Goal: Task Accomplishment & Management: Manage account settings

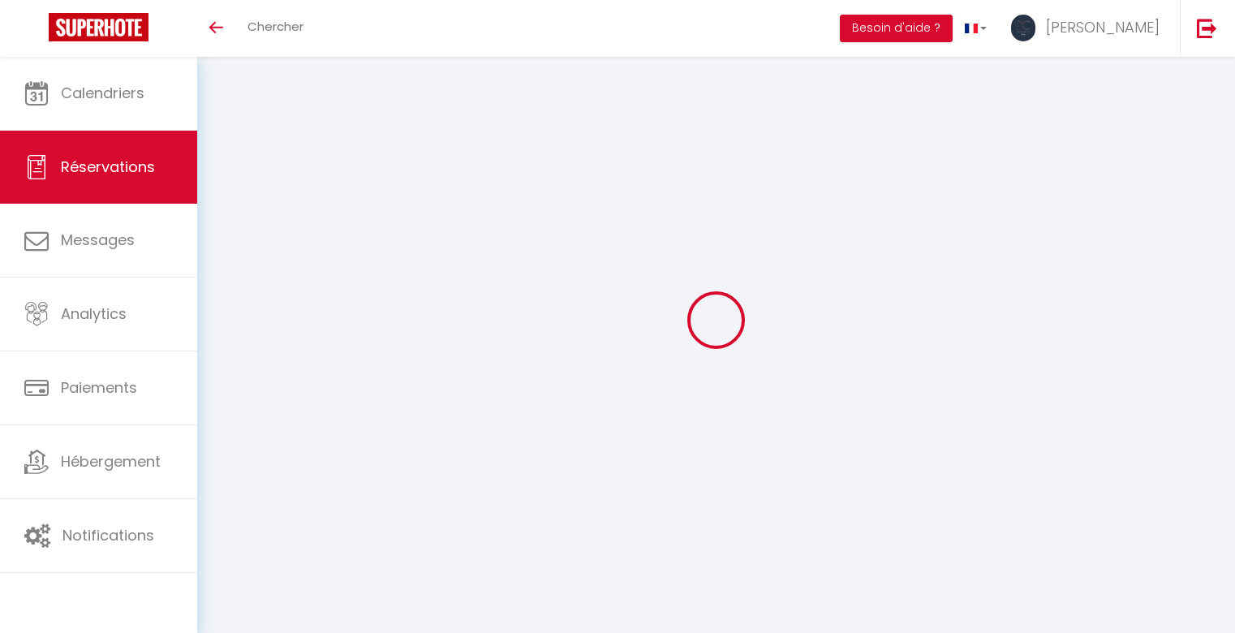
select select "not_cancelled"
select select
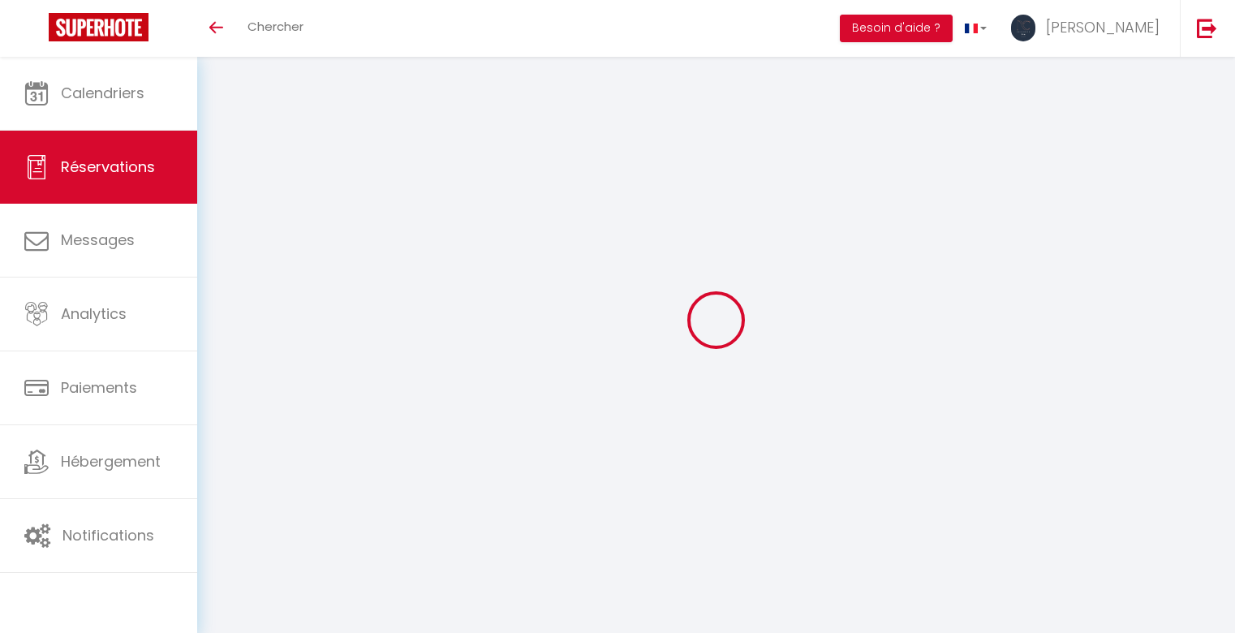
select select
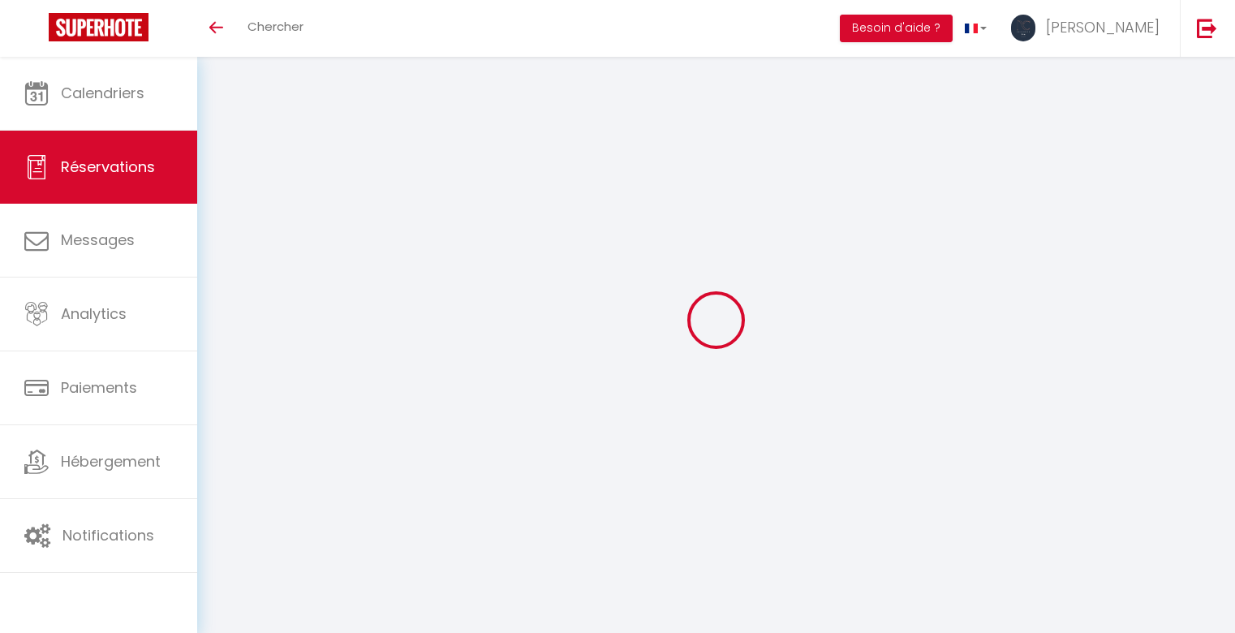
select select
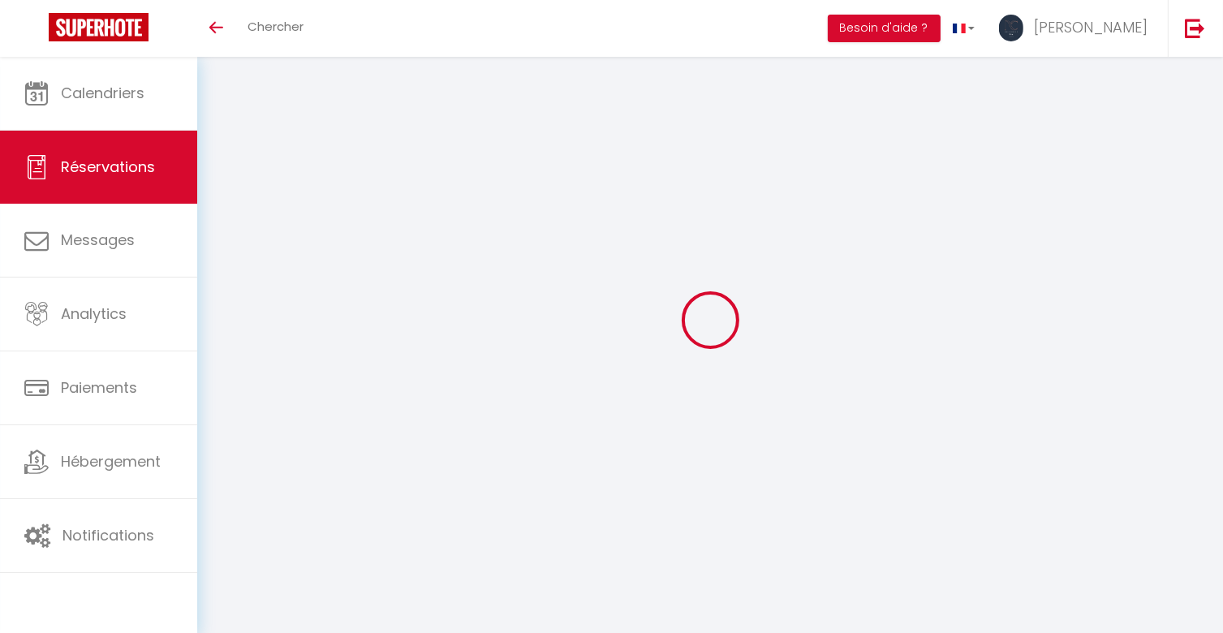
select select
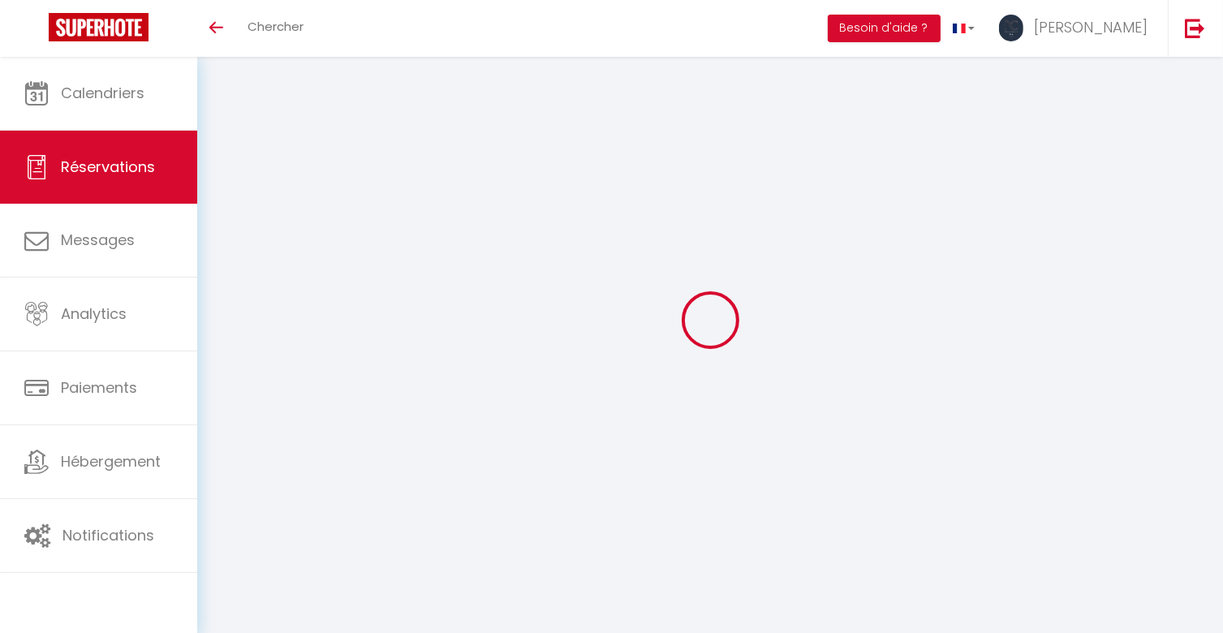
select select
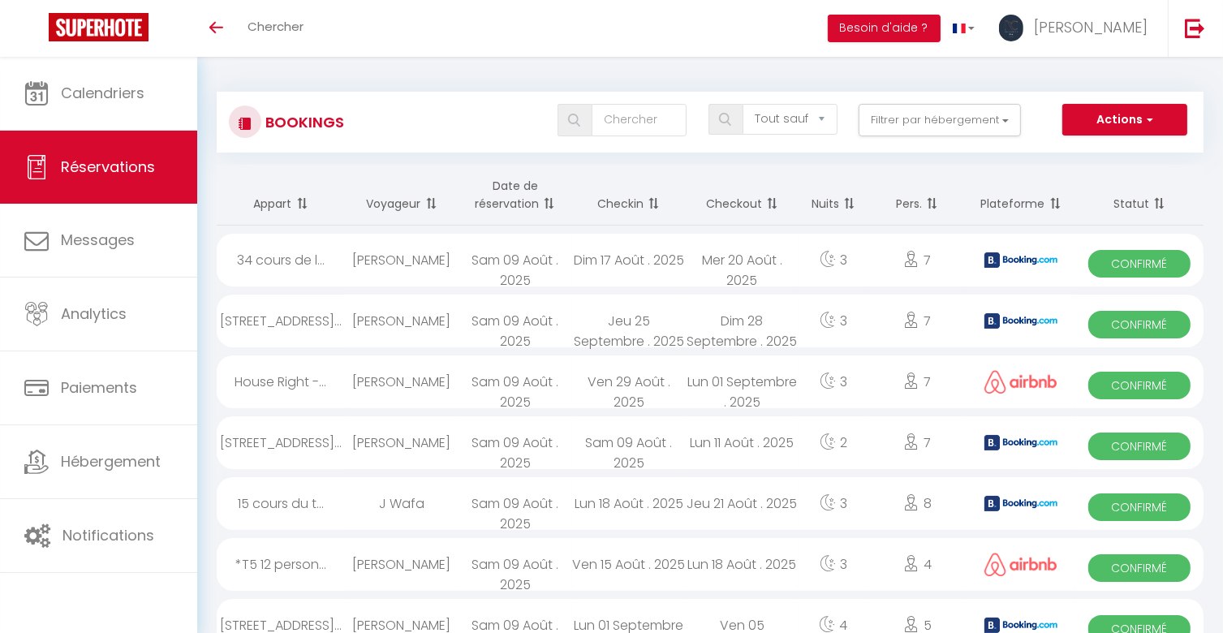
click at [505, 197] on th "Date de réservation" at bounding box center [515, 195] width 114 height 61
select select
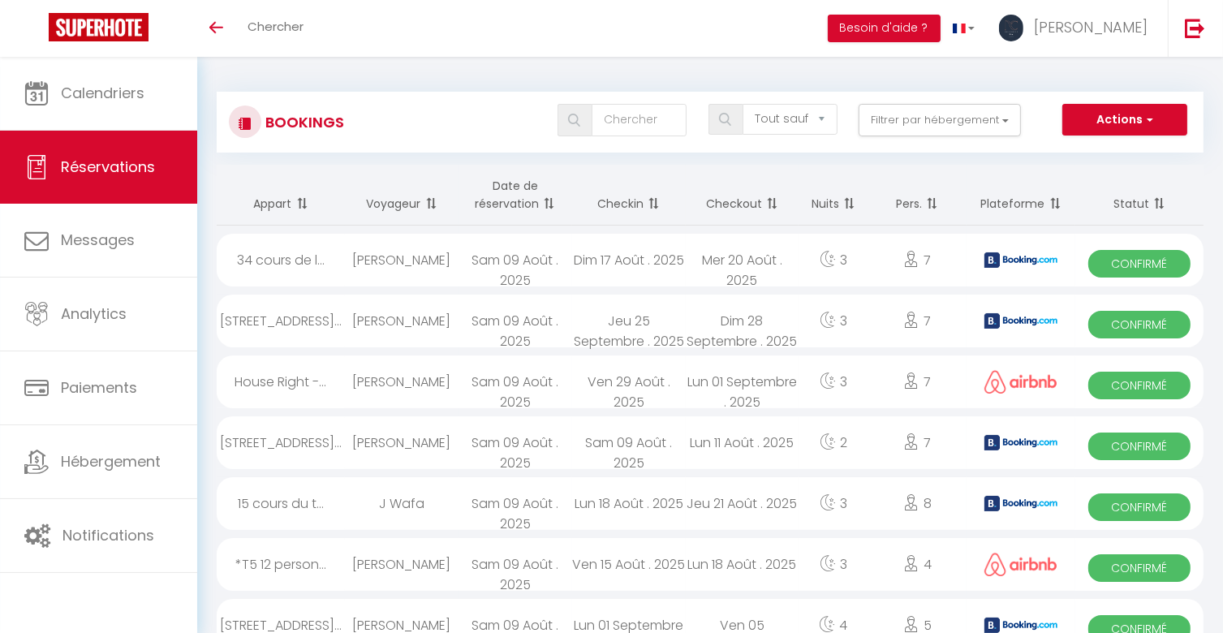
select select
click at [267, 385] on div "House Right -..." at bounding box center [281, 381] width 128 height 53
select select "OK"
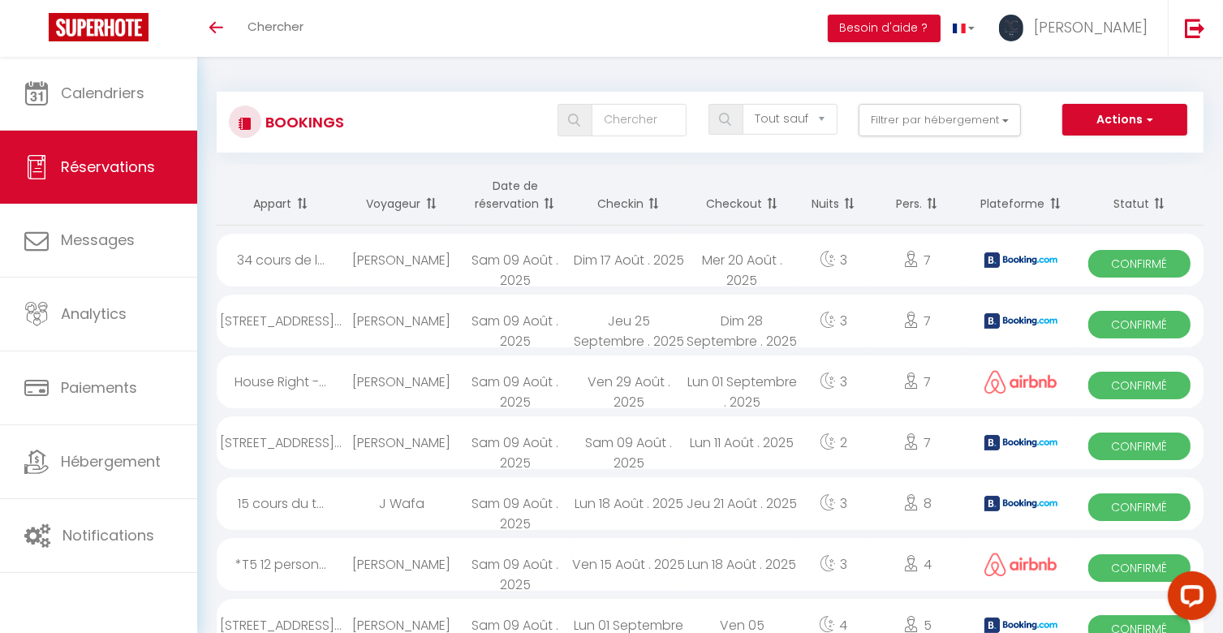
select select "OK"
select select "0"
select select "1"
select select
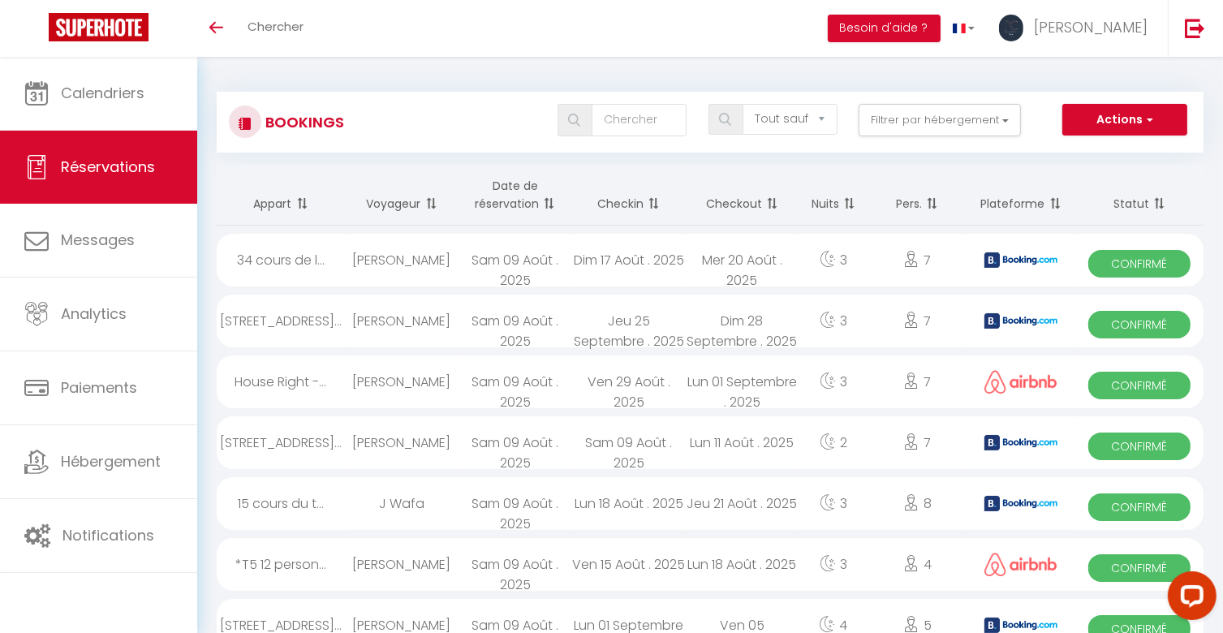
select select
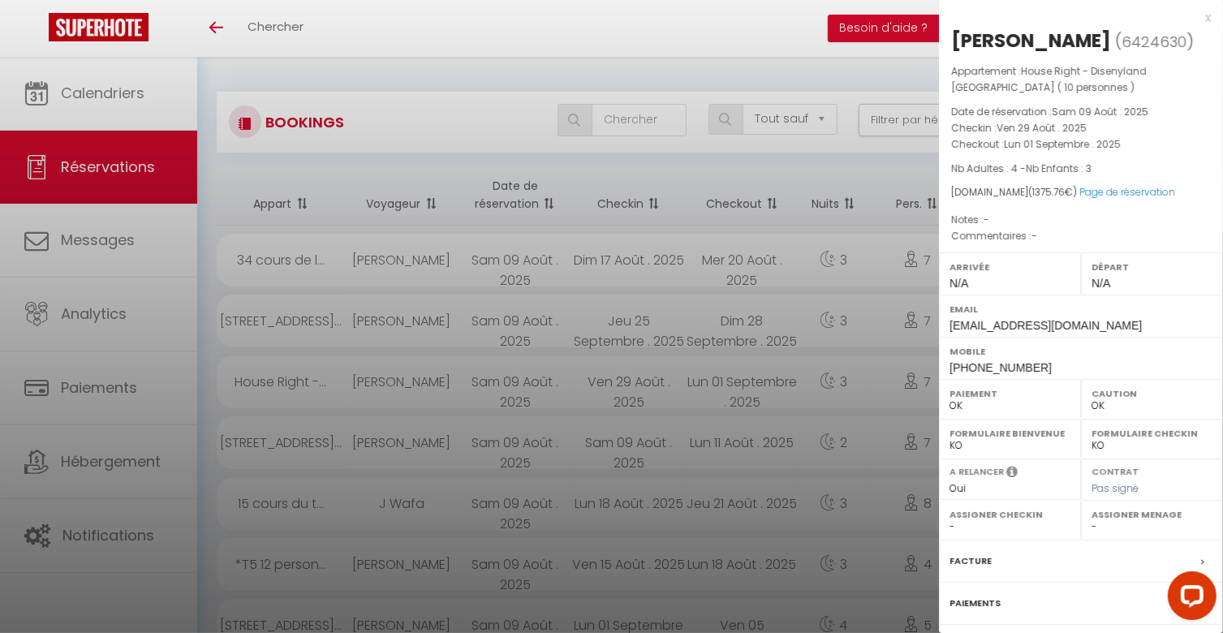
click at [267, 385] on div at bounding box center [611, 316] width 1223 height 633
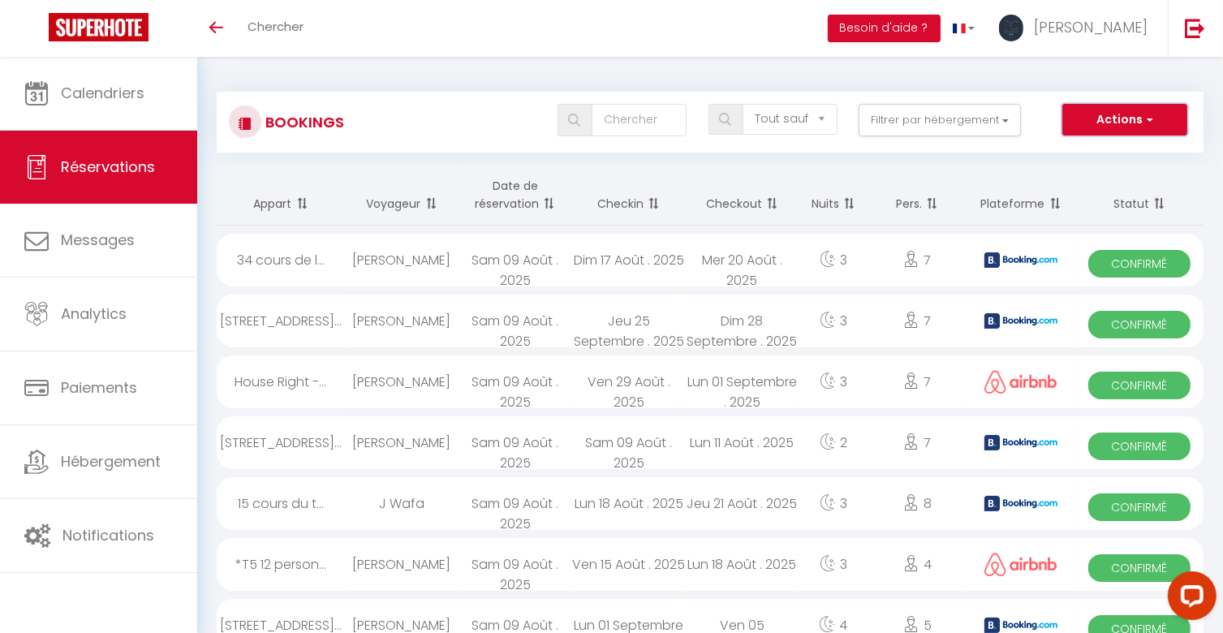
click at [1111, 118] on button "Actions" at bounding box center [1124, 120] width 125 height 32
click at [1095, 178] on link "Exporter les réservations" at bounding box center [1099, 175] width 174 height 21
type input "[PERSON_NAME][EMAIL_ADDRESS][DOMAIN_NAME]"
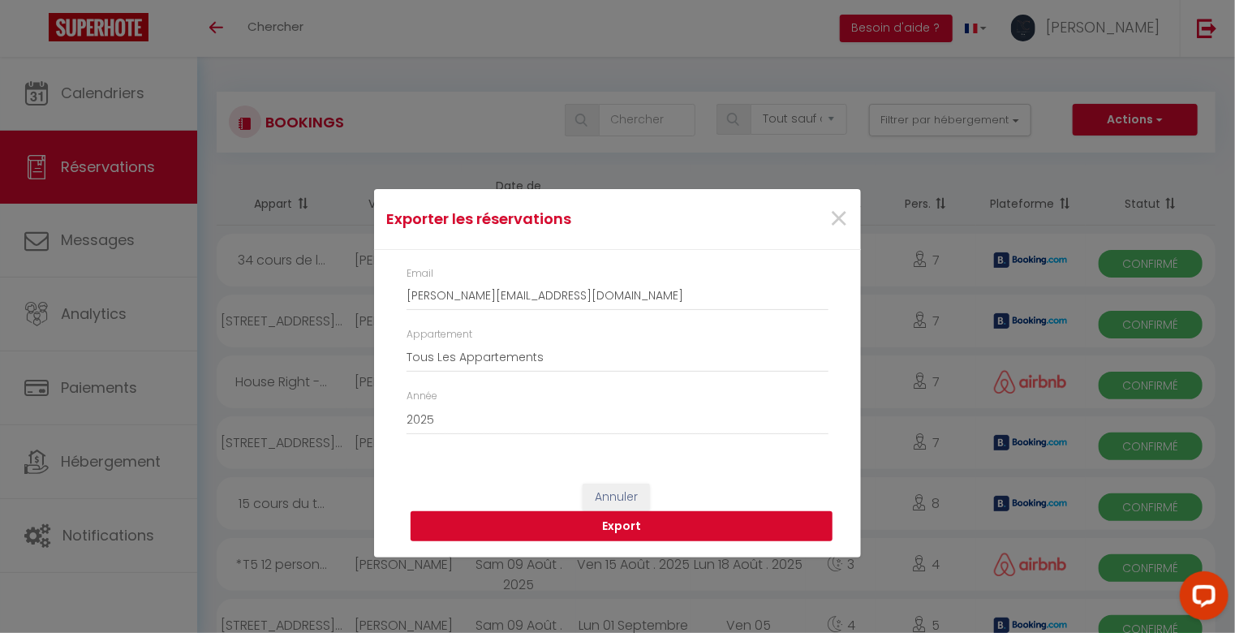
click at [647, 525] on button "Export" at bounding box center [622, 526] width 422 height 31
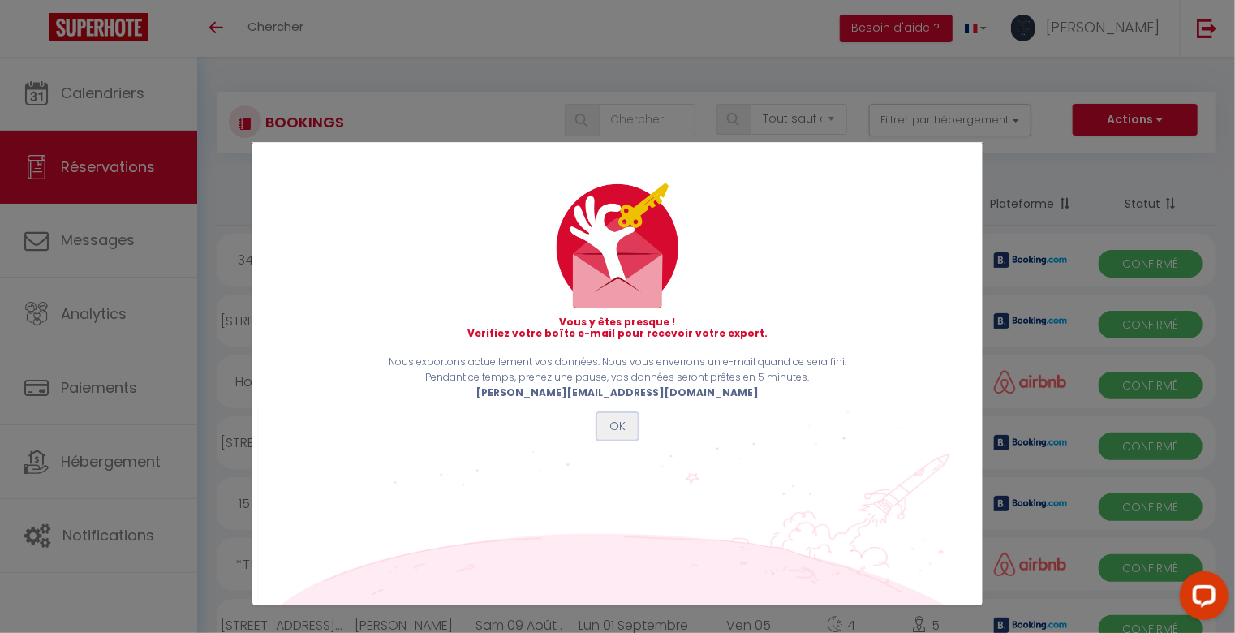
click at [600, 426] on button "OK" at bounding box center [617, 427] width 41 height 28
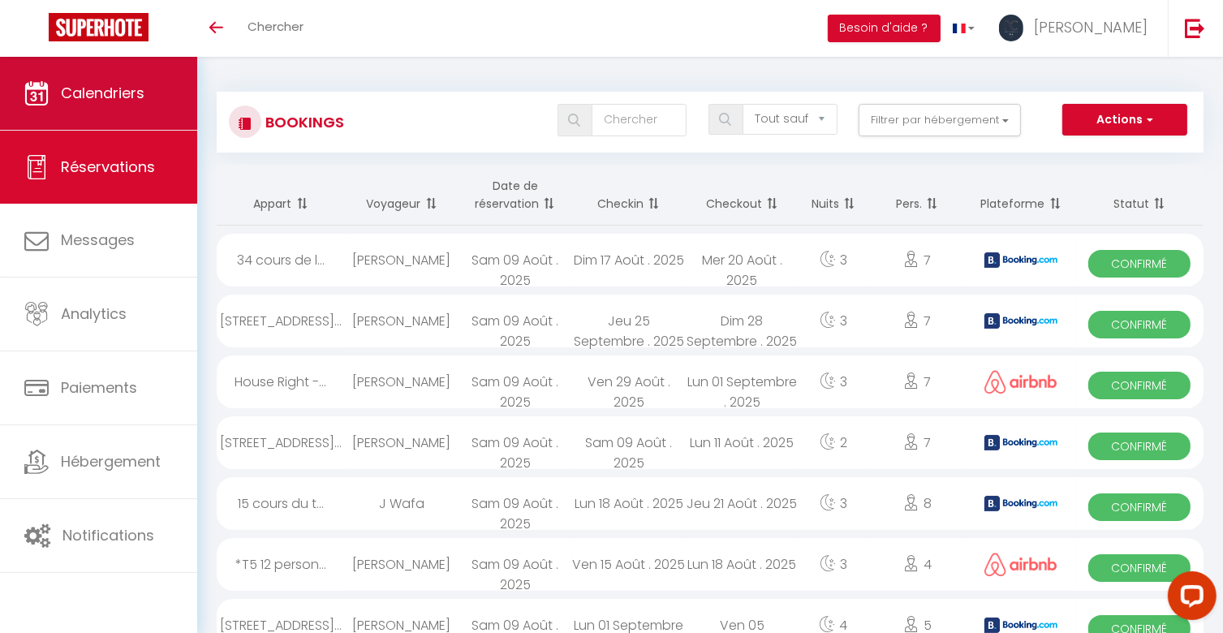
click at [153, 98] on link "Calendriers" at bounding box center [98, 93] width 197 height 73
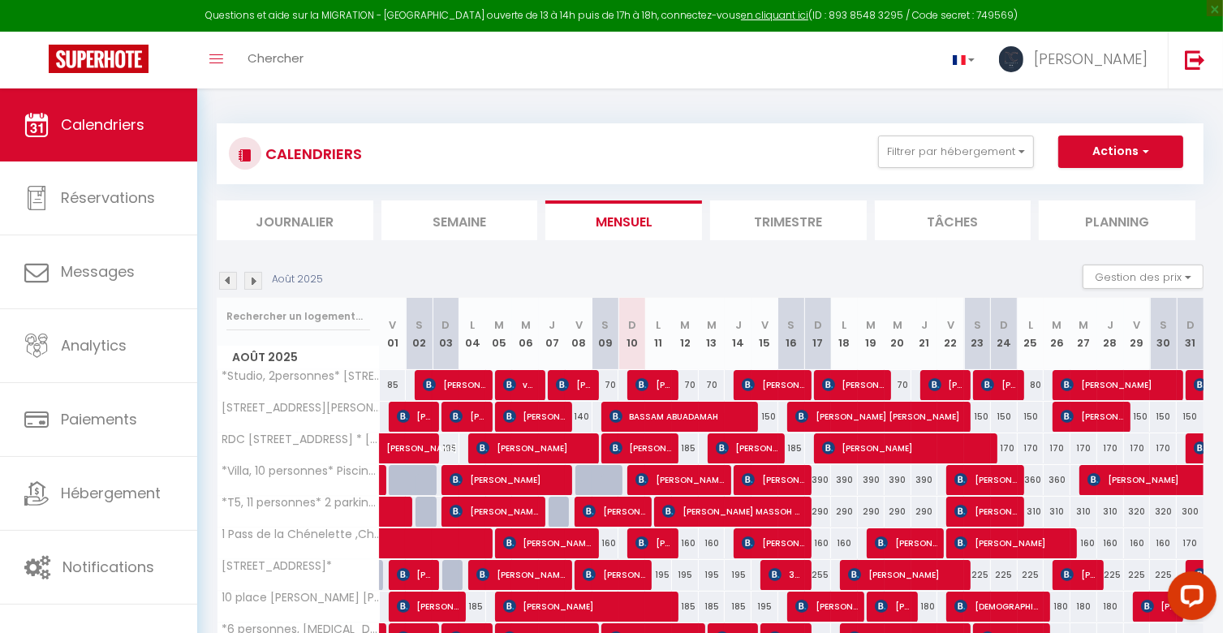
click at [261, 282] on img at bounding box center [253, 281] width 18 height 18
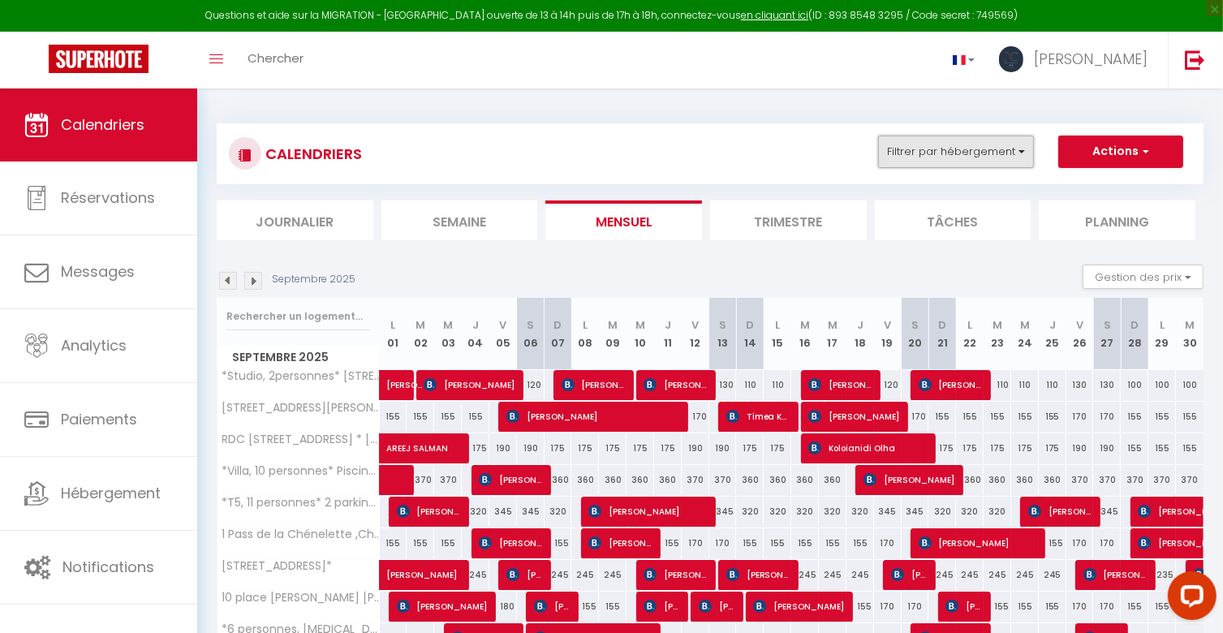
click at [1009, 162] on button "Filtrer par hébergement" at bounding box center [956, 151] width 156 height 32
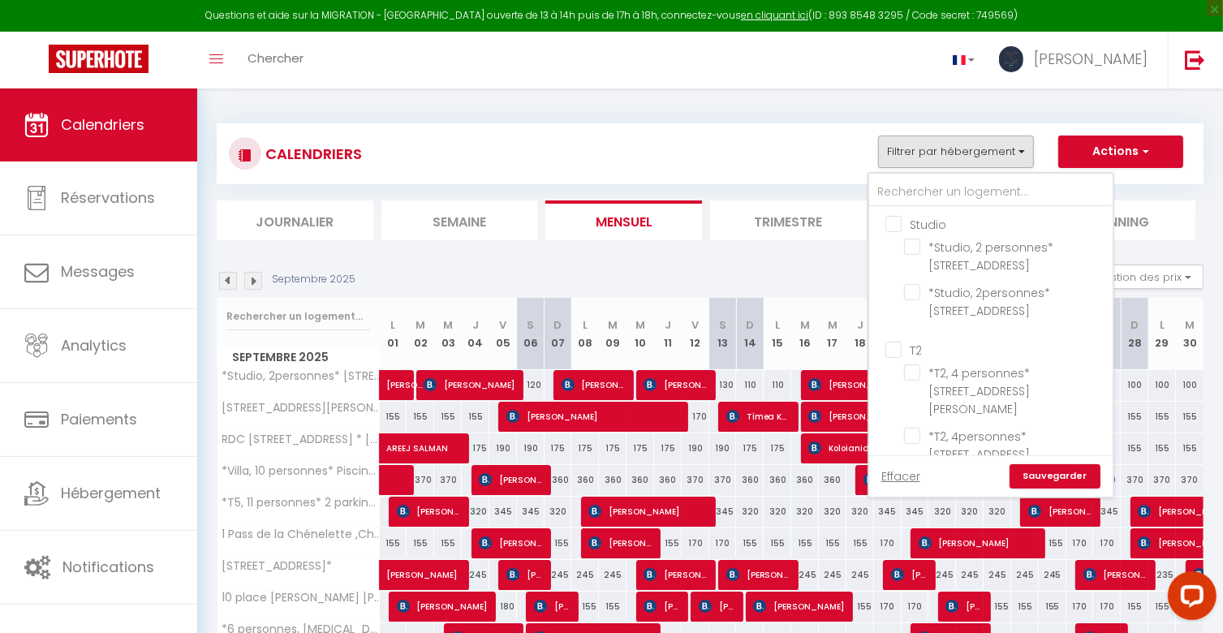
click at [895, 227] on input "Studio" at bounding box center [1006, 223] width 243 height 16
checkbox input "true"
checkbox input "false"
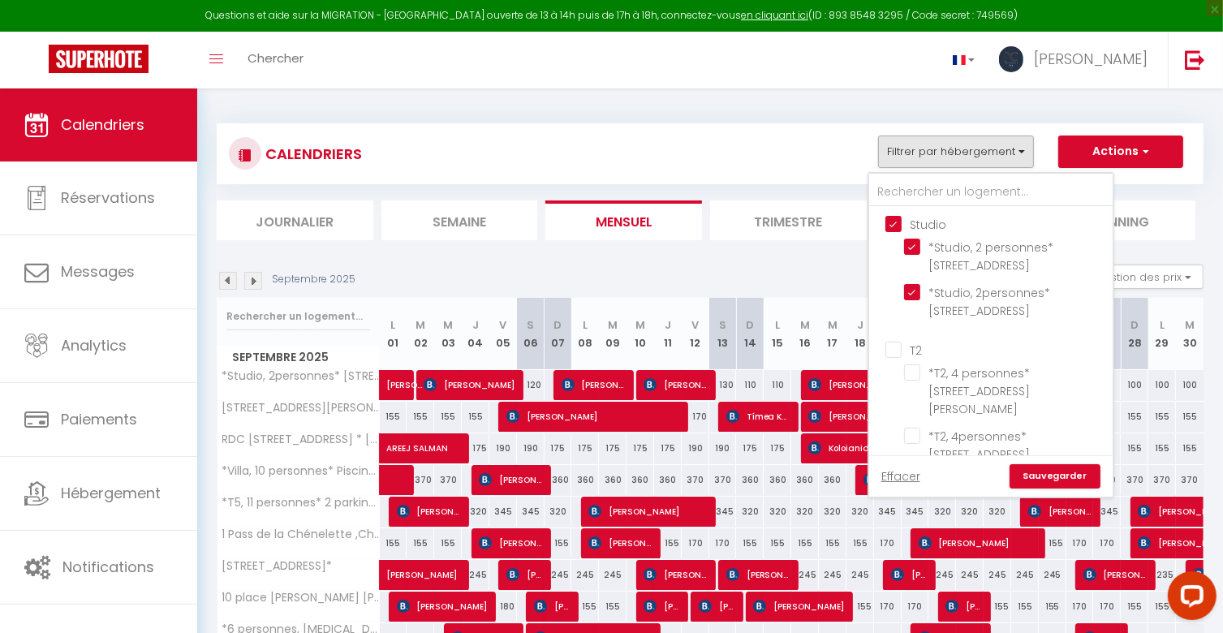
checkbox input "false"
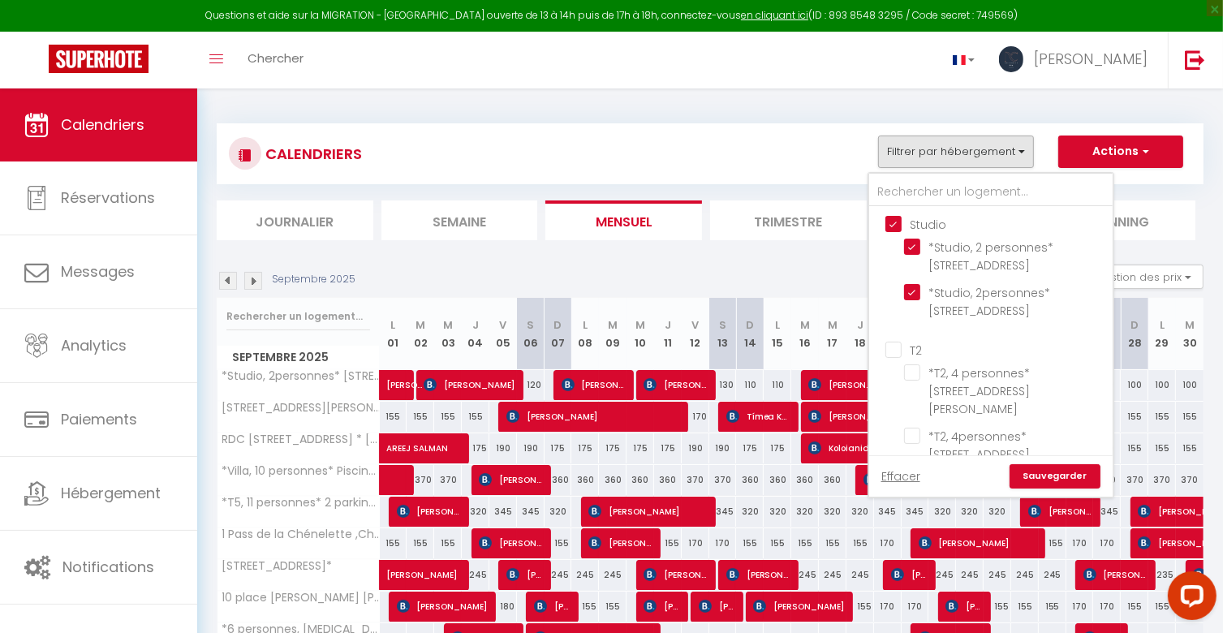
checkbox input "false"
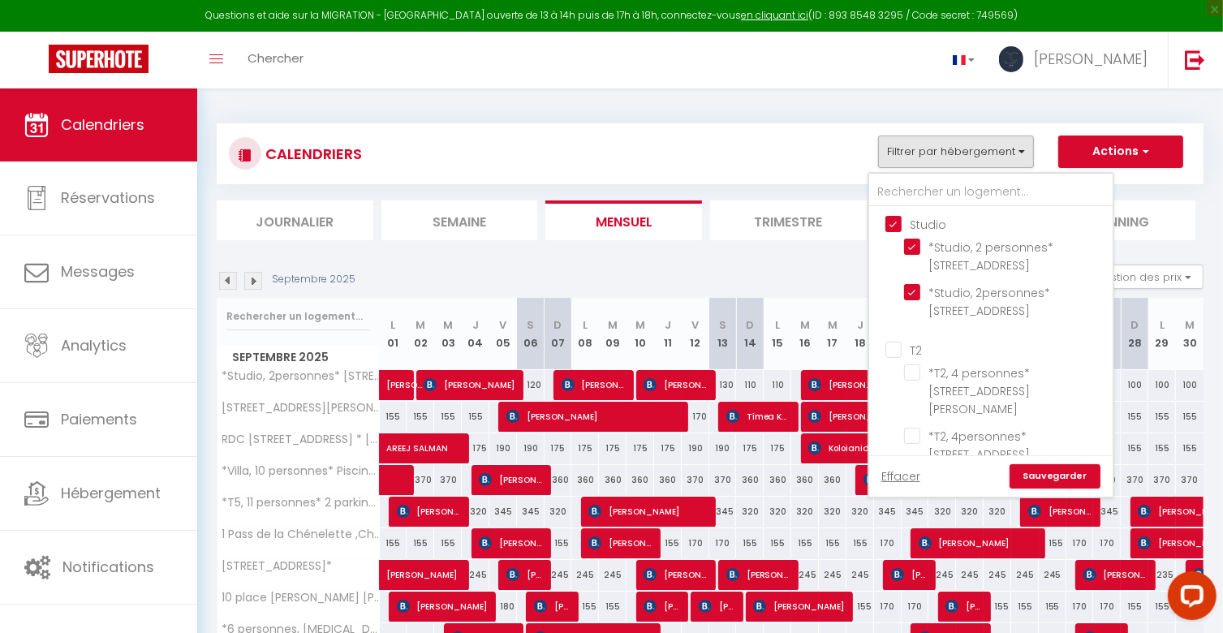
checkbox input "false"
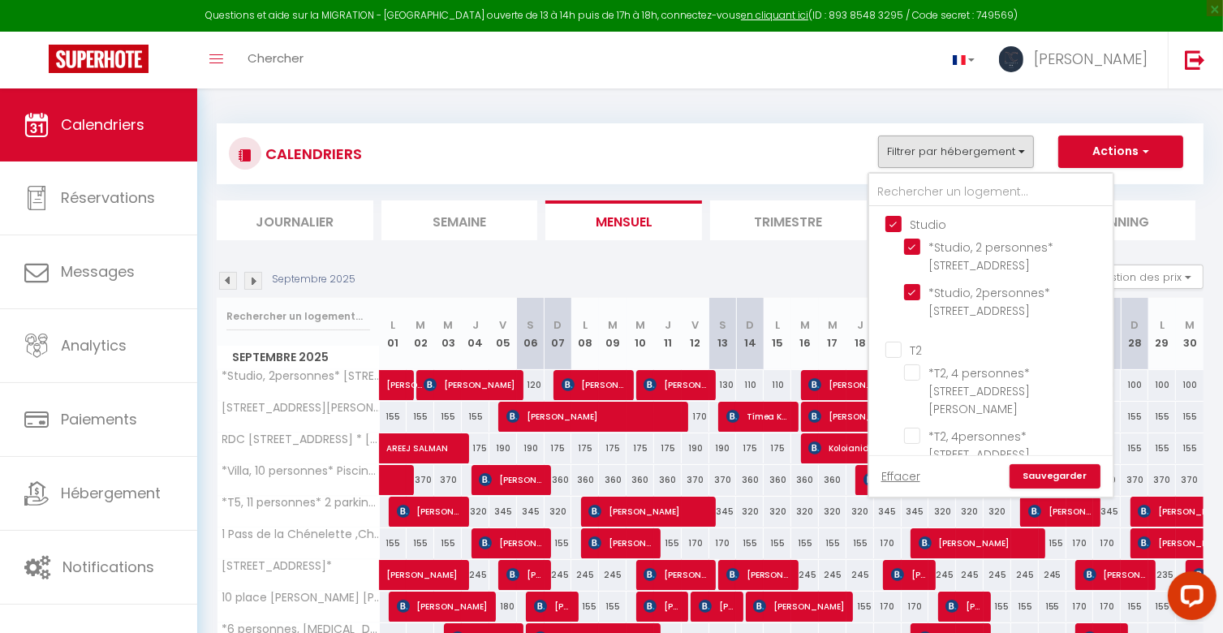
checkbox input "false"
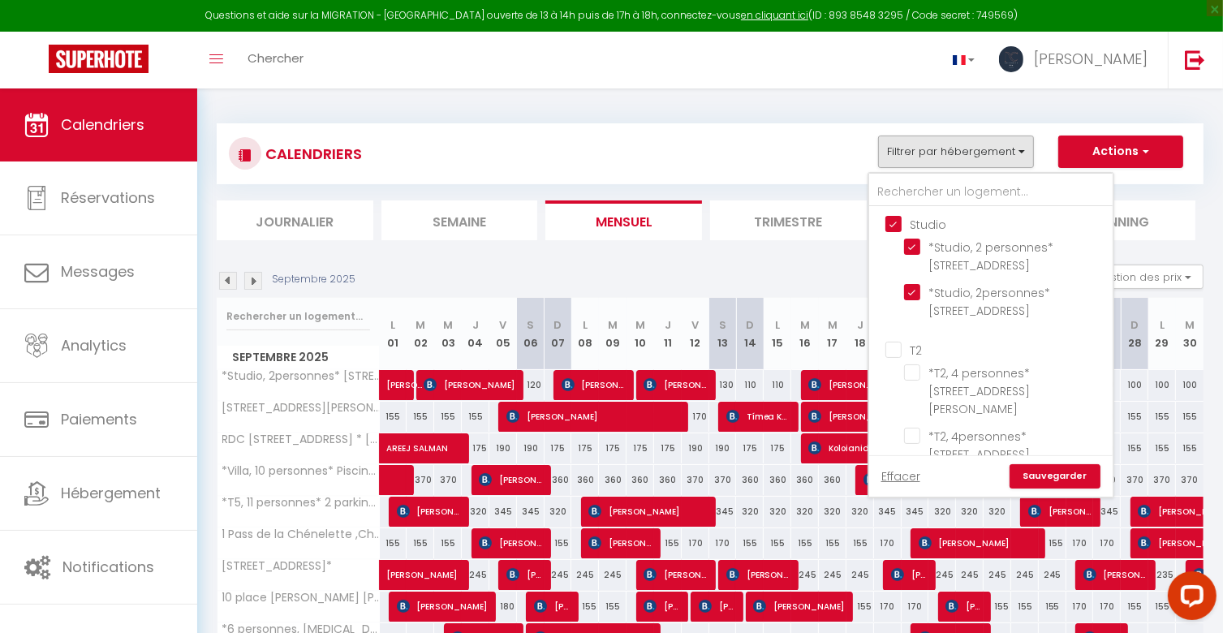
checkbox input "false"
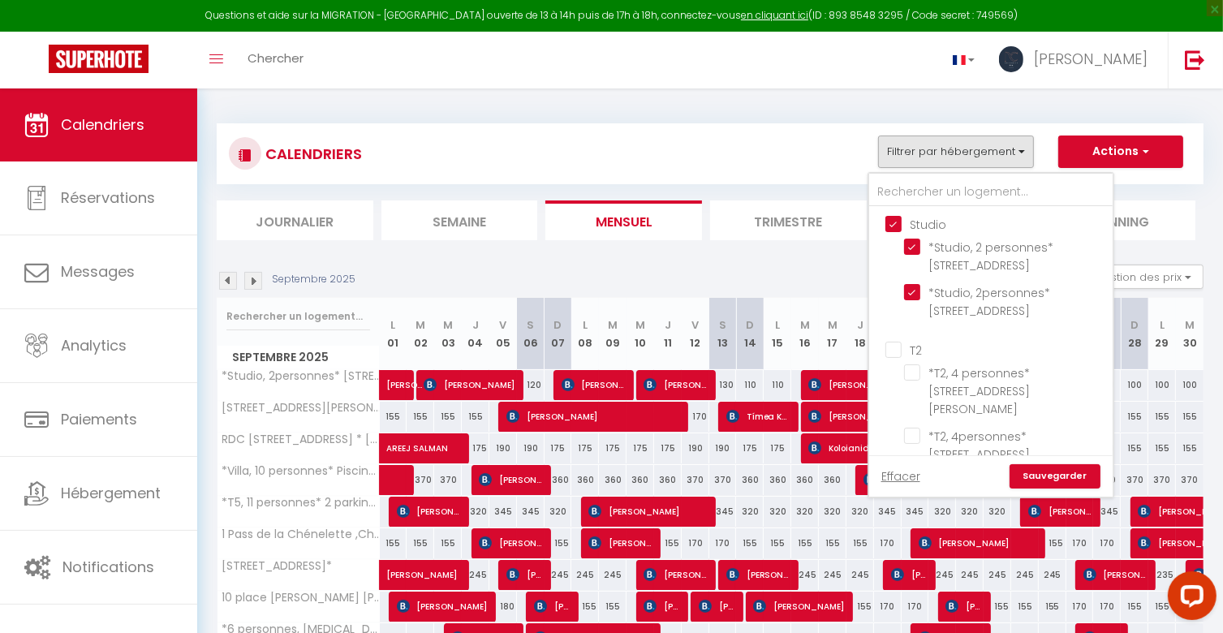
checkbox input "false"
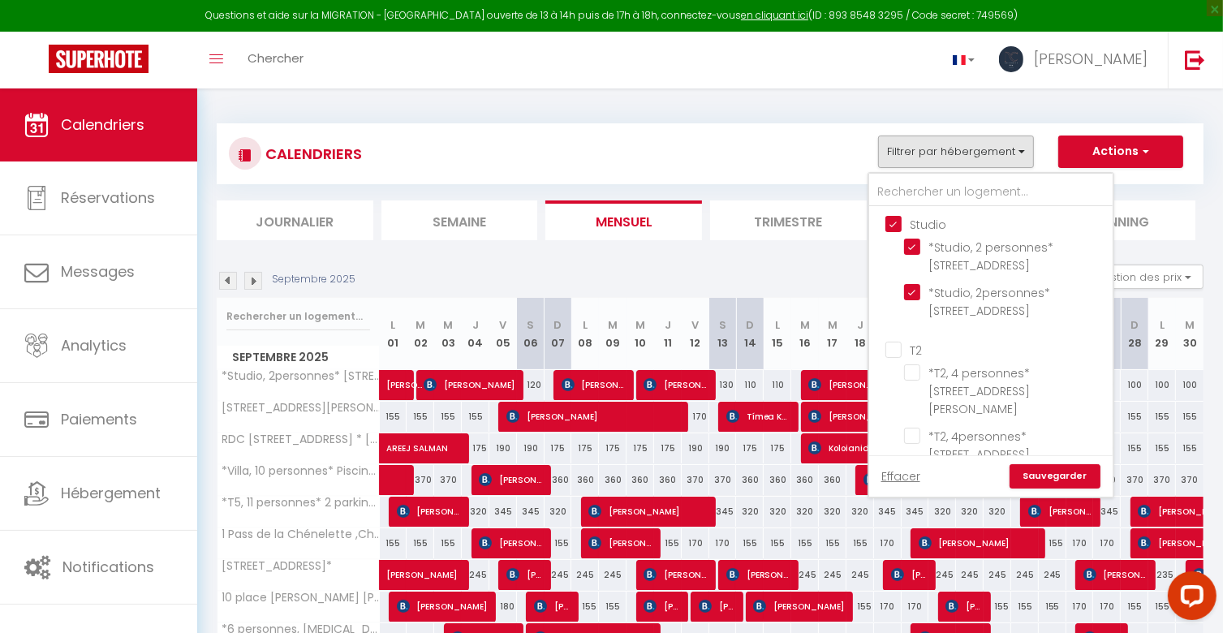
checkbox input "false"
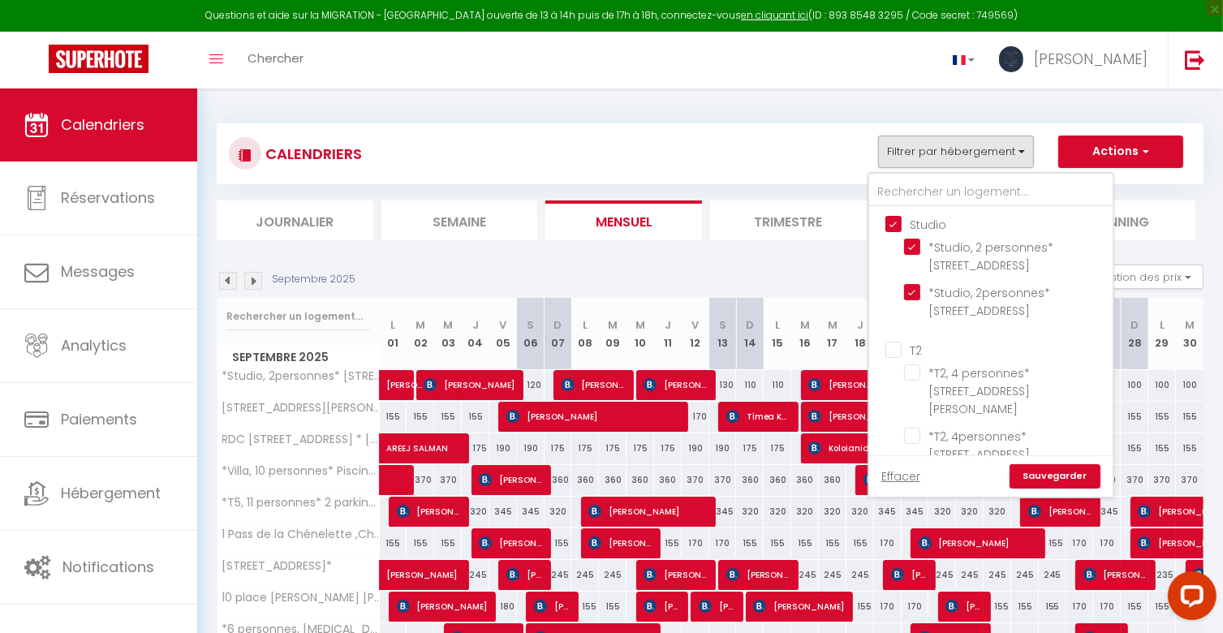
checkbox input "false"
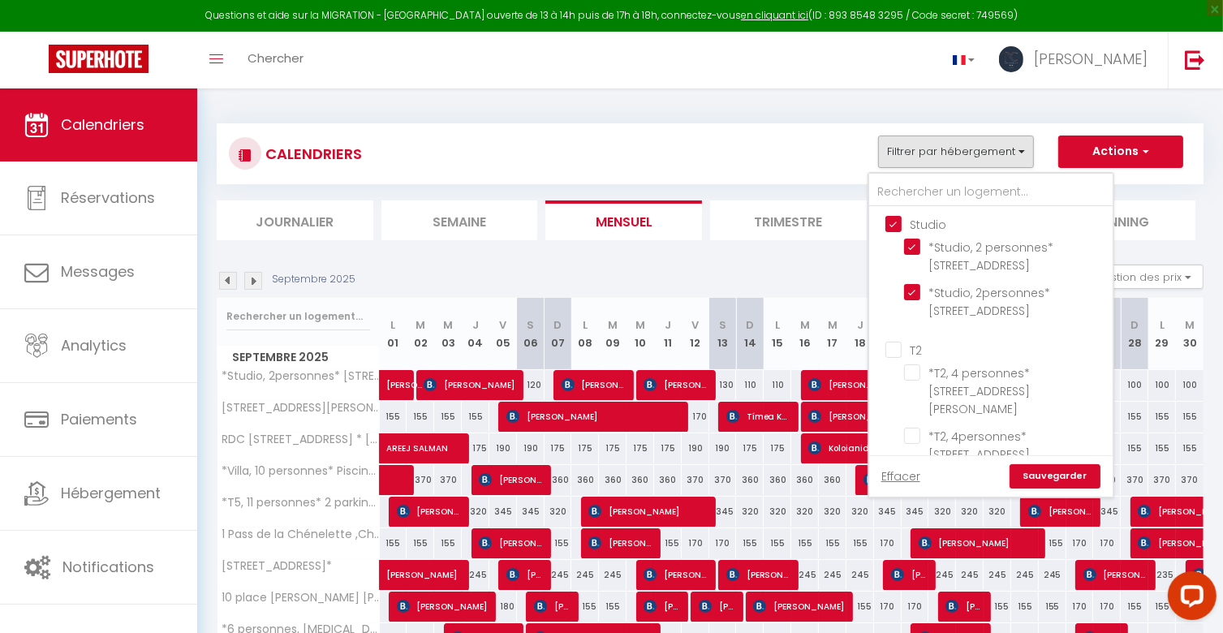
checkbox input "false"
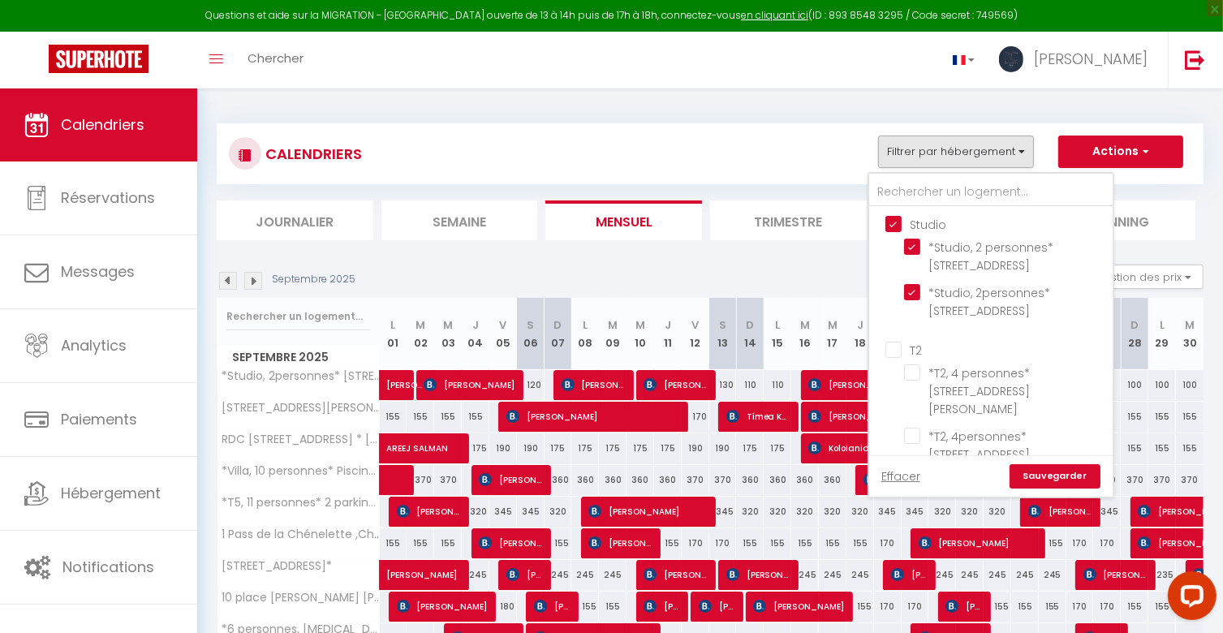
checkbox input "false"
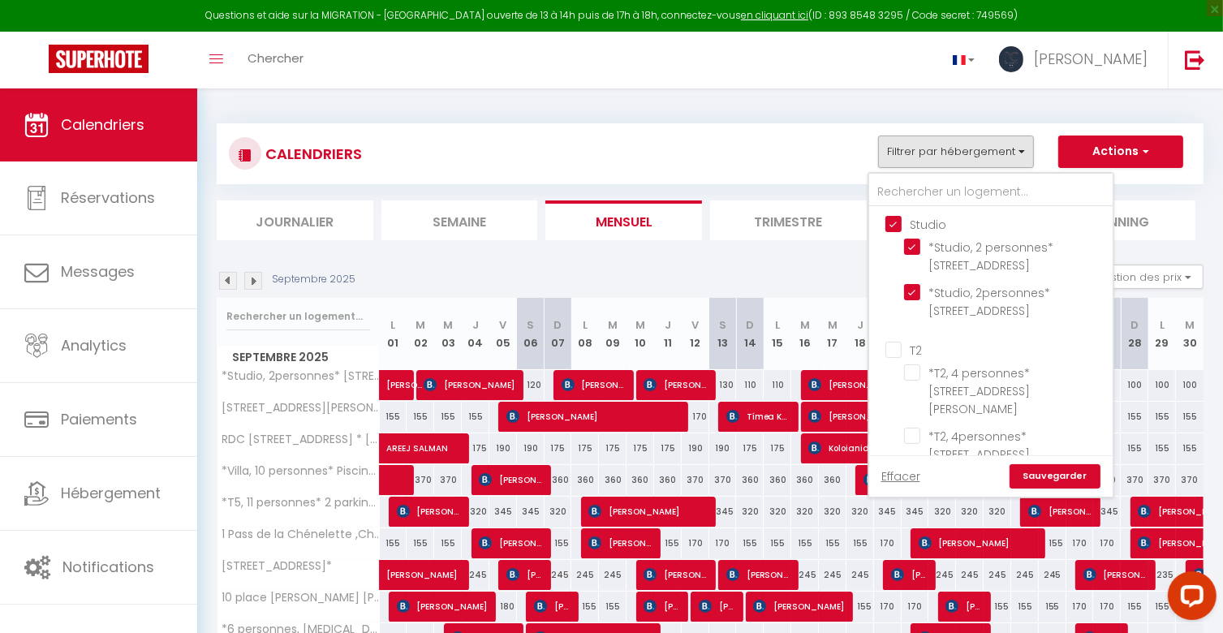
checkbox input "false"
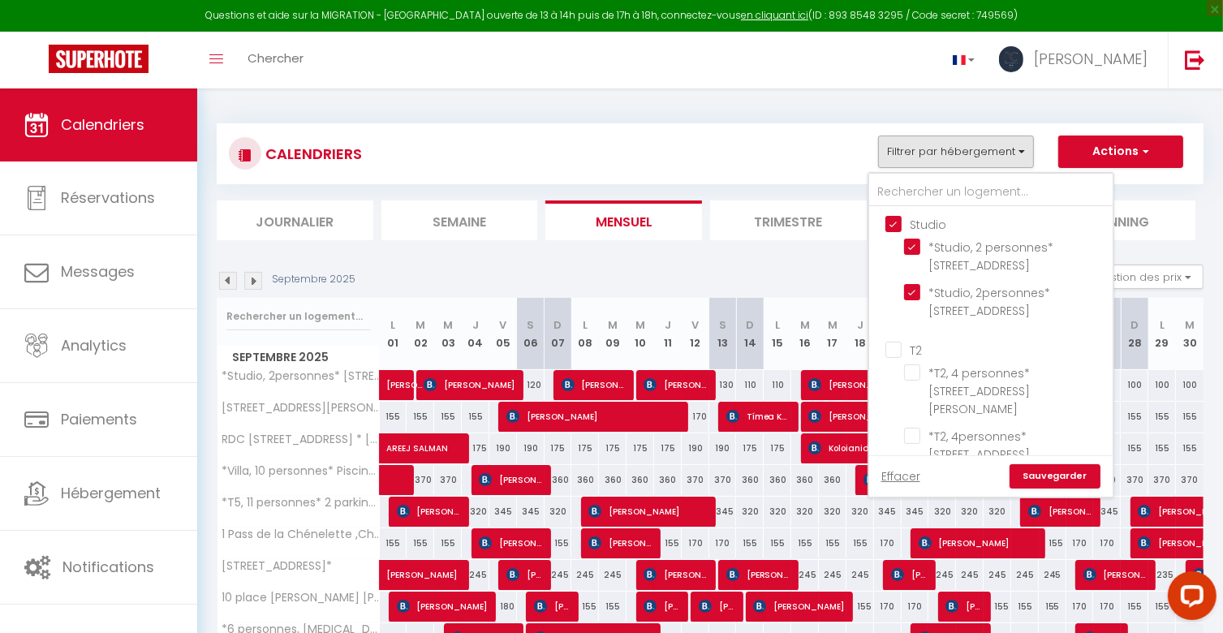
checkbox input "false"
click at [1061, 474] on link "Sauvegarder" at bounding box center [1054, 476] width 91 height 24
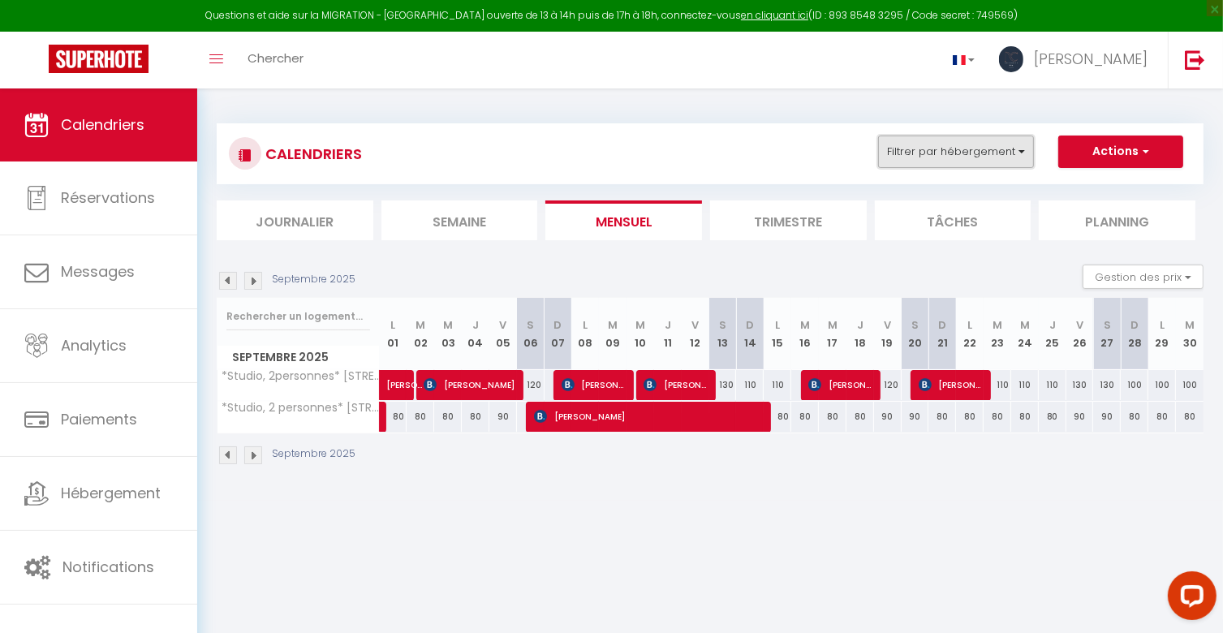
click at [1023, 148] on button "Filtrer par hébergement" at bounding box center [956, 151] width 156 height 32
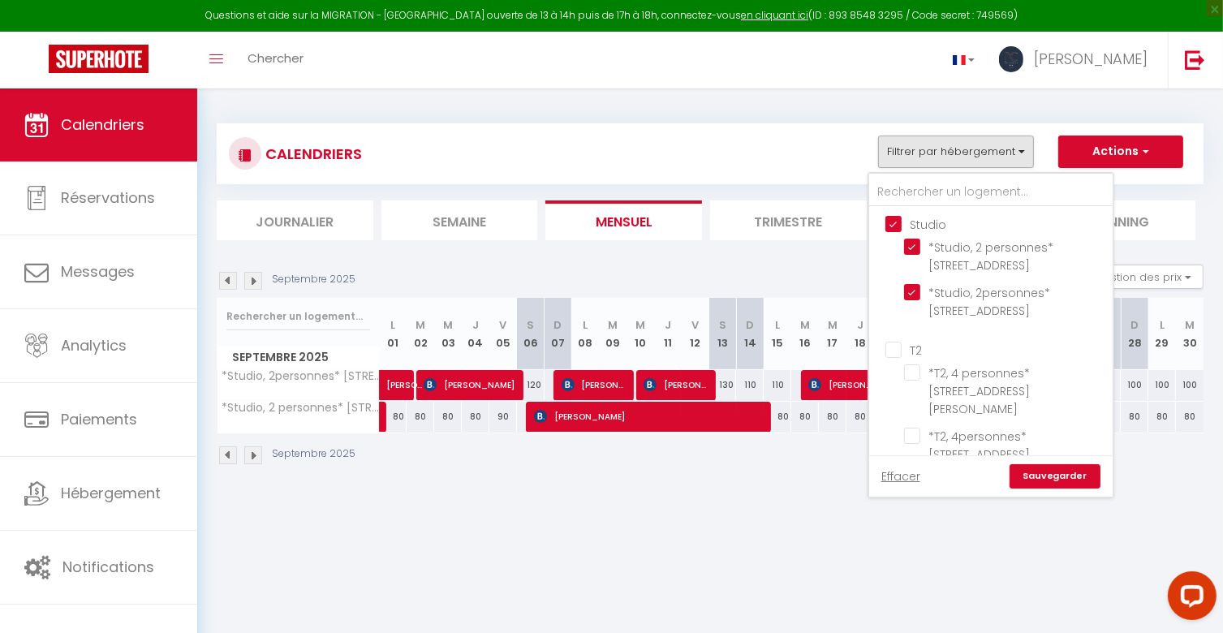
drag, startPoint x: 896, startPoint y: 225, endPoint x: 892, endPoint y: 251, distance: 27.1
click at [896, 225] on input "Studio" at bounding box center [1006, 223] width 243 height 16
checkbox input "false"
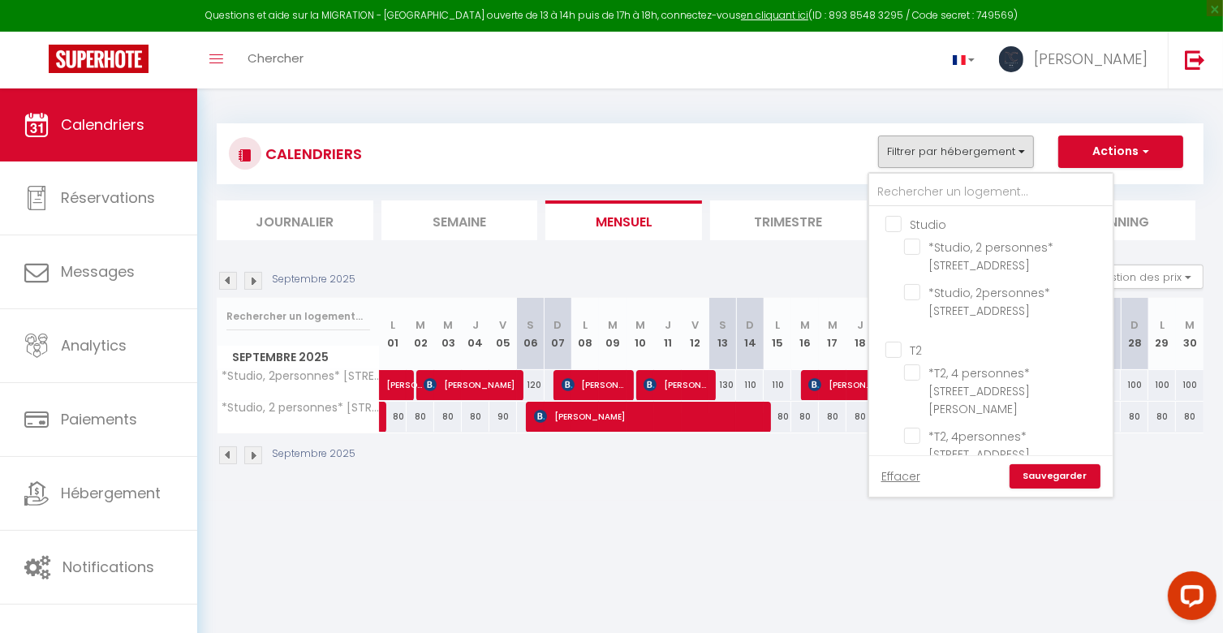
checkbox input "false"
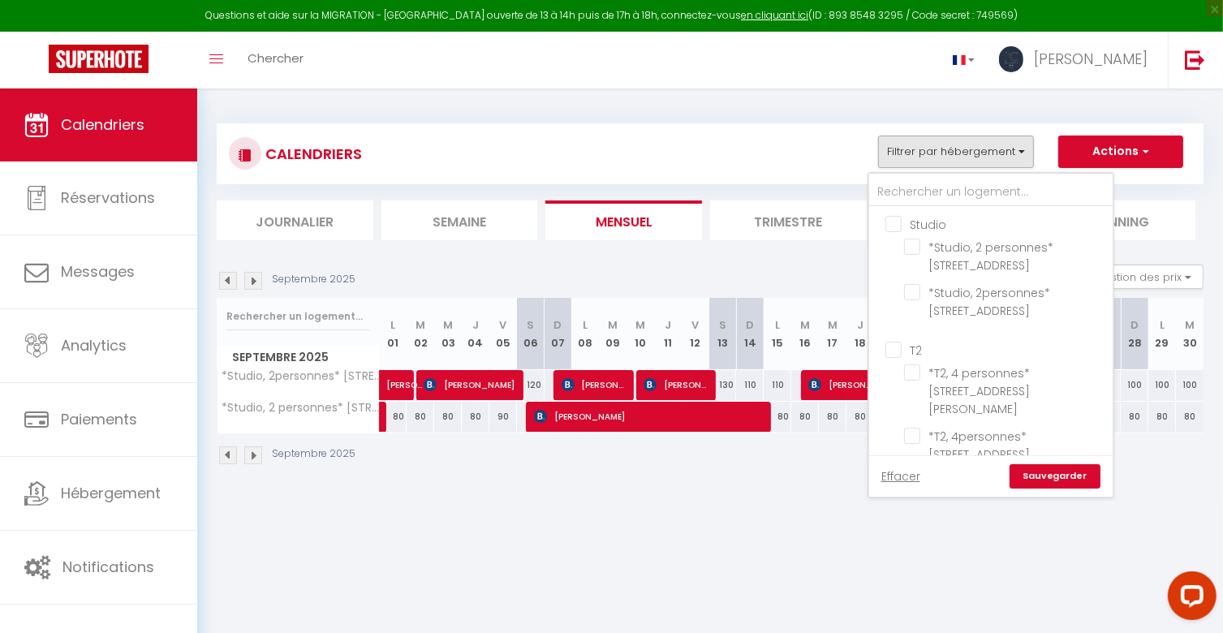
checkbox input "false"
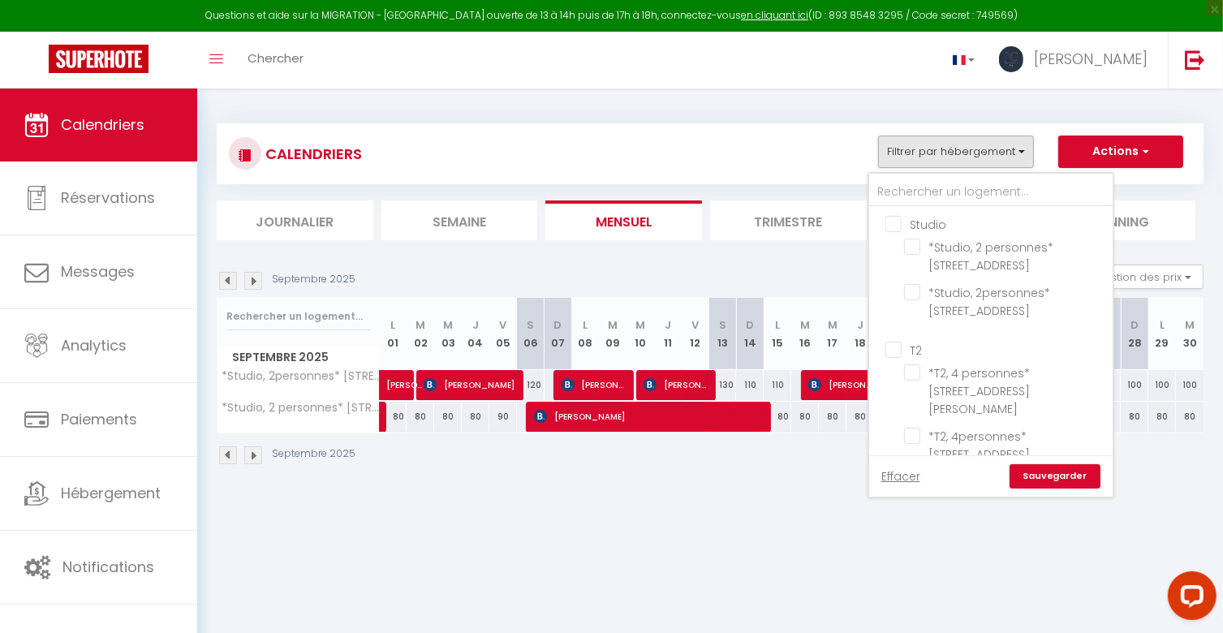
checkbox input "false"
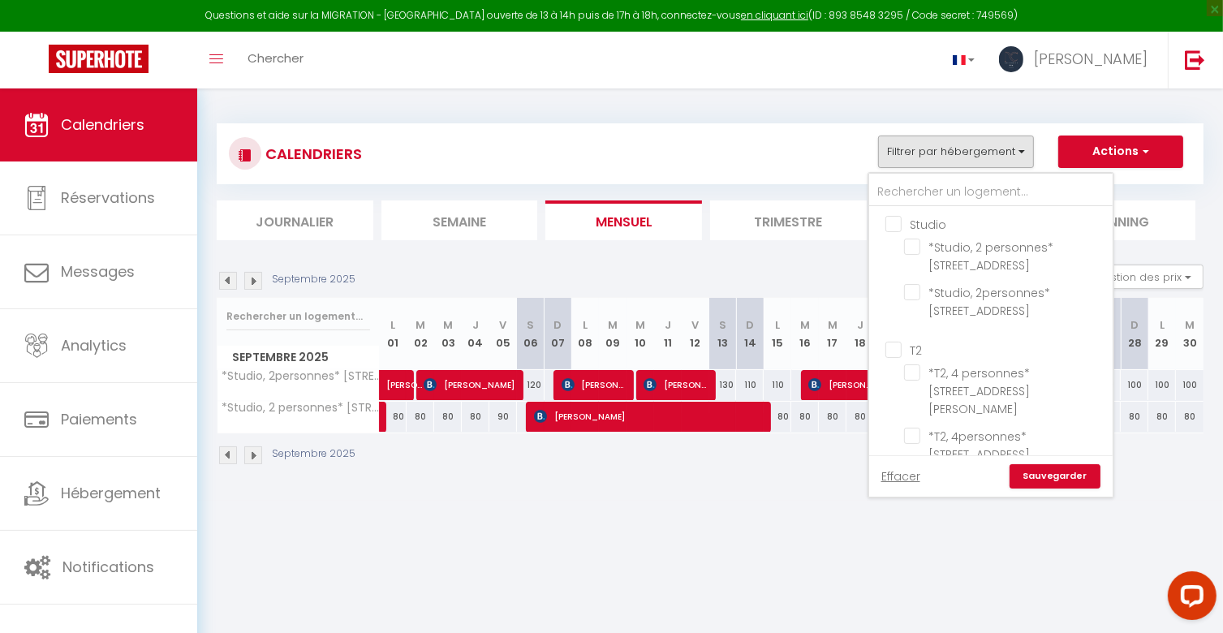
checkbox input "false"
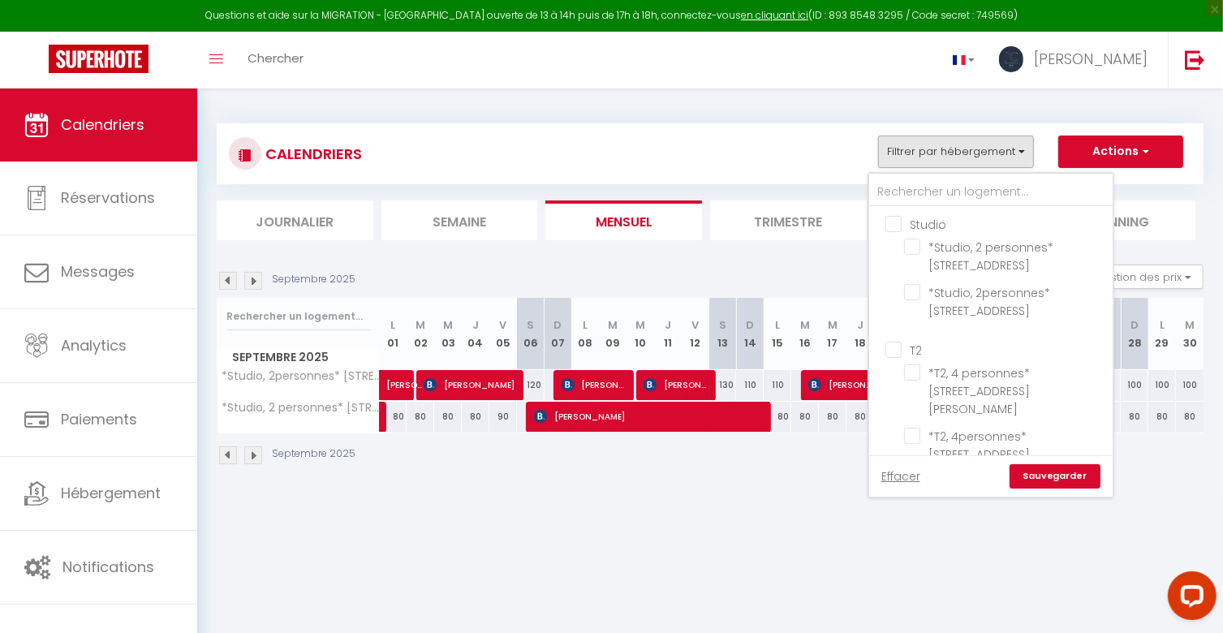
checkbox input "false"
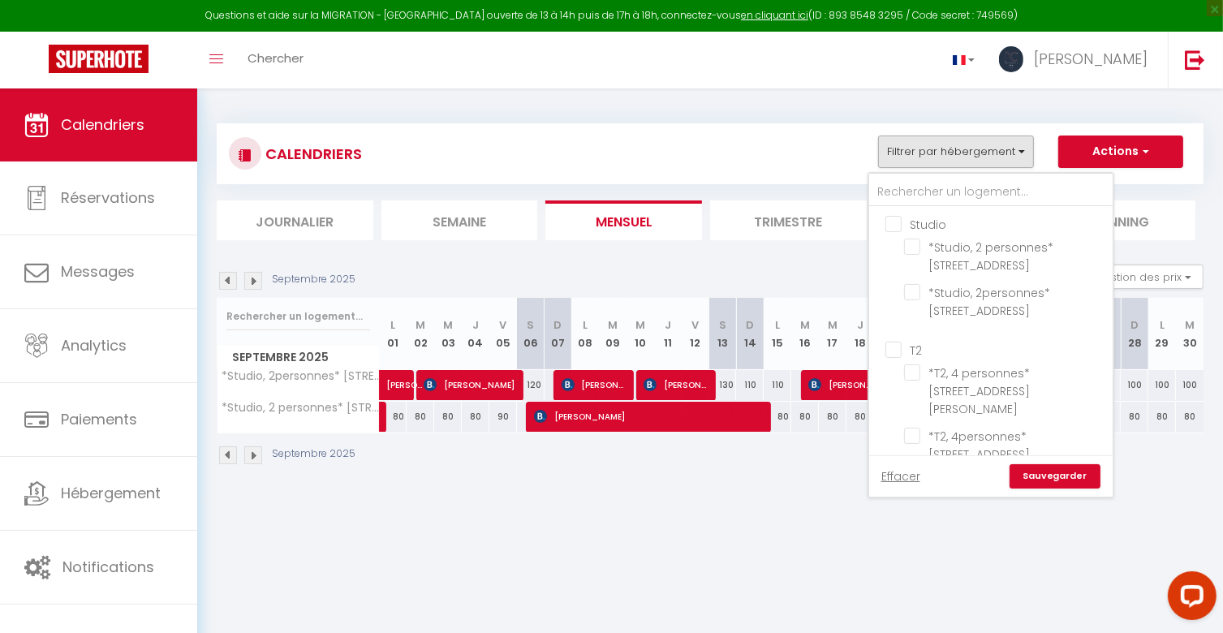
checkbox input "false"
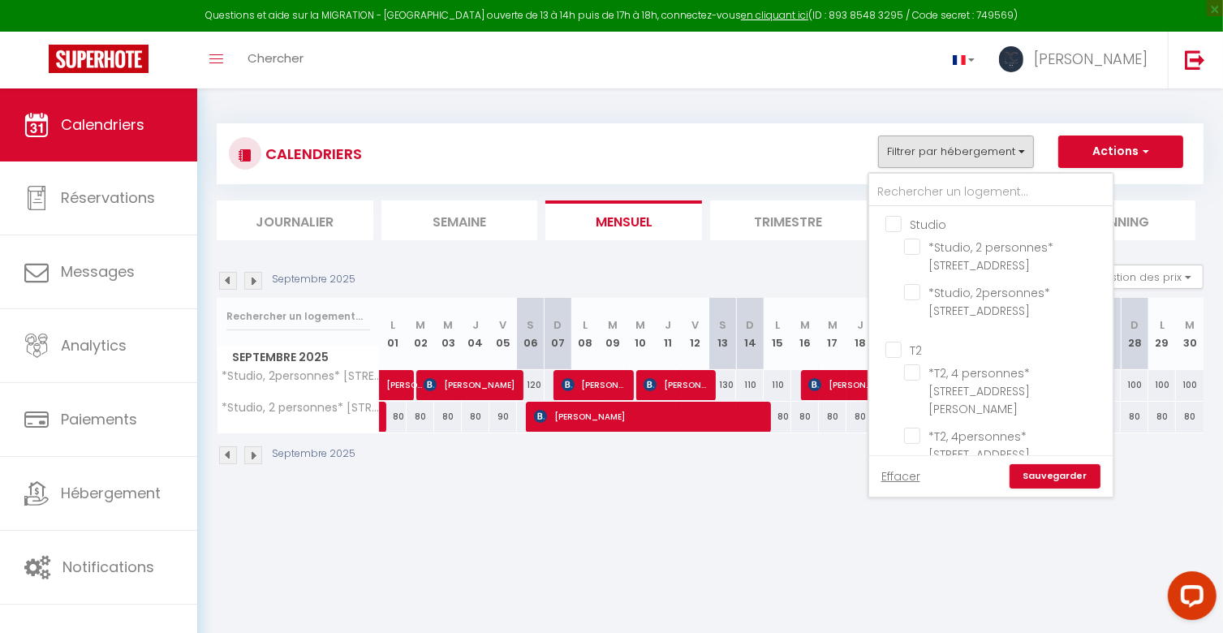
checkbox input "false"
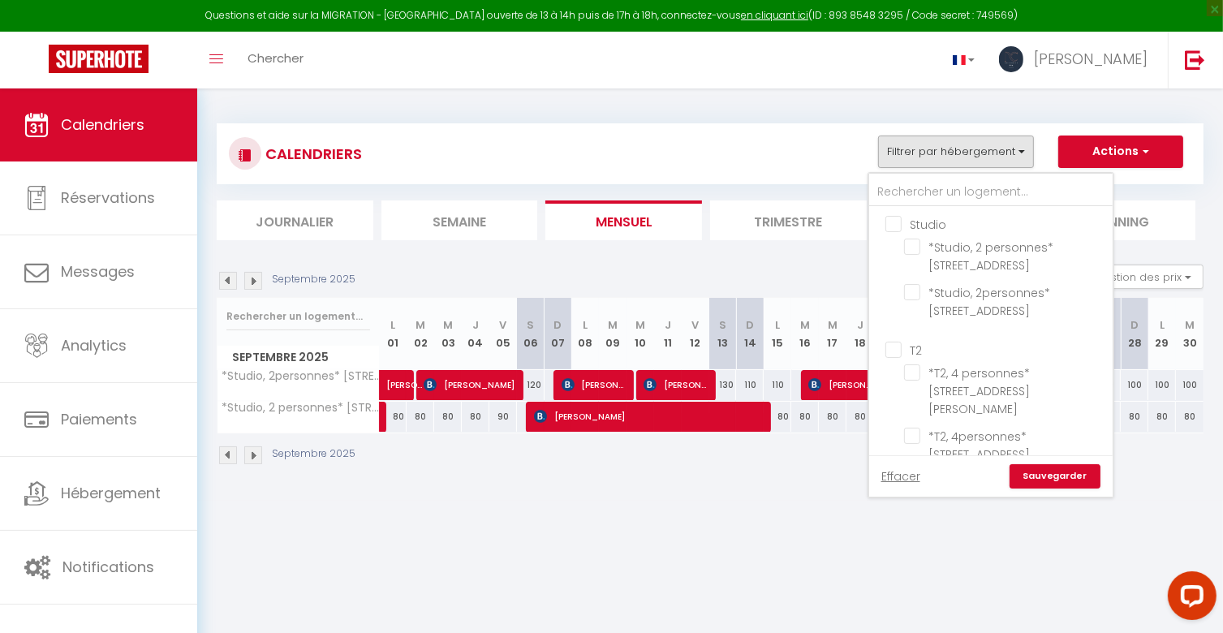
checkbox input "false"
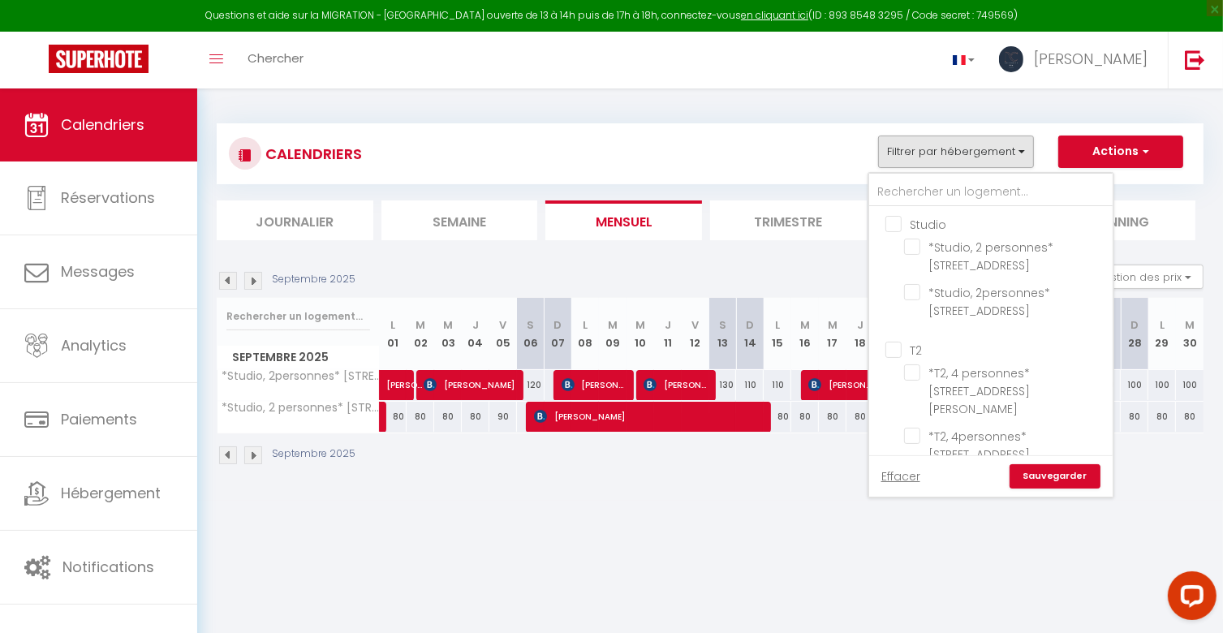
checkbox input "false"
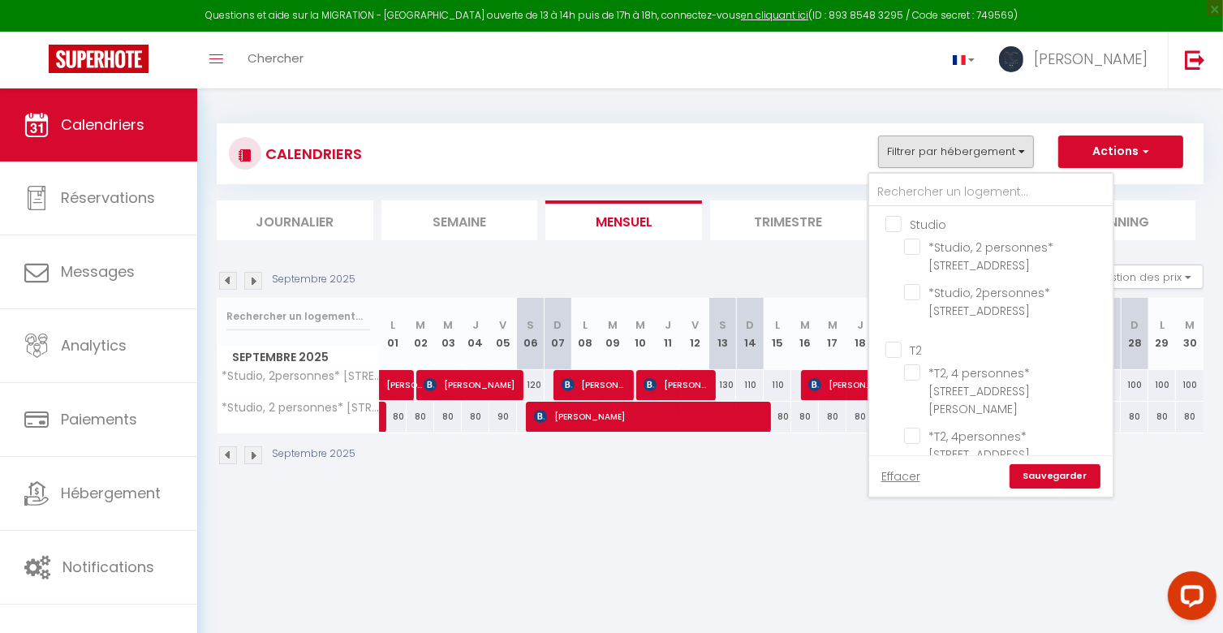
checkbox input "false"
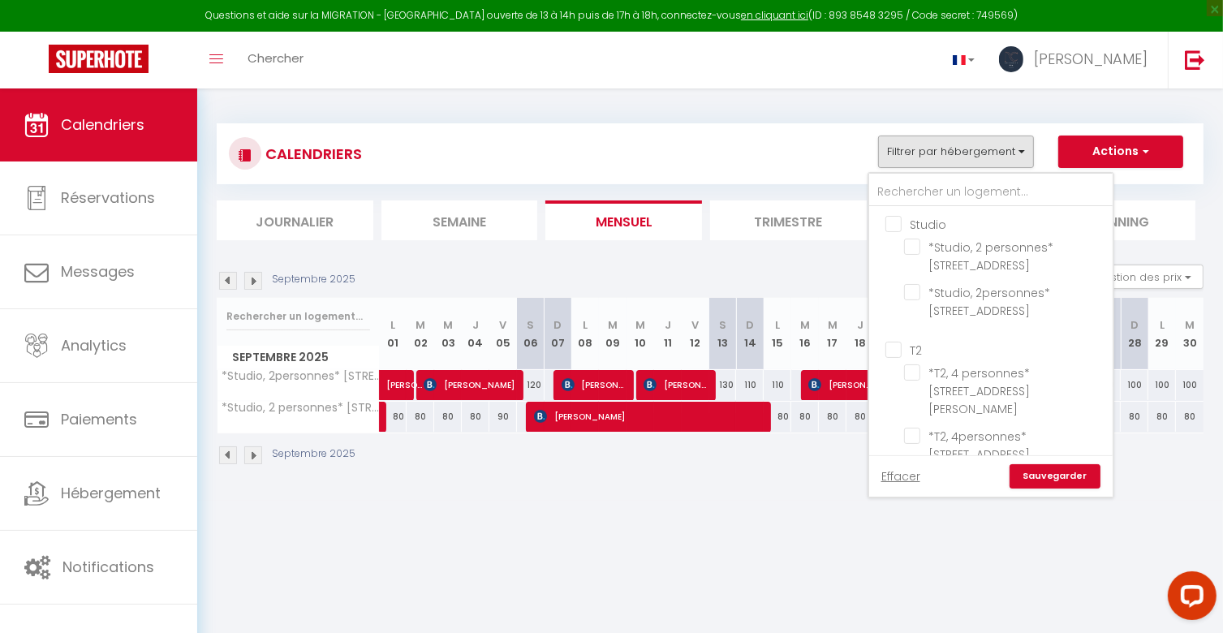
checkbox input "false"
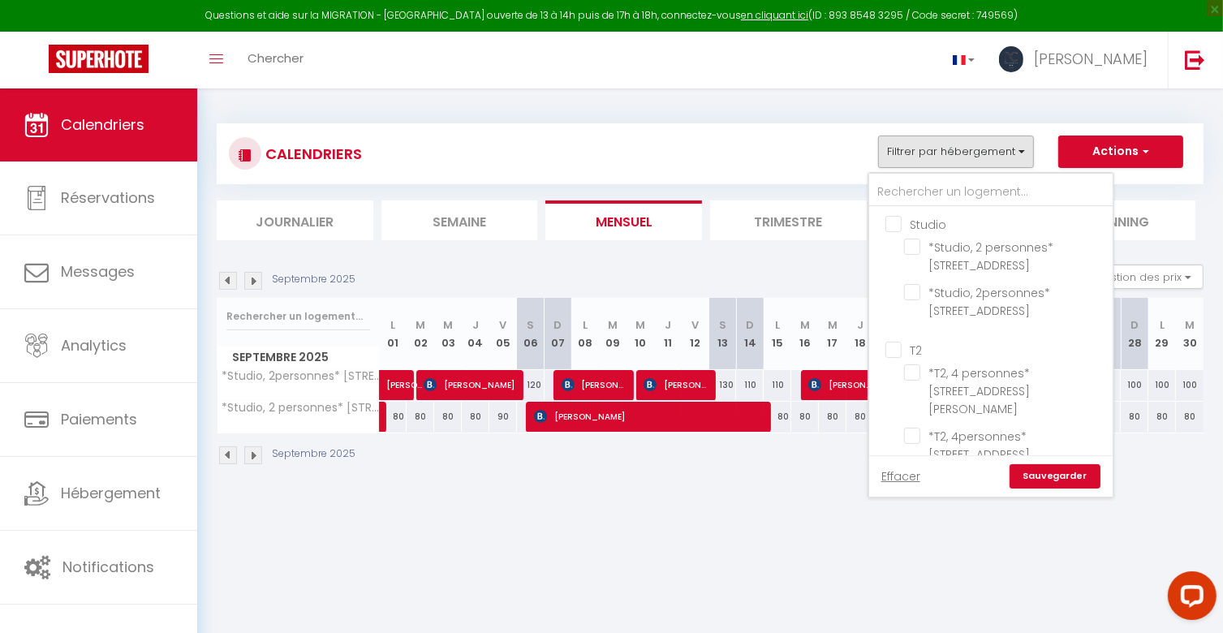
checkbox input "false"
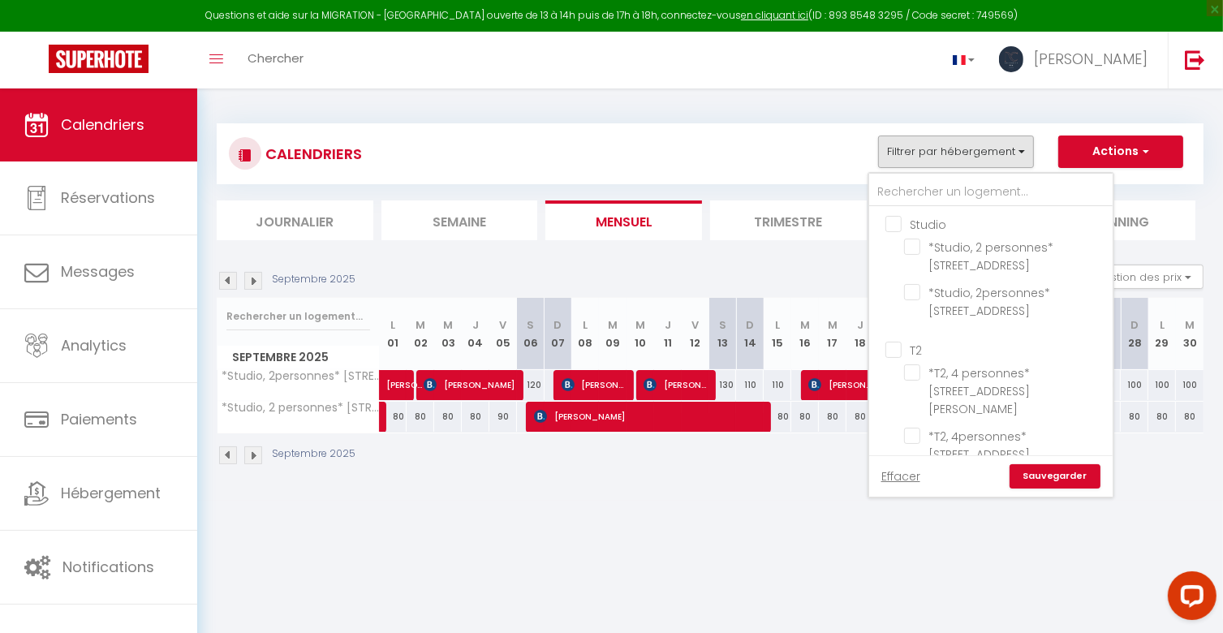
click at [899, 342] on input "T2" at bounding box center [1006, 349] width 243 height 16
checkbox input "true"
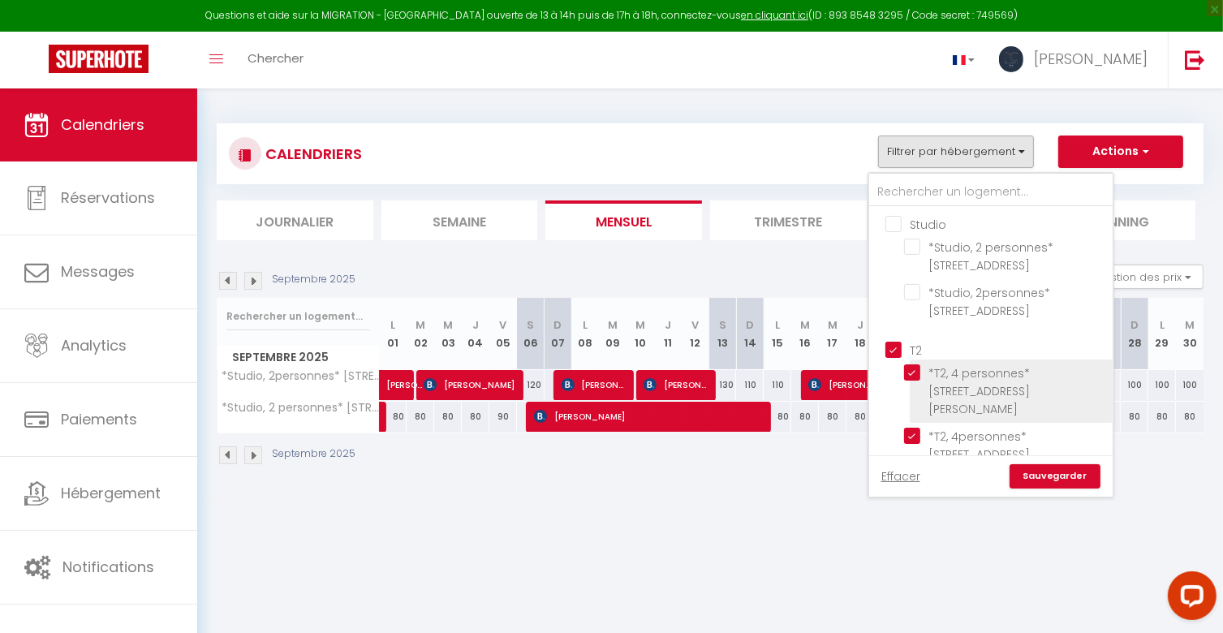
checkbox input "true"
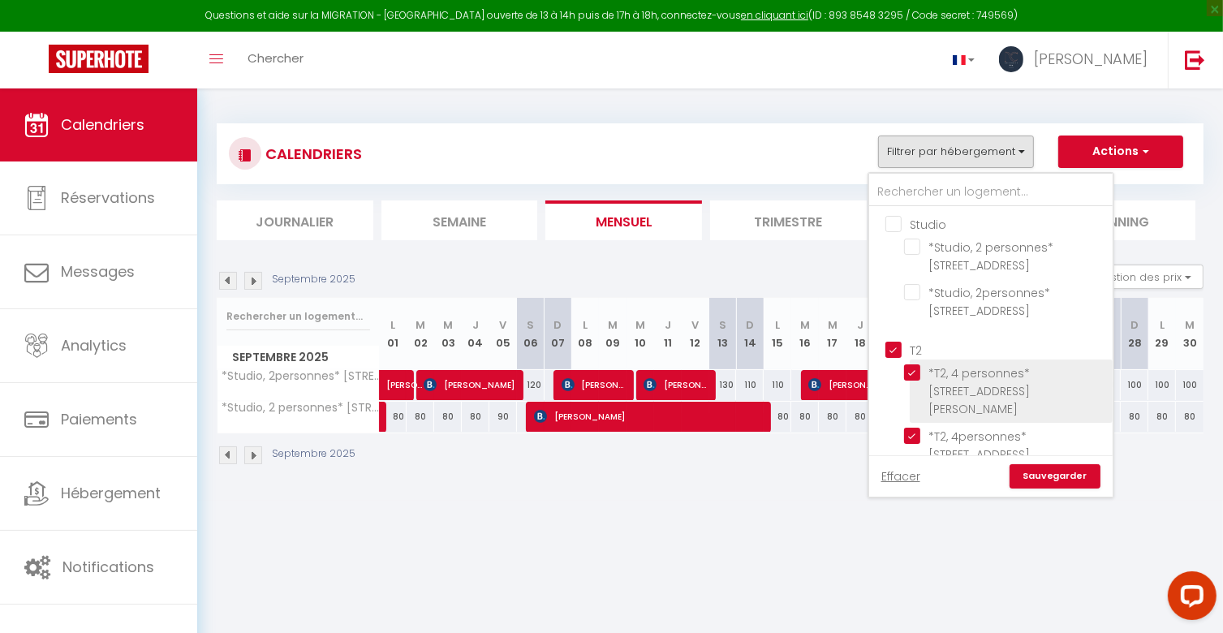
checkbox input "true"
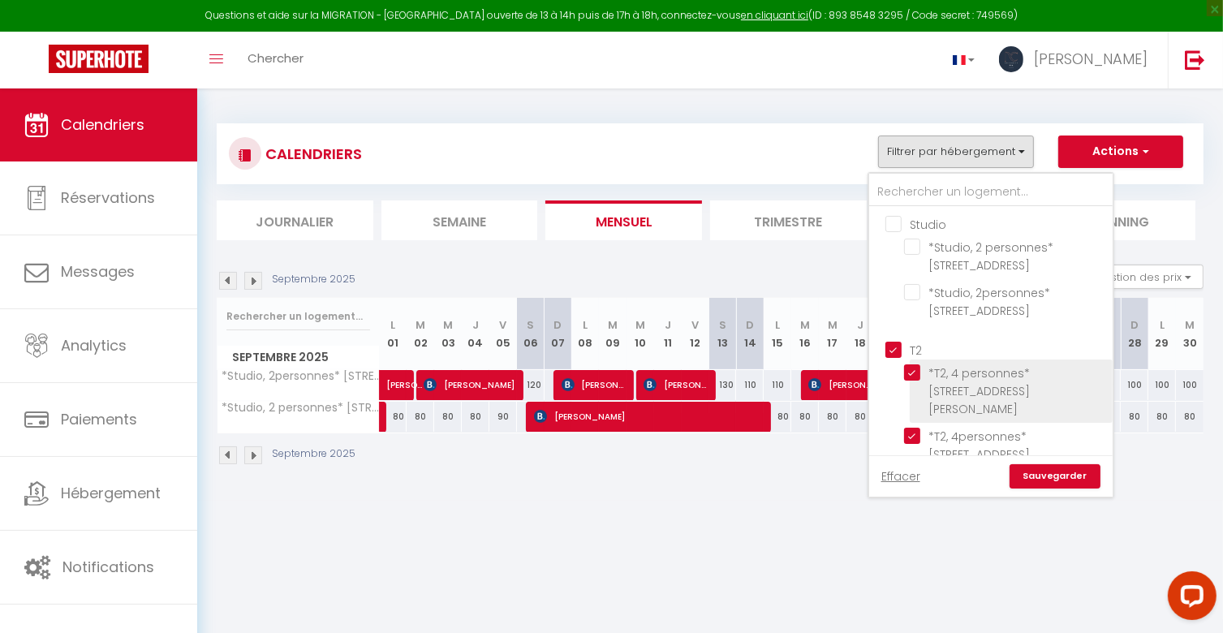
checkbox input "true"
checkbox input "false"
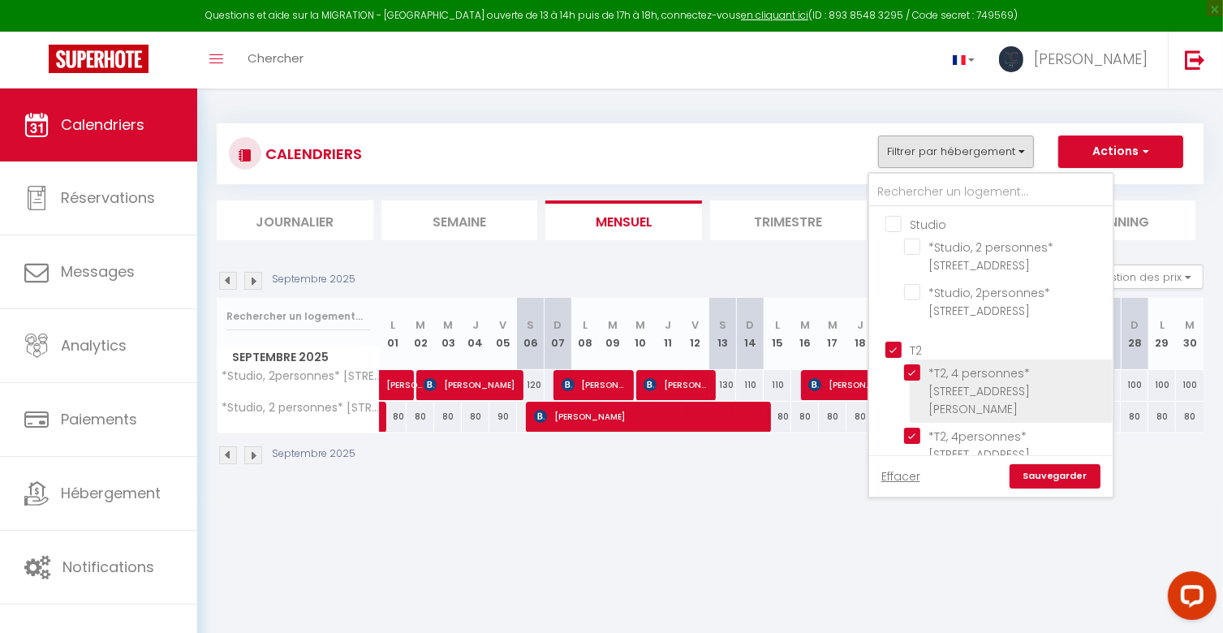
checkbox input "false"
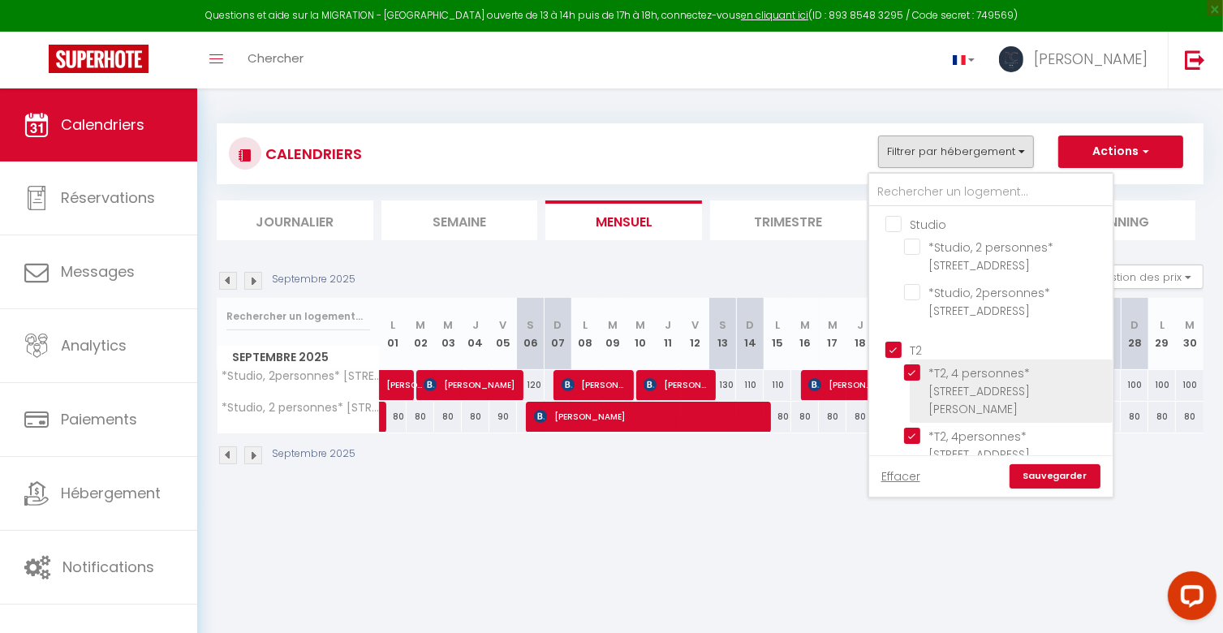
checkbox input "false"
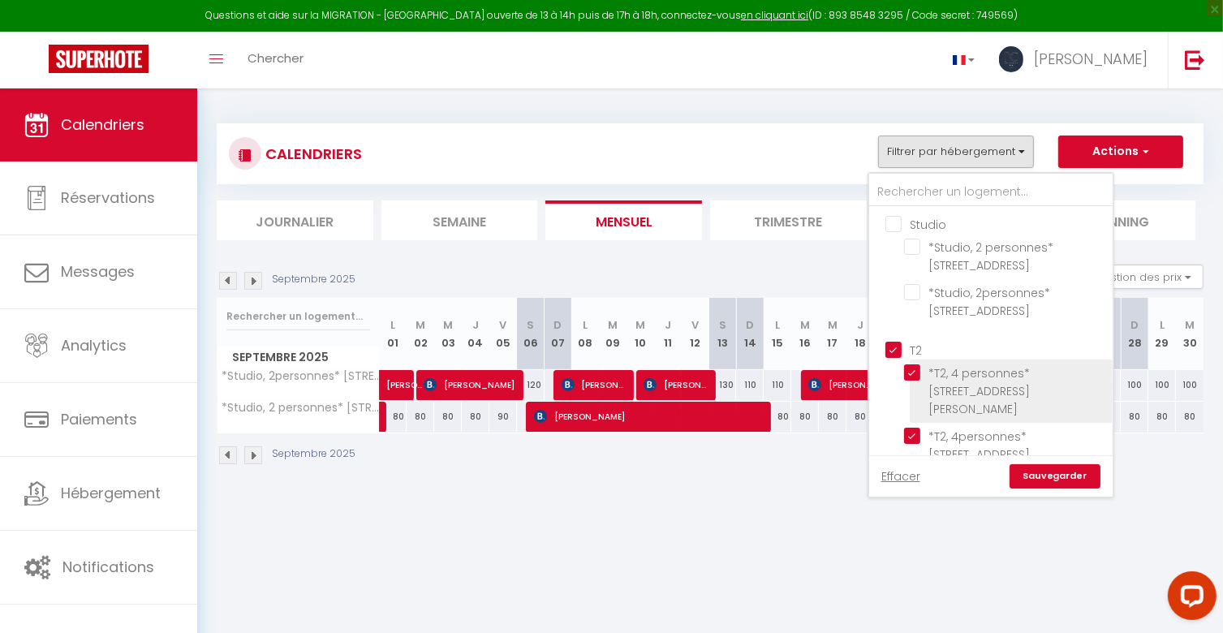
checkbox input "false"
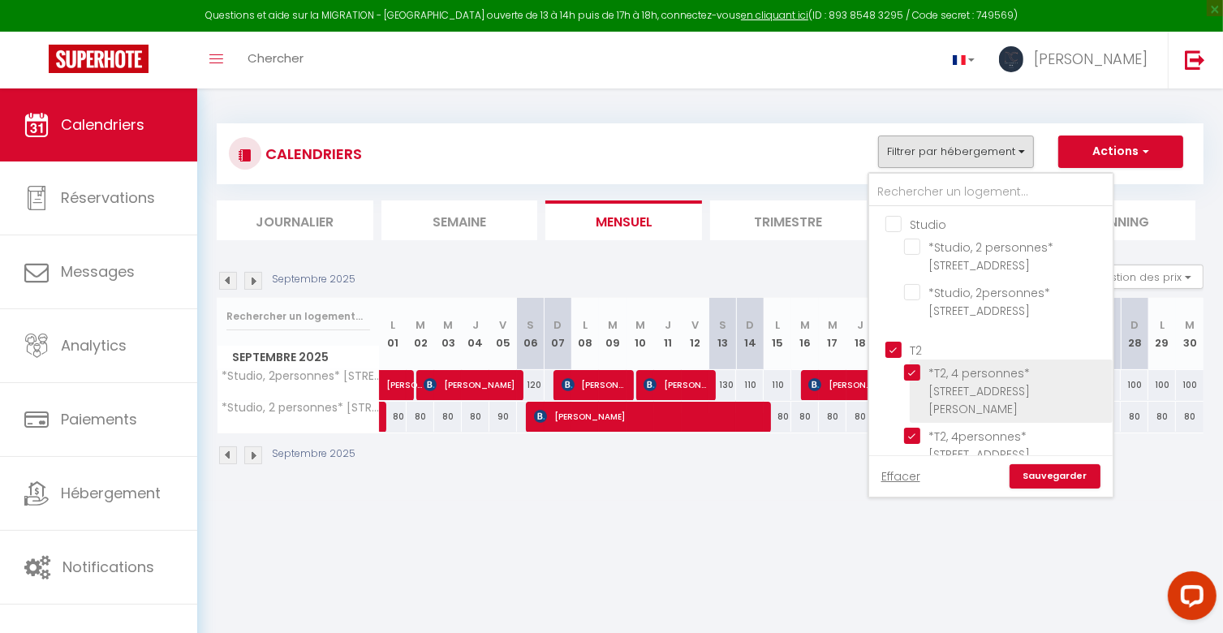
checkbox input "false"
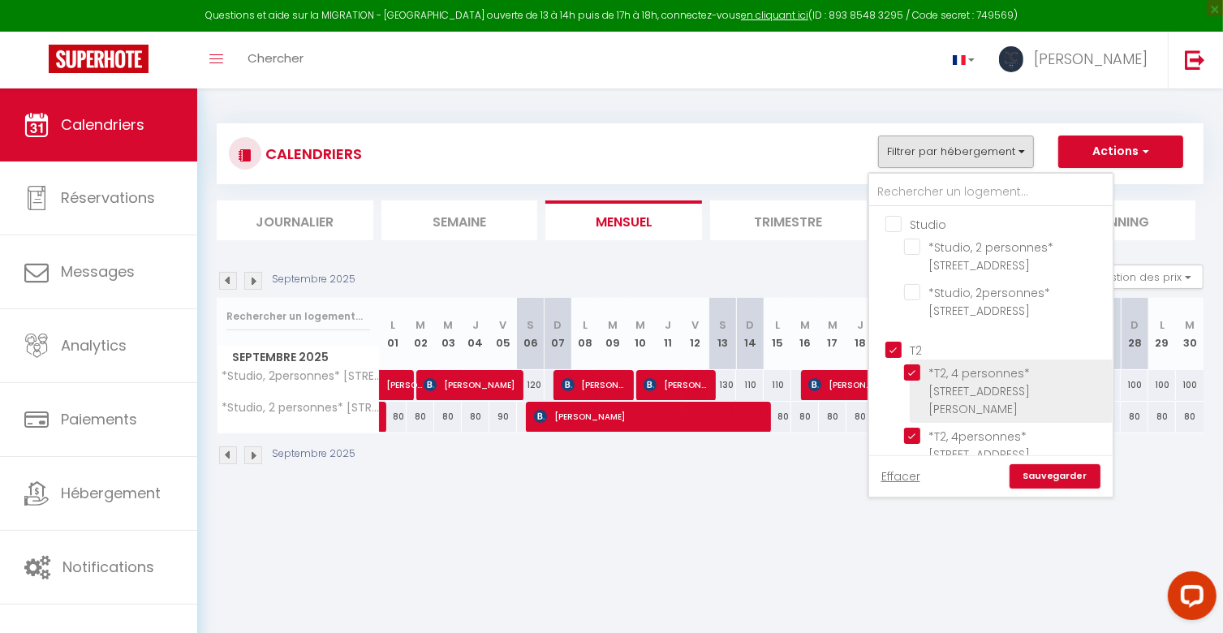
checkbox input "false"
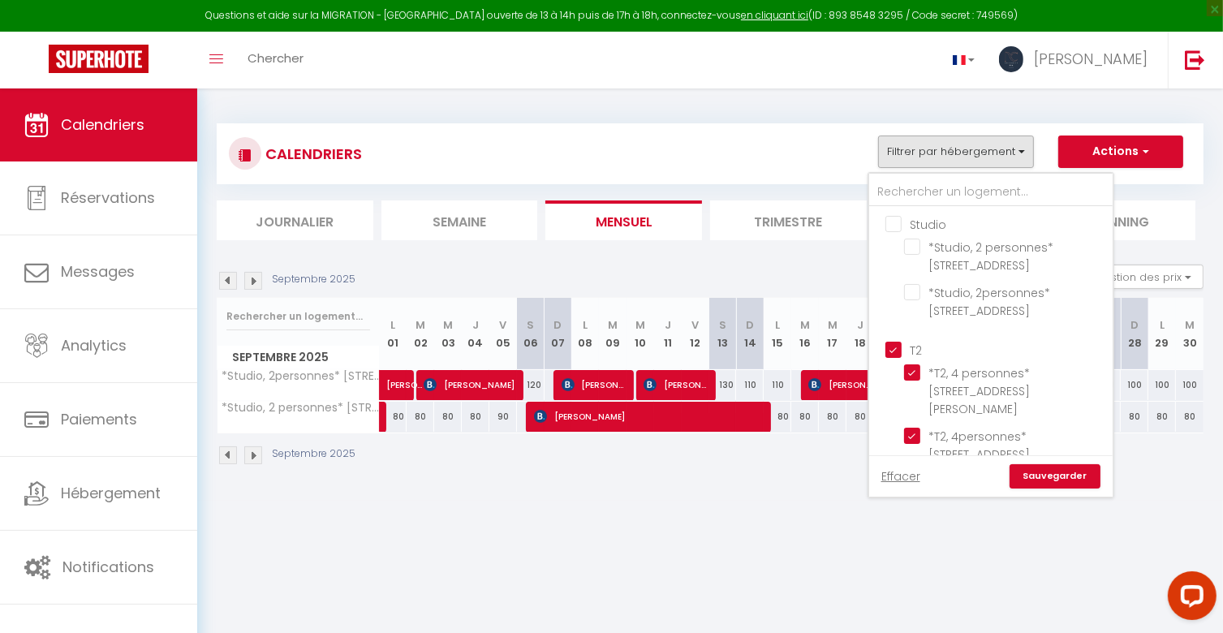
click at [1058, 486] on link "Sauvegarder" at bounding box center [1054, 476] width 91 height 24
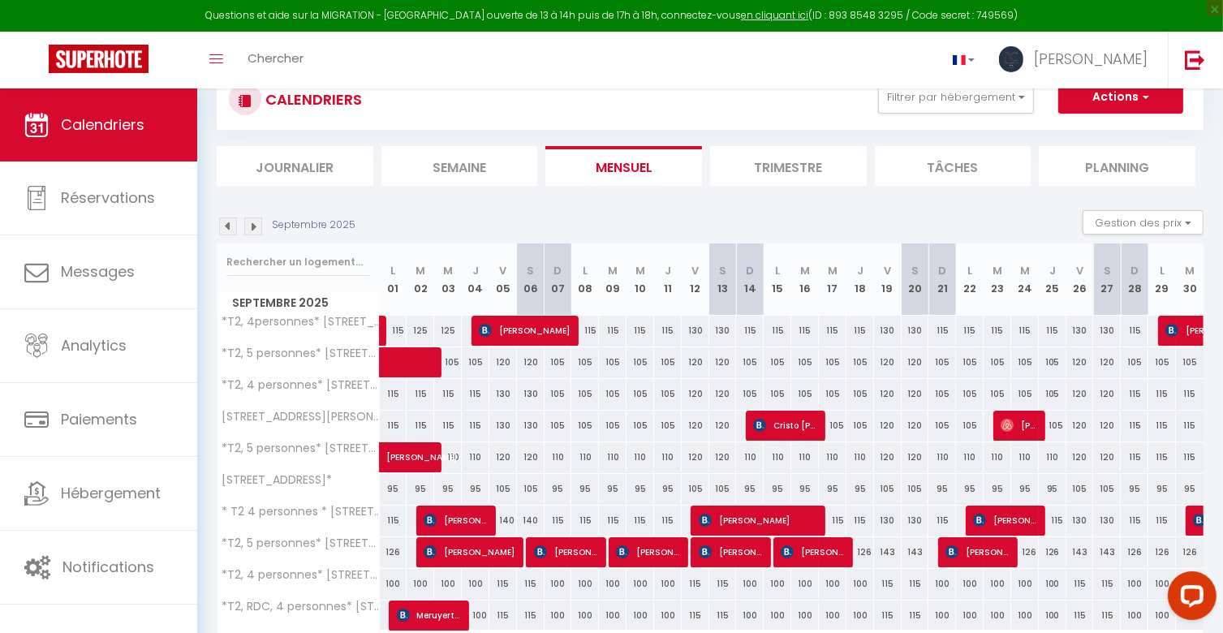
scroll to position [157, 0]
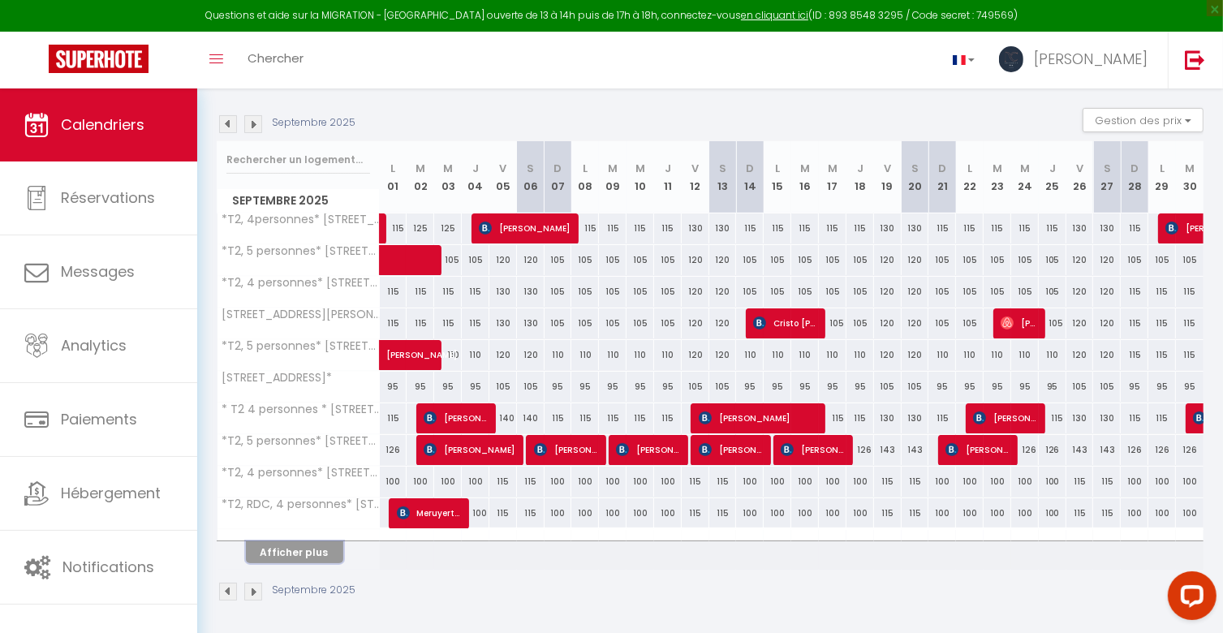
click at [303, 556] on button "Afficher plus" at bounding box center [294, 552] width 97 height 22
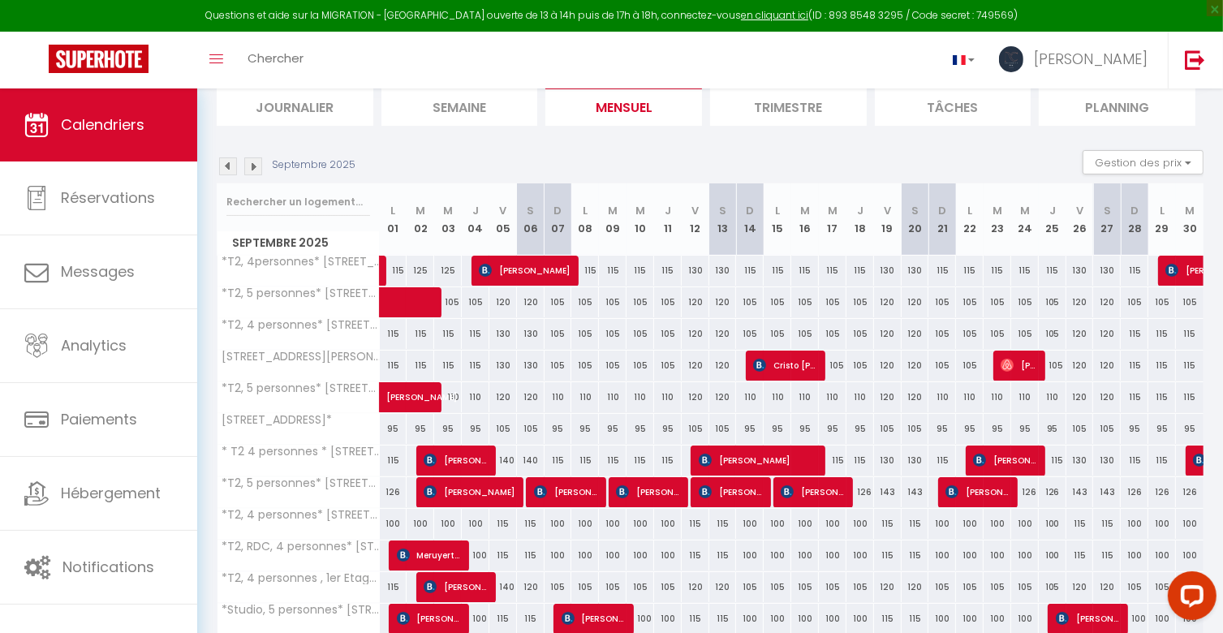
scroll to position [212, 0]
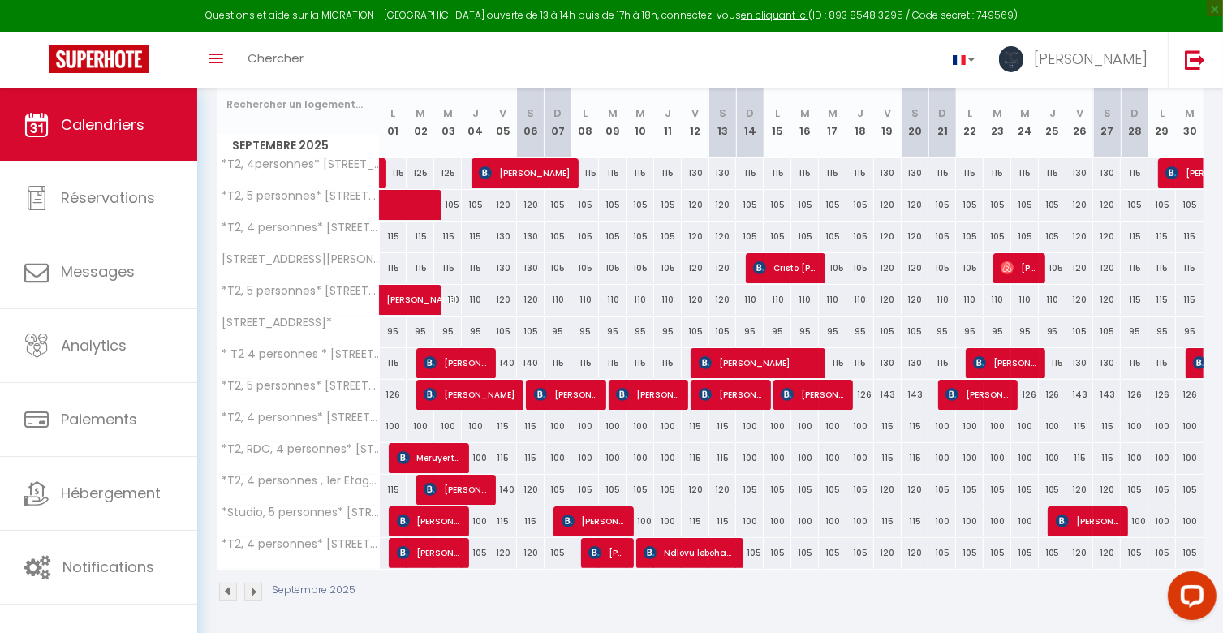
click at [395, 261] on div "115" at bounding box center [394, 268] width 28 height 30
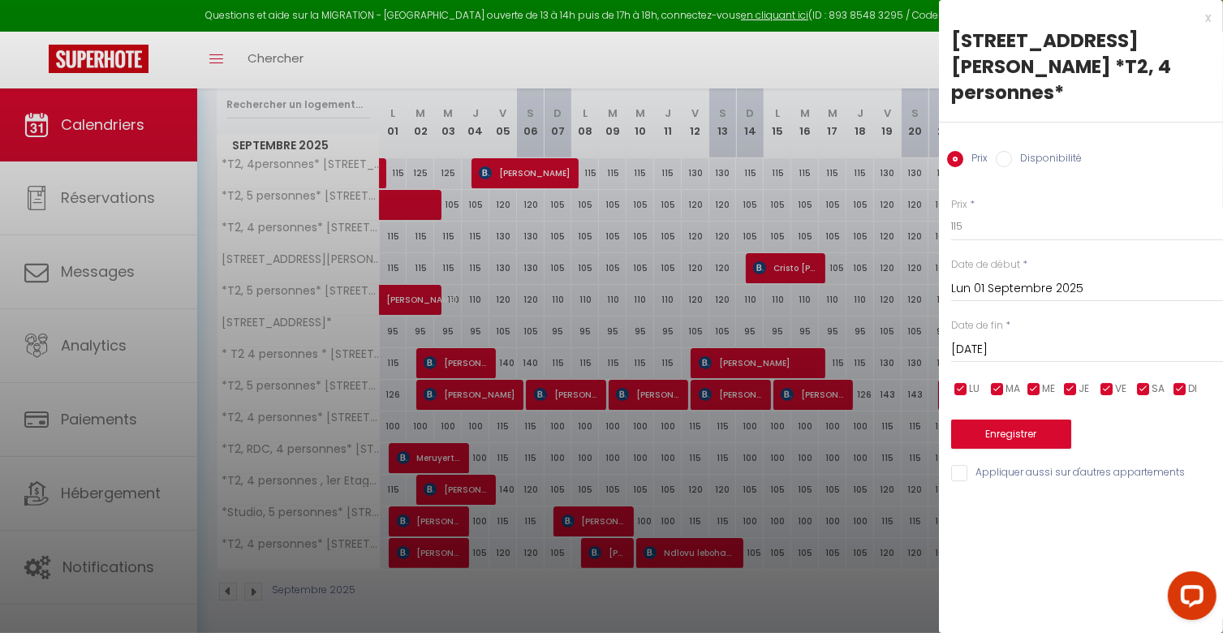
drag, startPoint x: 1071, startPoint y: 324, endPoint x: 1145, endPoint y: 340, distance: 75.6
click at [1072, 339] on input "[DATE]" at bounding box center [1087, 349] width 272 height 21
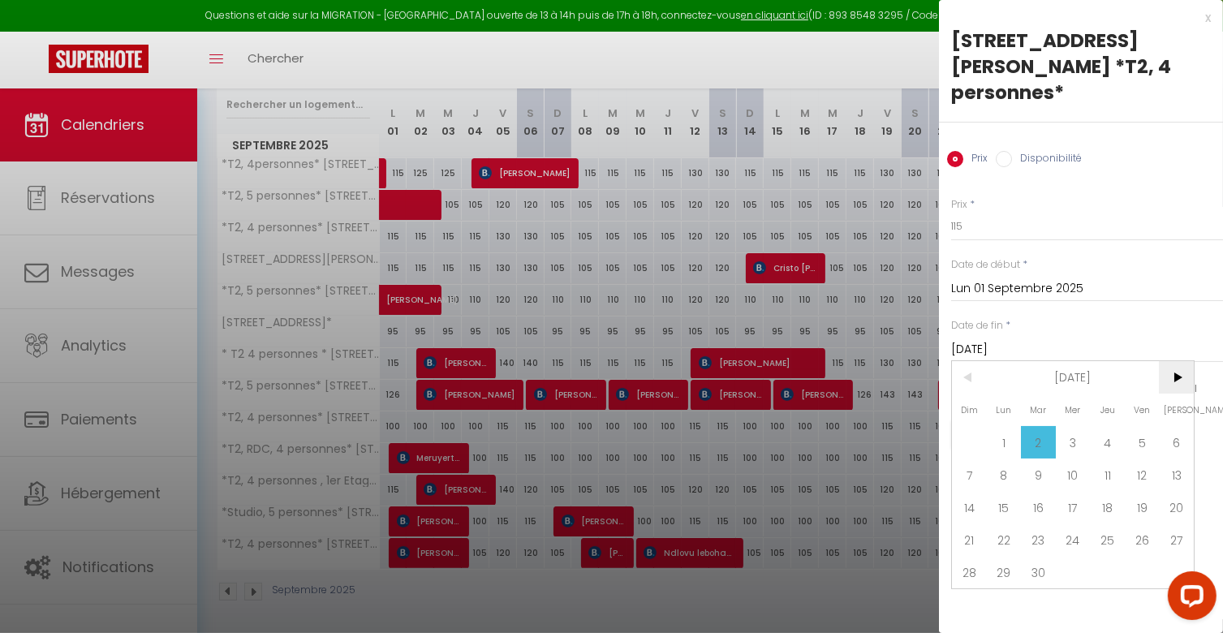
click at [1176, 361] on span ">" at bounding box center [1175, 377] width 35 height 32
drag, startPoint x: 1081, startPoint y: 411, endPoint x: 1051, endPoint y: 316, distance: 99.3
click at [1077, 426] on span "1" at bounding box center [1072, 442] width 35 height 32
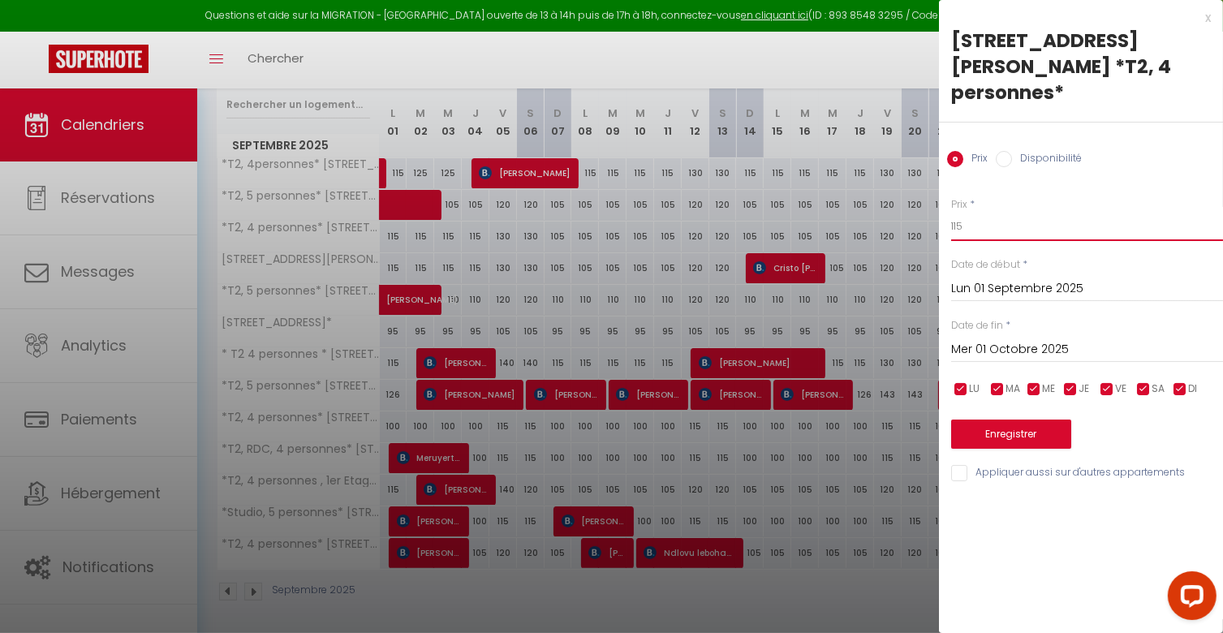
drag, startPoint x: 987, startPoint y: 208, endPoint x: 883, endPoint y: 195, distance: 105.5
click at [883, 195] on body "Questions et aide sur la MIGRATION - [GEOGRAPHIC_DATA] ouverte de 13 à 14h puis…" at bounding box center [611, 257] width 1223 height 760
drag, startPoint x: 1135, startPoint y: 358, endPoint x: 1124, endPoint y: 359, distance: 10.7
click at [1136, 381] on input "checkbox" at bounding box center [1143, 389] width 16 height 16
click at [1104, 381] on input "checkbox" at bounding box center [1106, 389] width 16 height 16
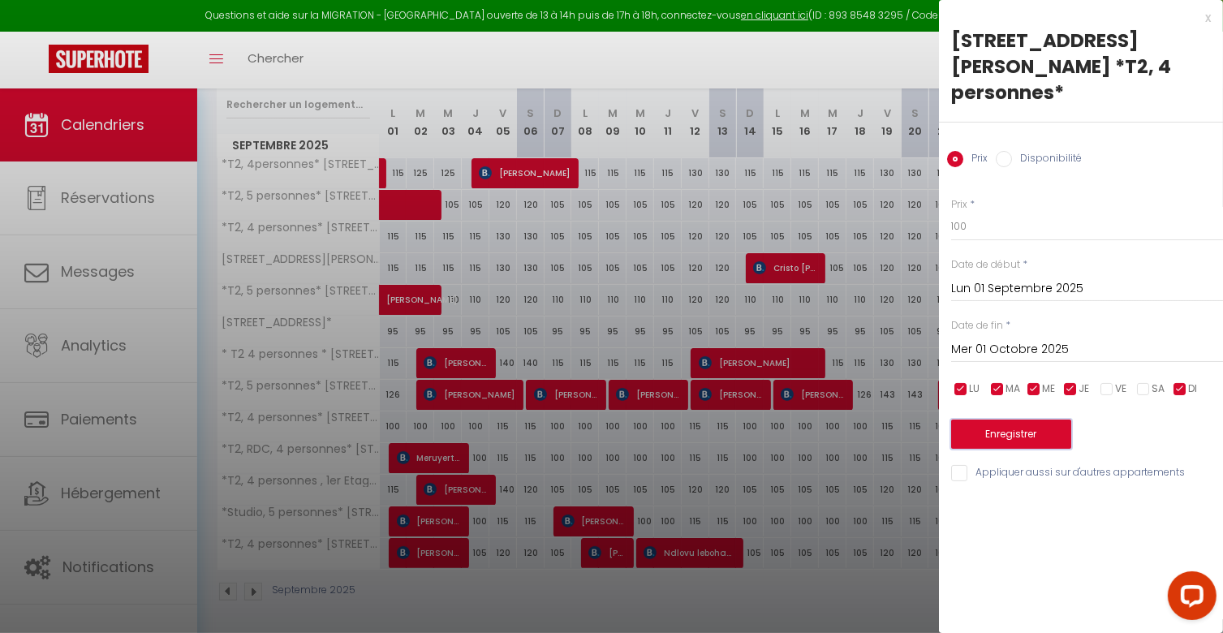
click at [1044, 419] on button "Enregistrer" at bounding box center [1011, 433] width 120 height 29
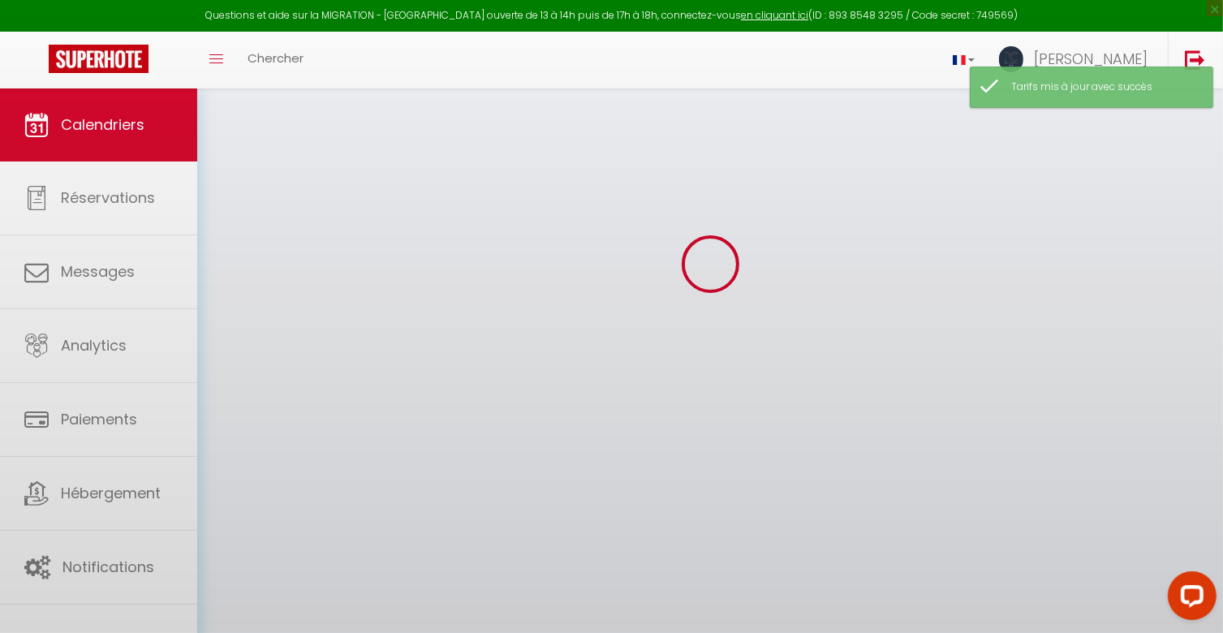
scroll to position [157, 0]
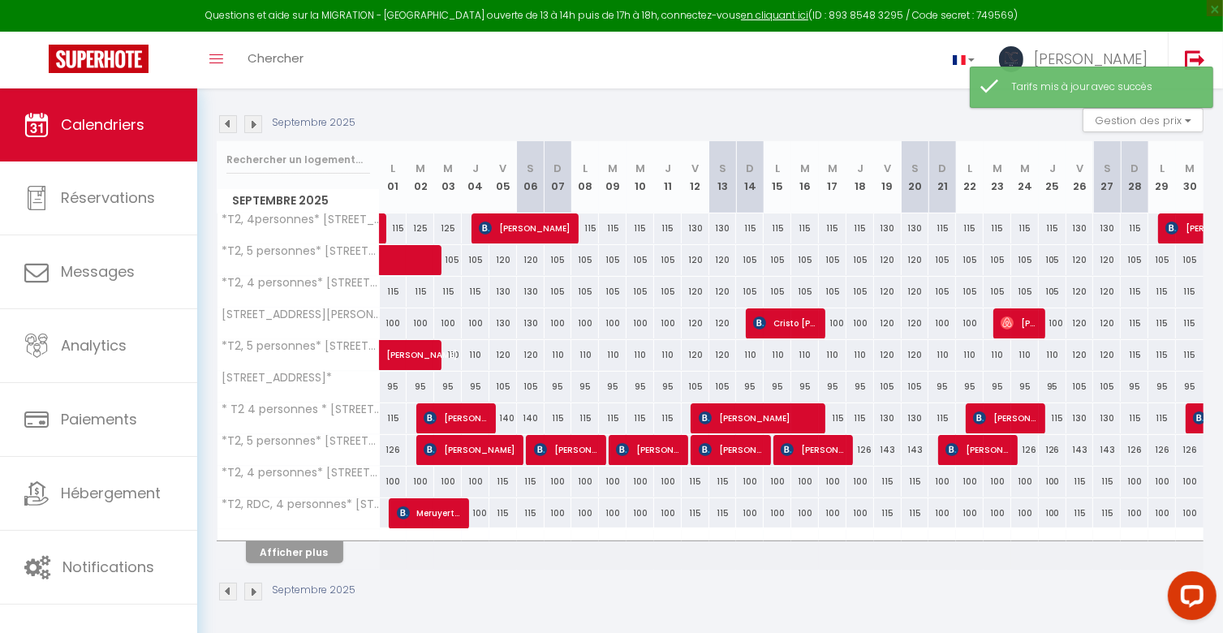
click at [389, 320] on div "100" at bounding box center [394, 323] width 28 height 30
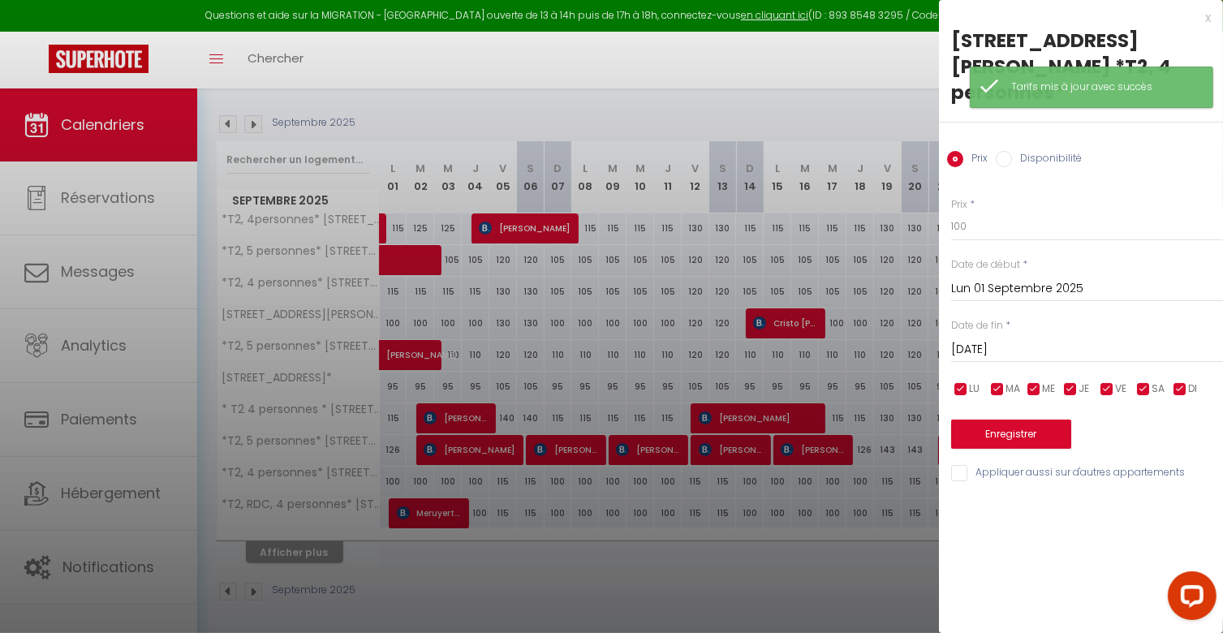
click at [1030, 339] on input "[DATE]" at bounding box center [1087, 349] width 272 height 21
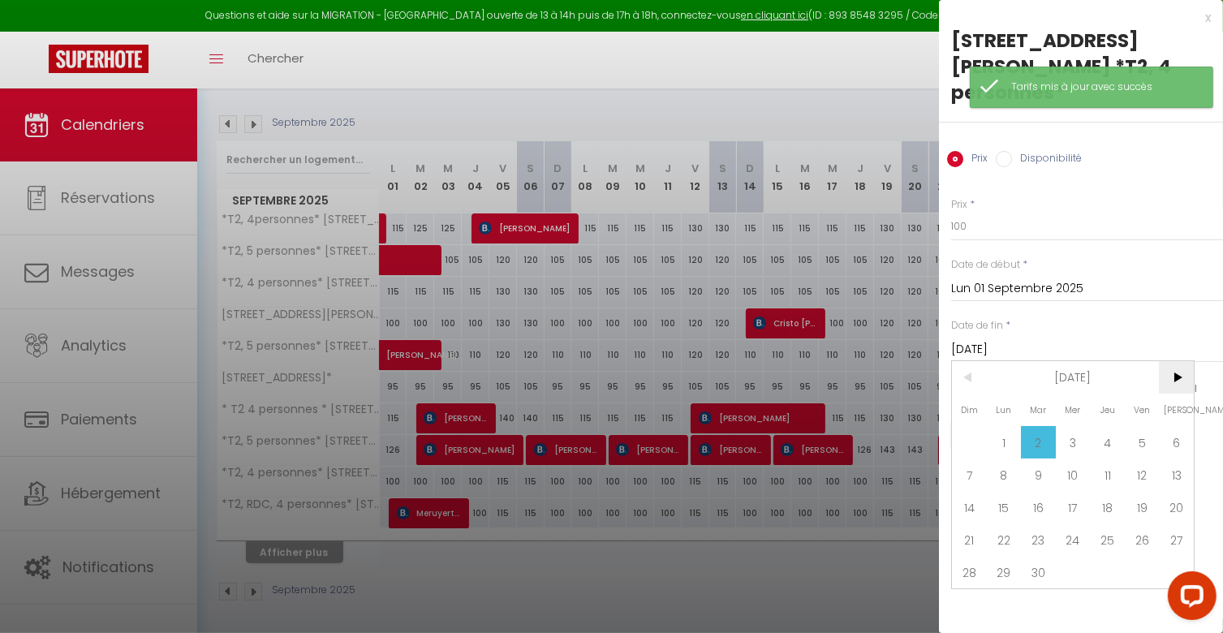
click at [1171, 361] on span ">" at bounding box center [1175, 377] width 35 height 32
click at [1069, 426] on span "1" at bounding box center [1072, 442] width 35 height 32
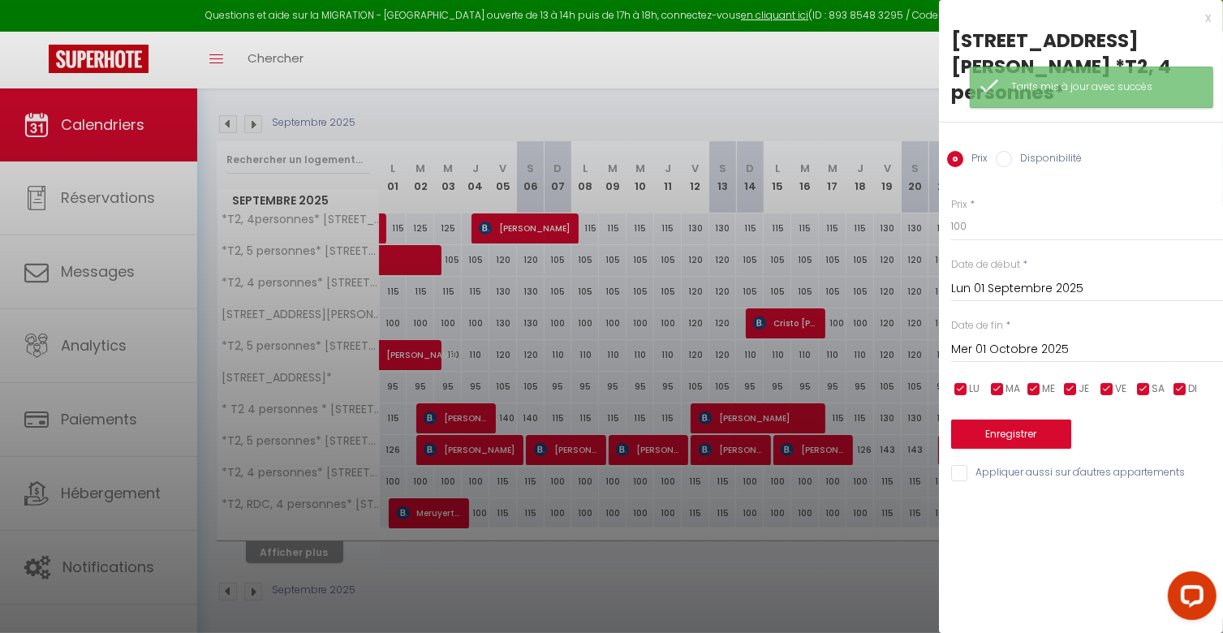
drag, startPoint x: 1178, startPoint y: 366, endPoint x: 1167, endPoint y: 368, distance: 11.6
click at [1177, 381] on input "checkbox" at bounding box center [1179, 389] width 16 height 16
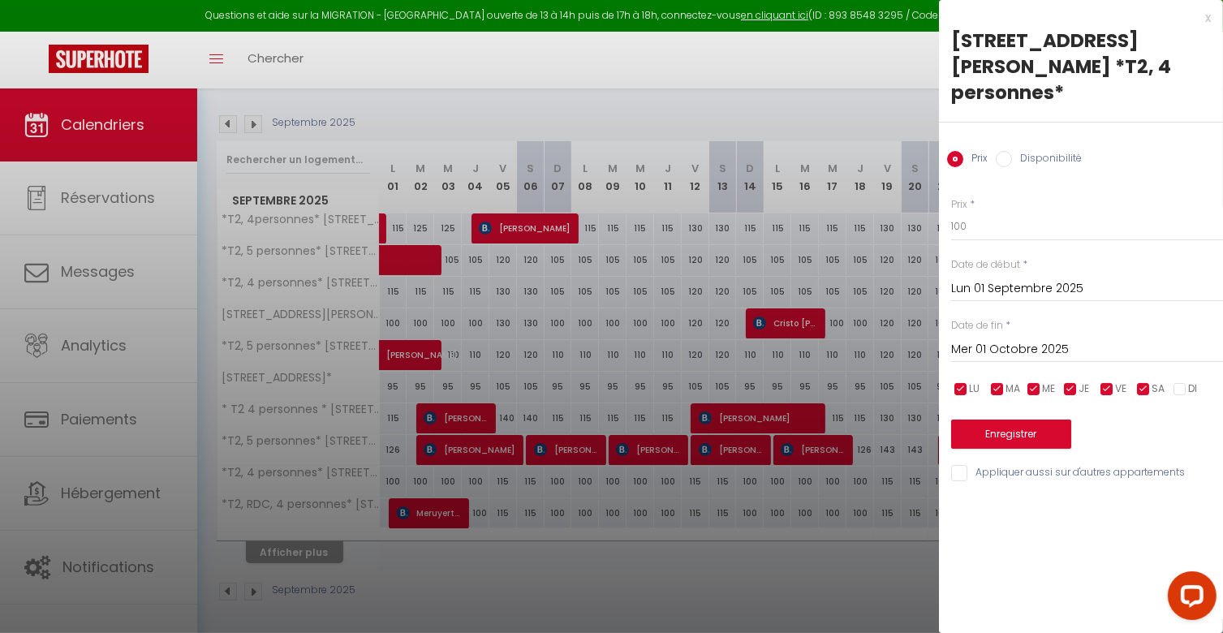
click at [1068, 381] on input "checkbox" at bounding box center [1070, 389] width 16 height 16
click at [1036, 381] on input "checkbox" at bounding box center [1033, 389] width 16 height 16
click at [992, 381] on input "checkbox" at bounding box center [997, 389] width 16 height 16
click at [961, 381] on input "checkbox" at bounding box center [960, 389] width 16 height 16
drag, startPoint x: 978, startPoint y: 204, endPoint x: 856, endPoint y: 199, distance: 121.8
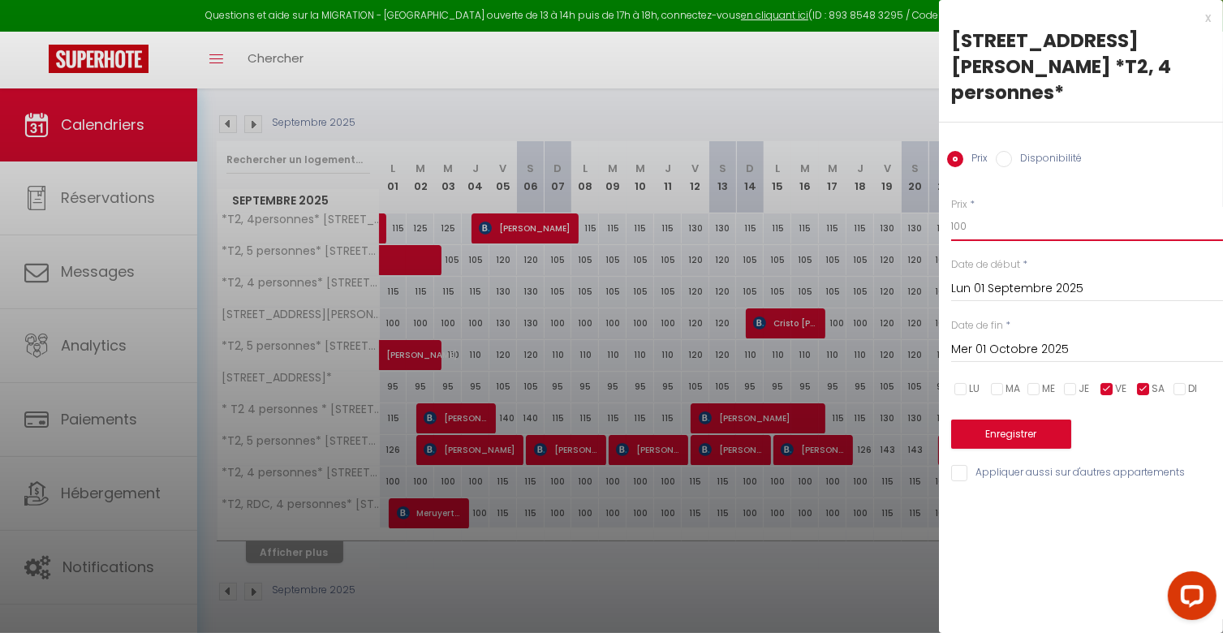
click at [857, 204] on body "Questions et aide sur la MIGRATION - [GEOGRAPHIC_DATA] ouverte de 13 à 14h puis…" at bounding box center [611, 284] width 1223 height 705
click at [1003, 419] on button "Enregistrer" at bounding box center [1011, 433] width 120 height 29
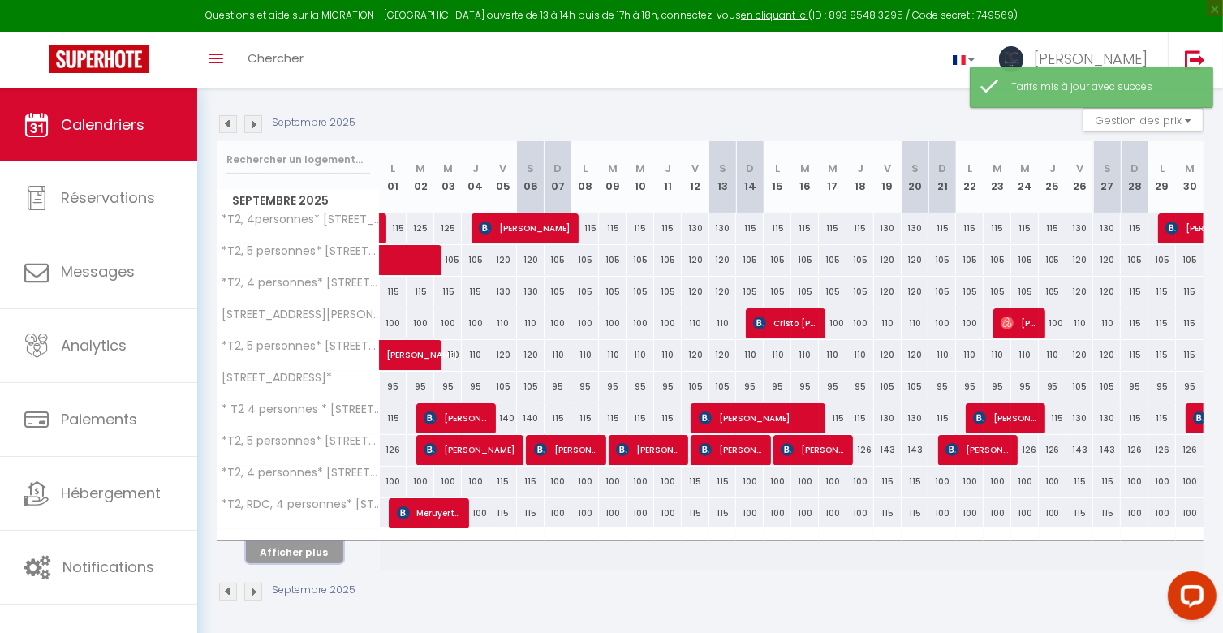
click at [319, 548] on button "Afficher plus" at bounding box center [294, 552] width 97 height 22
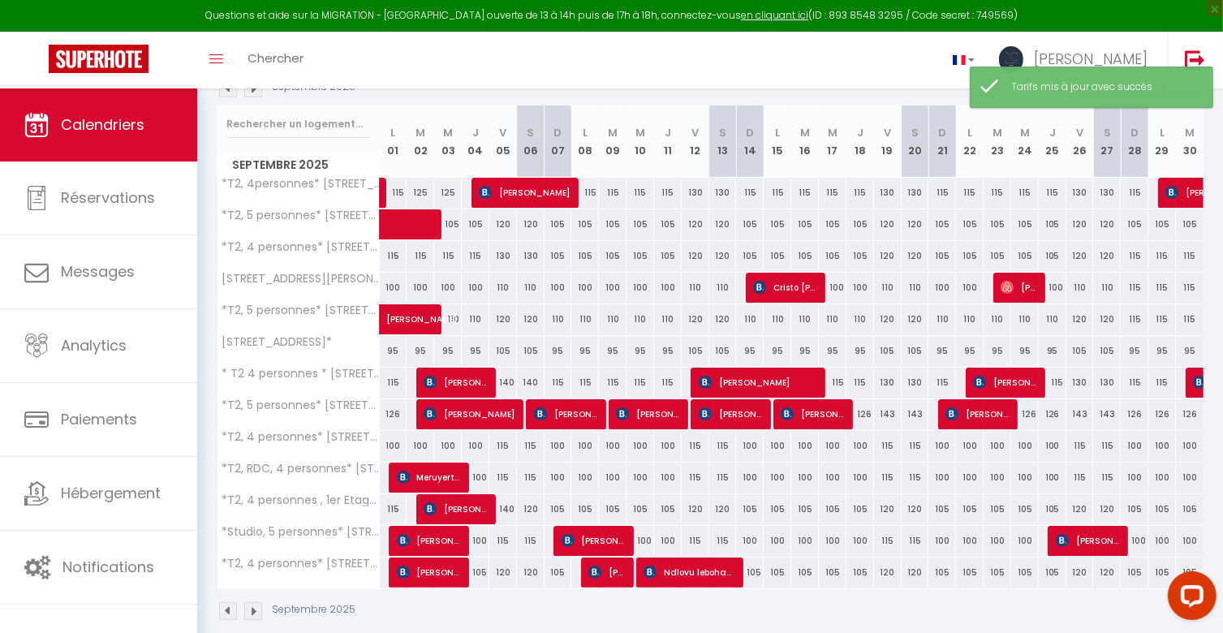
scroll to position [212, 0]
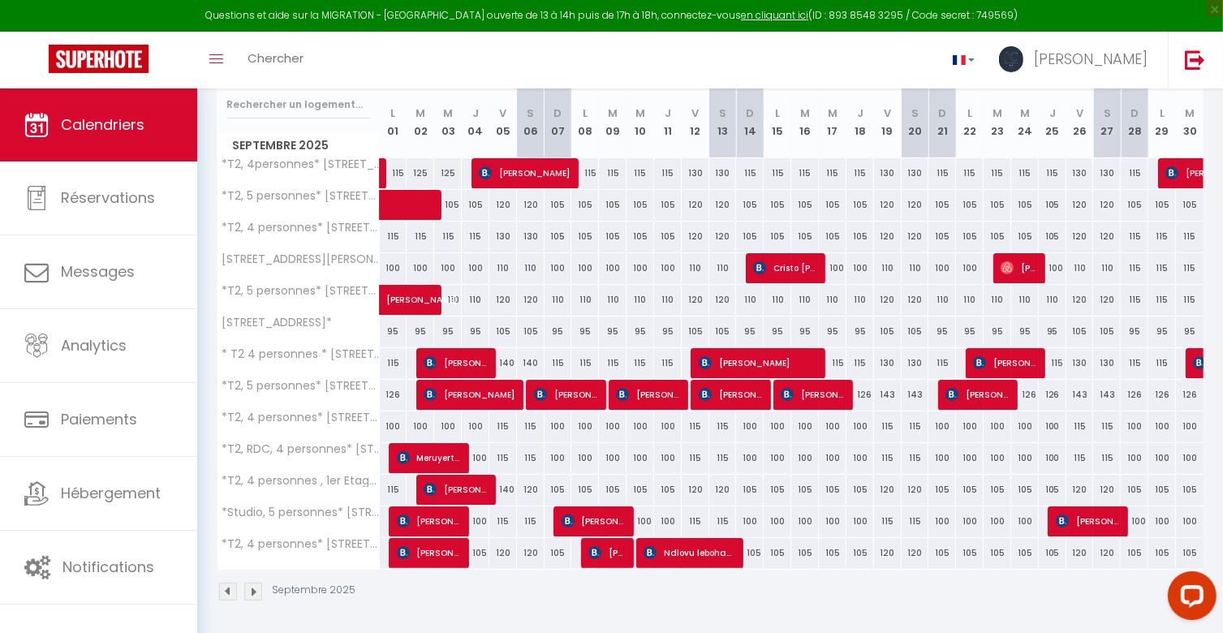
click at [390, 232] on div "115" at bounding box center [394, 236] width 28 height 30
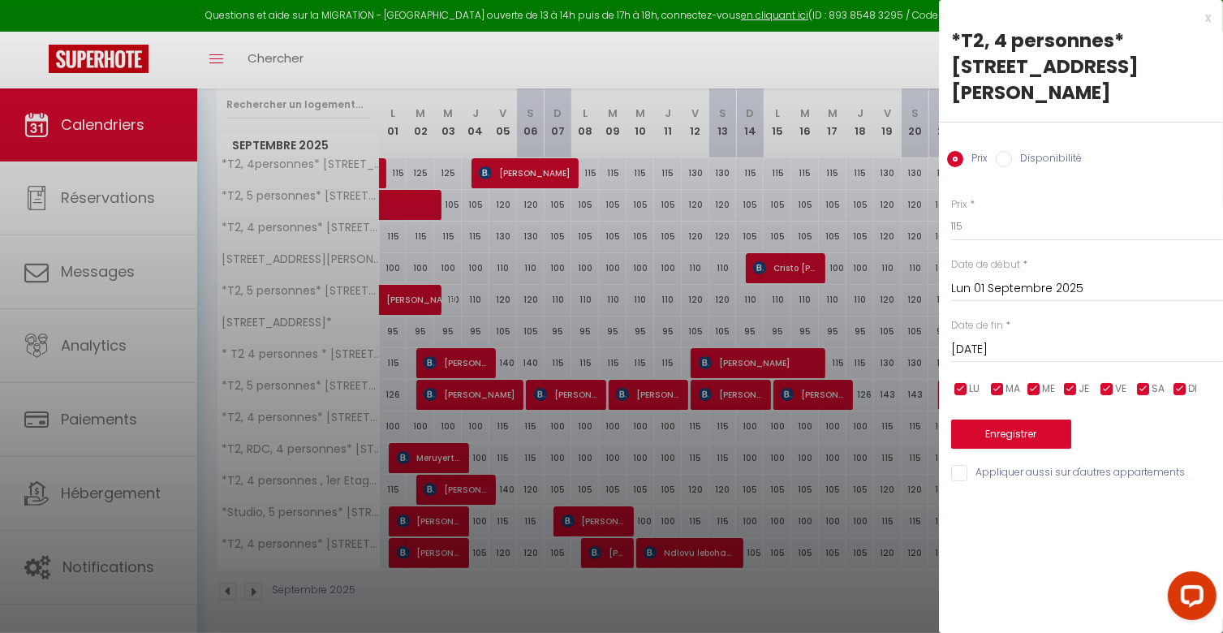
click at [1009, 339] on input "[DATE]" at bounding box center [1087, 349] width 272 height 21
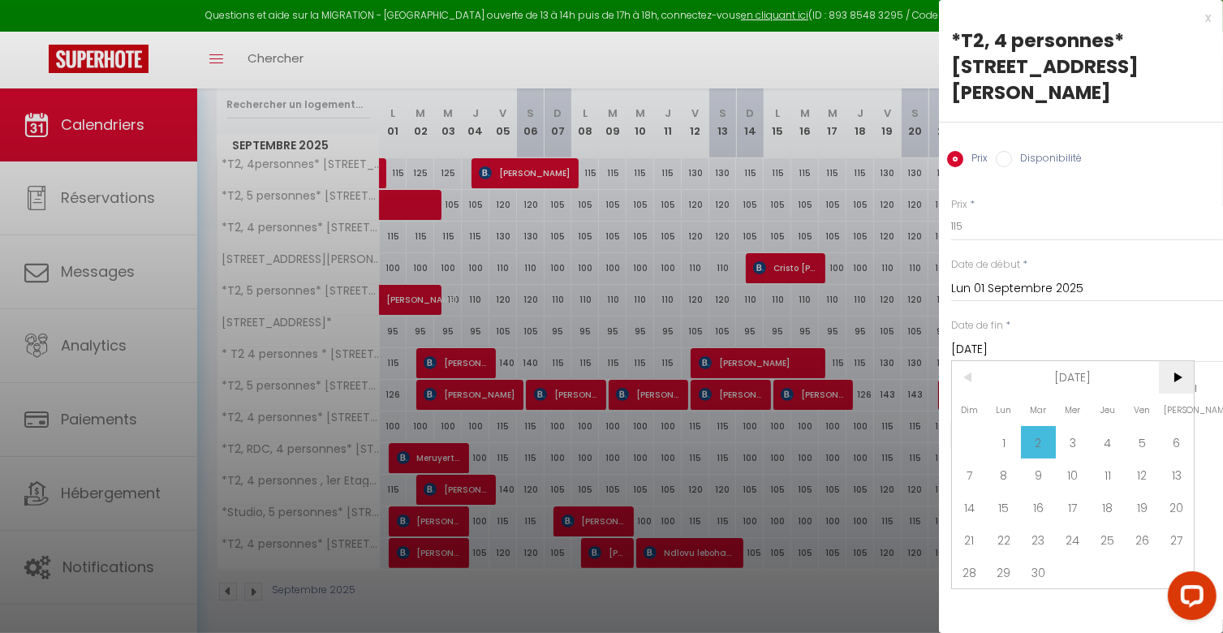
click at [1185, 361] on span ">" at bounding box center [1175, 377] width 35 height 32
click at [1072, 426] on span "1" at bounding box center [1072, 442] width 35 height 32
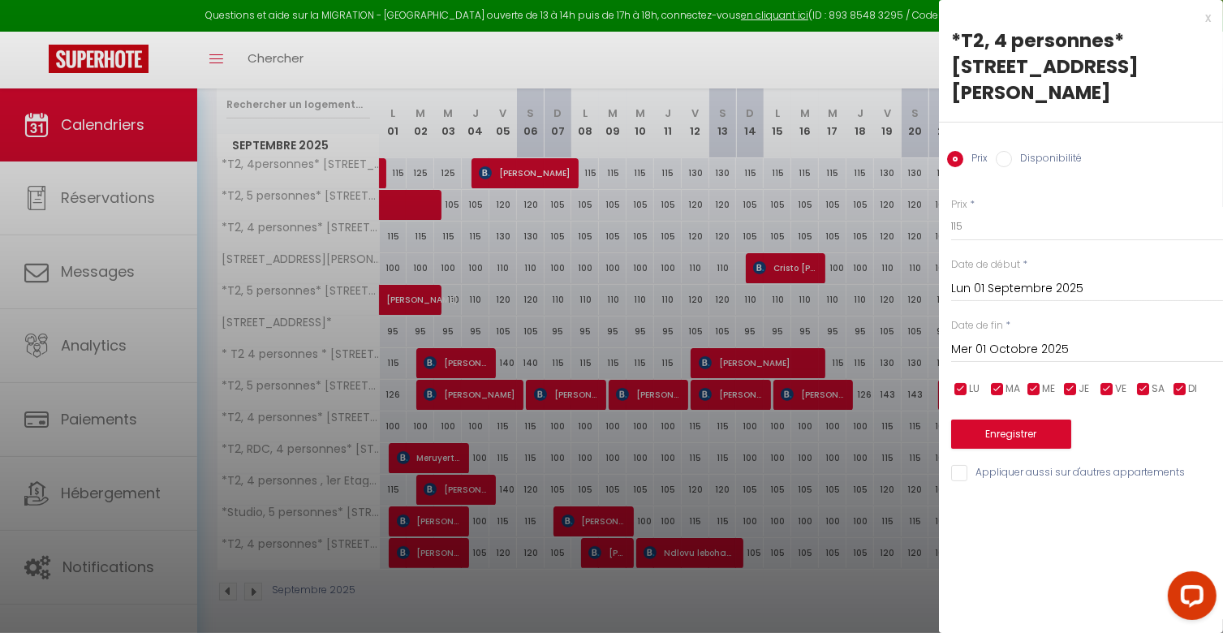
drag, startPoint x: 1154, startPoint y: 363, endPoint x: 1127, endPoint y: 357, distance: 28.3
click at [1152, 381] on span "SA" at bounding box center [1157, 388] width 13 height 15
click at [1122, 381] on span "VE" at bounding box center [1120, 388] width 11 height 15
drag, startPoint x: 974, startPoint y: 193, endPoint x: 915, endPoint y: 196, distance: 58.5
click at [913, 200] on body "Questions et aide sur la MIGRATION - [GEOGRAPHIC_DATA] ouverte de 13 à 14h puis…" at bounding box center [611, 257] width 1223 height 760
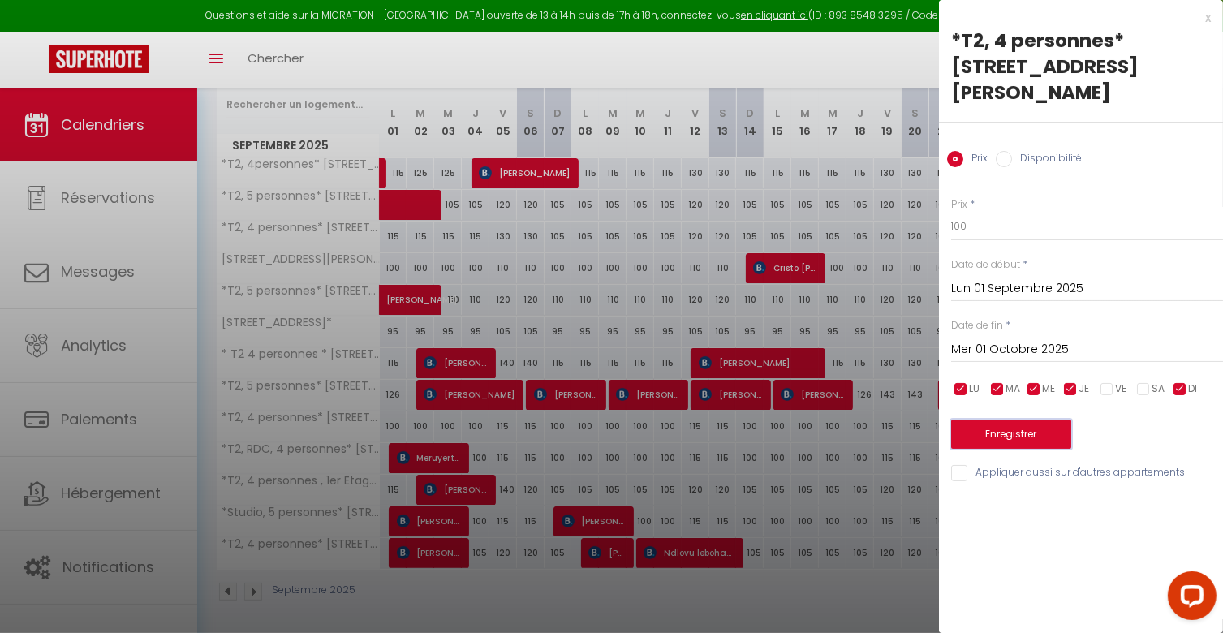
click at [982, 419] on button "Enregistrer" at bounding box center [1011, 433] width 120 height 29
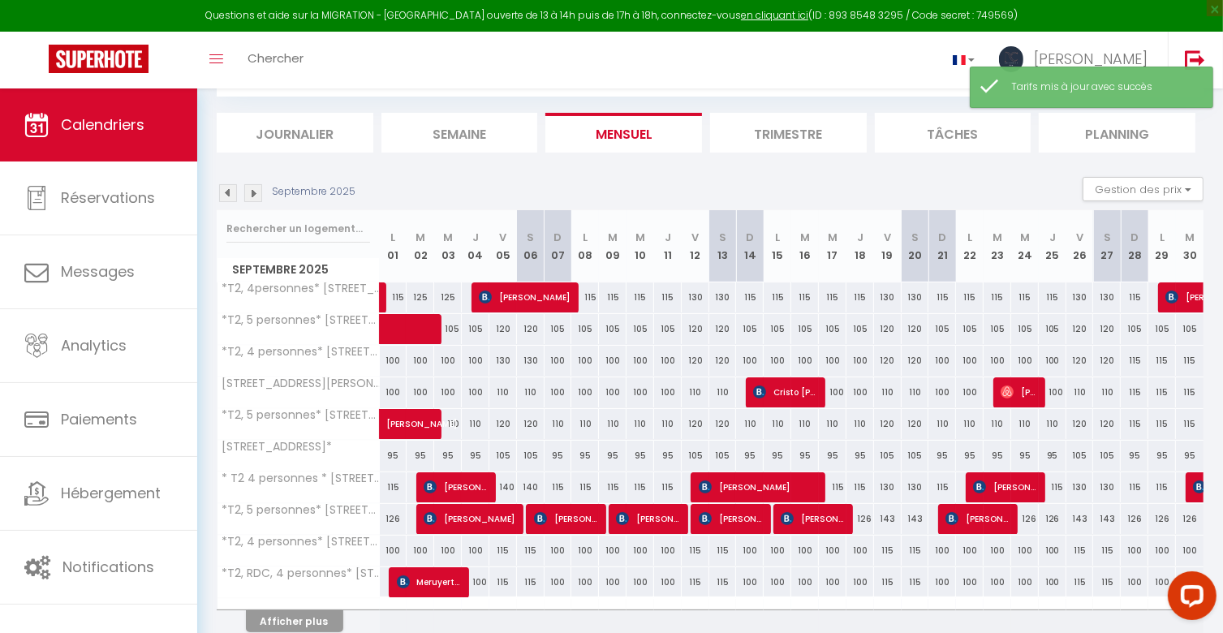
scroll to position [157, 0]
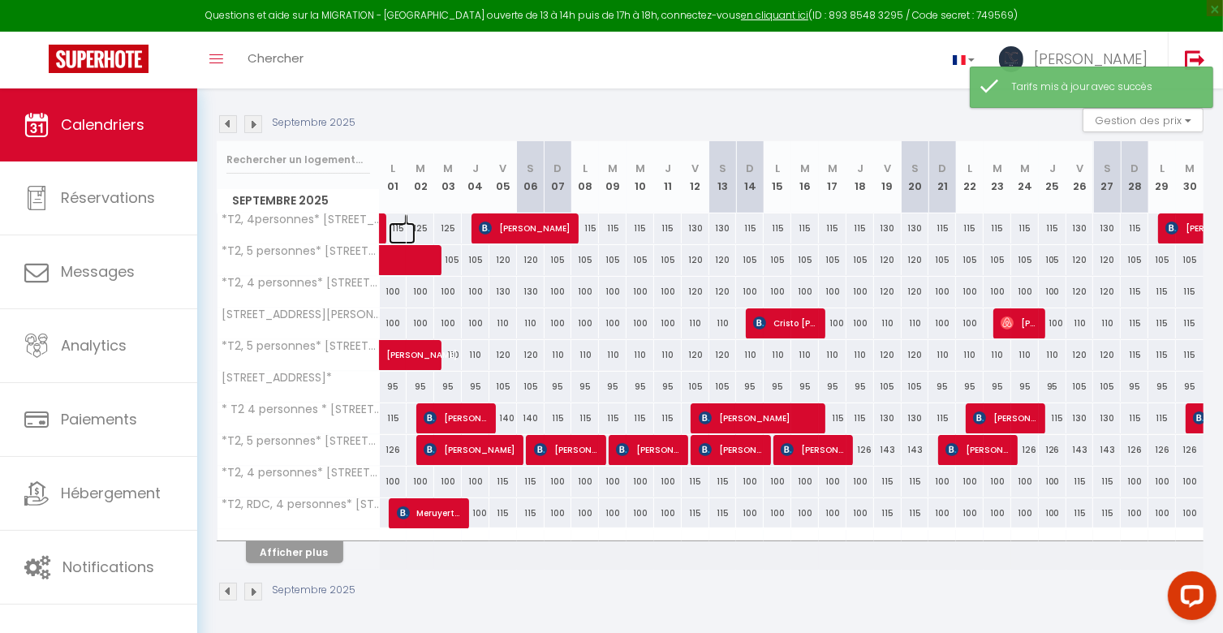
click at [399, 223] on link at bounding box center [403, 233] width 28 height 22
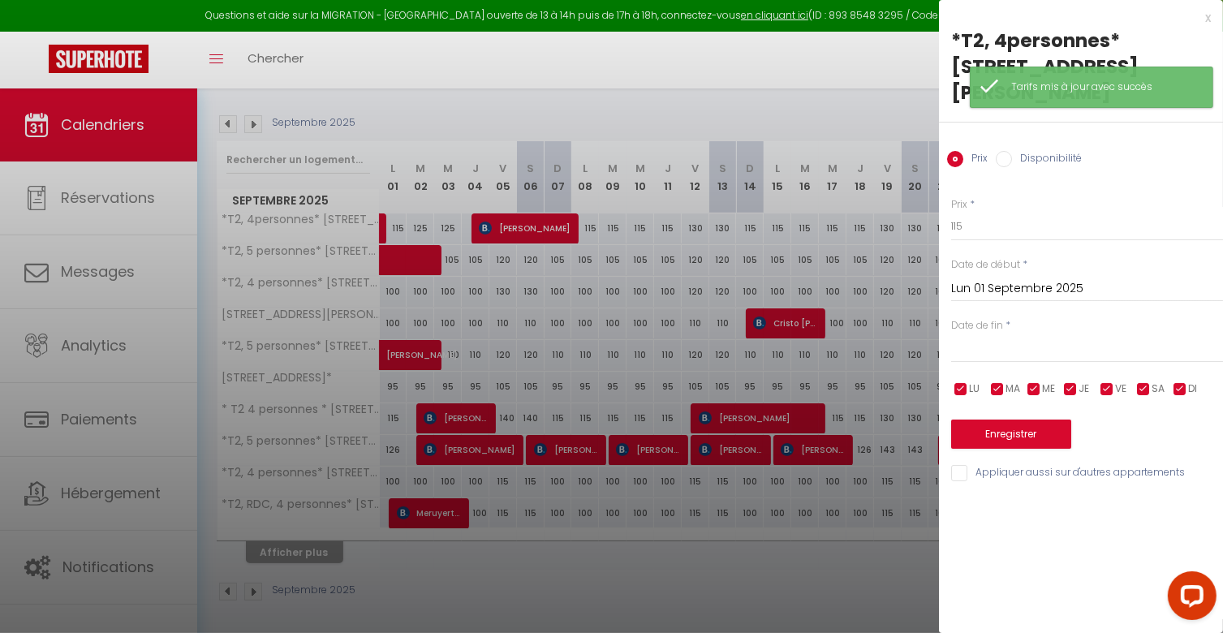
click at [1002, 339] on input "text" at bounding box center [1087, 349] width 272 height 21
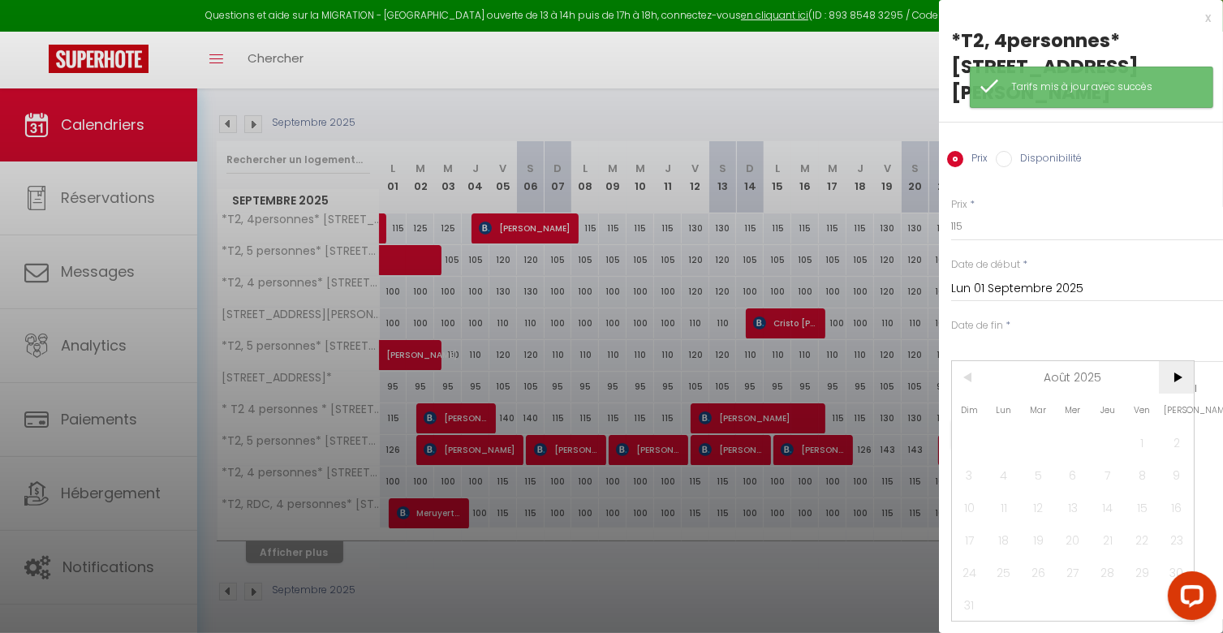
click at [1181, 361] on span ">" at bounding box center [1175, 377] width 35 height 32
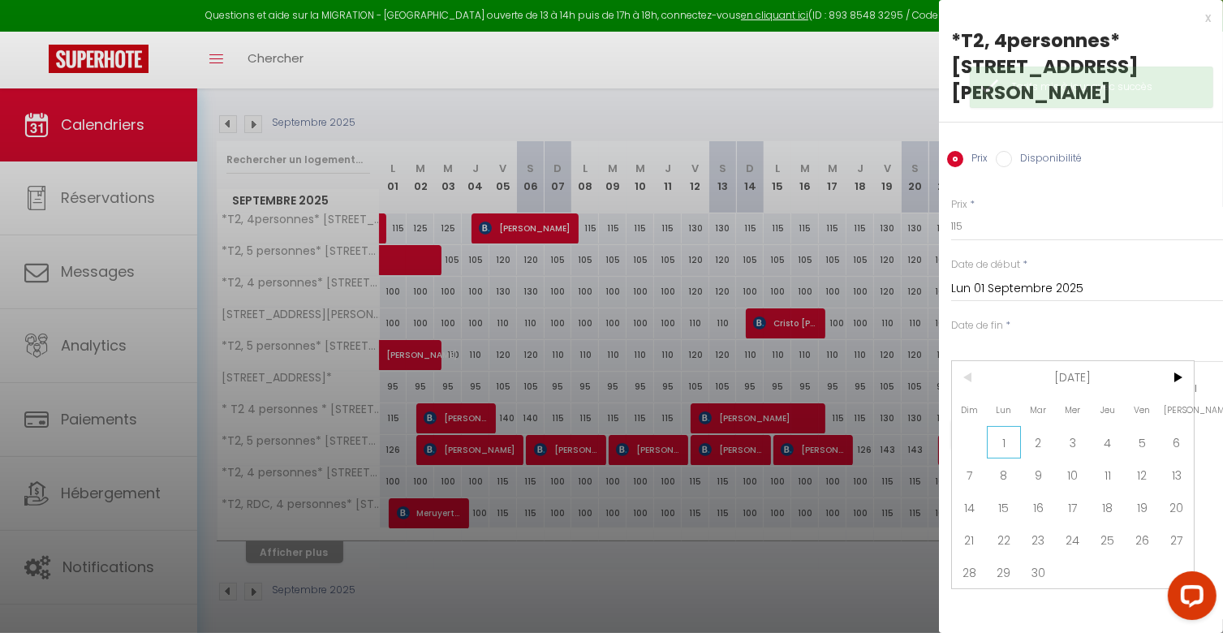
drag, startPoint x: 1004, startPoint y: 411, endPoint x: 1003, endPoint y: 265, distance: 146.0
click at [1004, 426] on span "1" at bounding box center [1004, 442] width 35 height 32
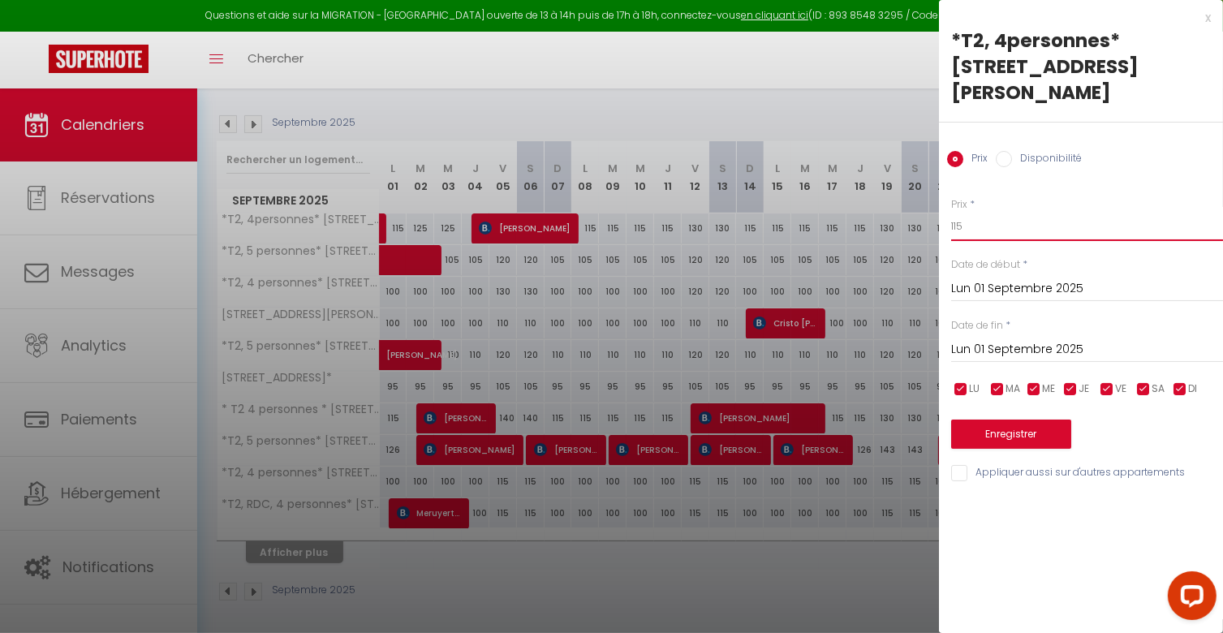
drag, startPoint x: 974, startPoint y: 196, endPoint x: 931, endPoint y: 196, distance: 42.2
click at [931, 196] on body "Questions et aide sur la MIGRATION - [GEOGRAPHIC_DATA] ouverte de 13 à 14h puis…" at bounding box center [611, 284] width 1223 height 705
click at [1142, 381] on input "checkbox" at bounding box center [1143, 389] width 16 height 16
click at [1108, 381] on input "checkbox" at bounding box center [1106, 389] width 16 height 16
click at [1017, 419] on button "Enregistrer" at bounding box center [1011, 433] width 120 height 29
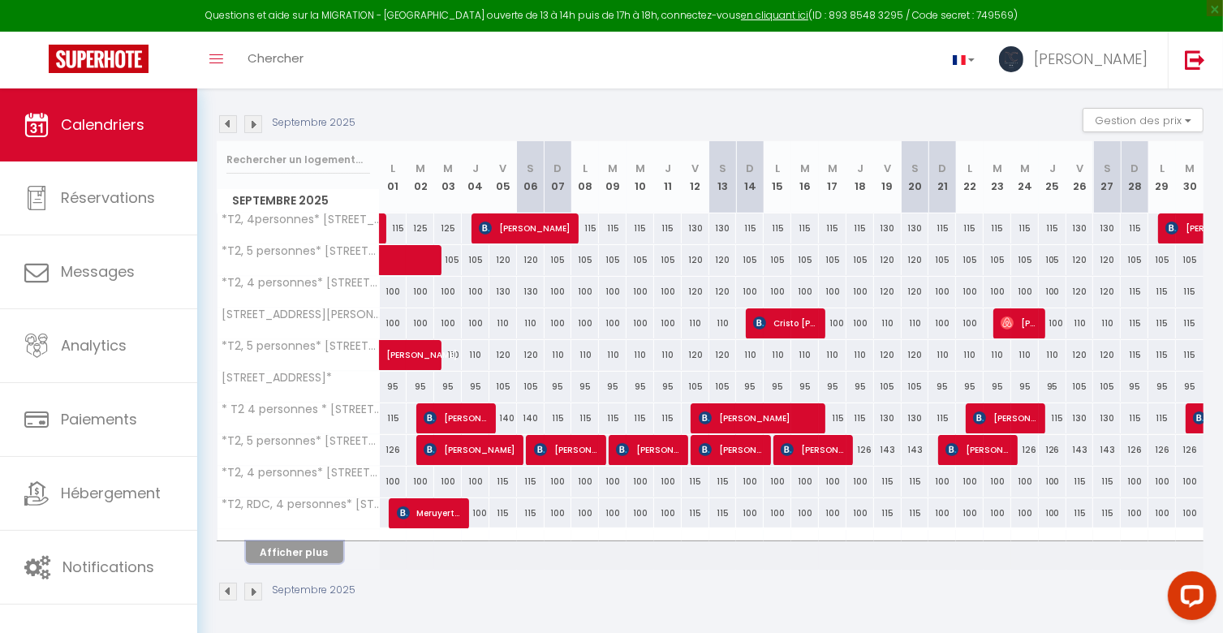
click at [324, 552] on button "Afficher plus" at bounding box center [294, 552] width 97 height 22
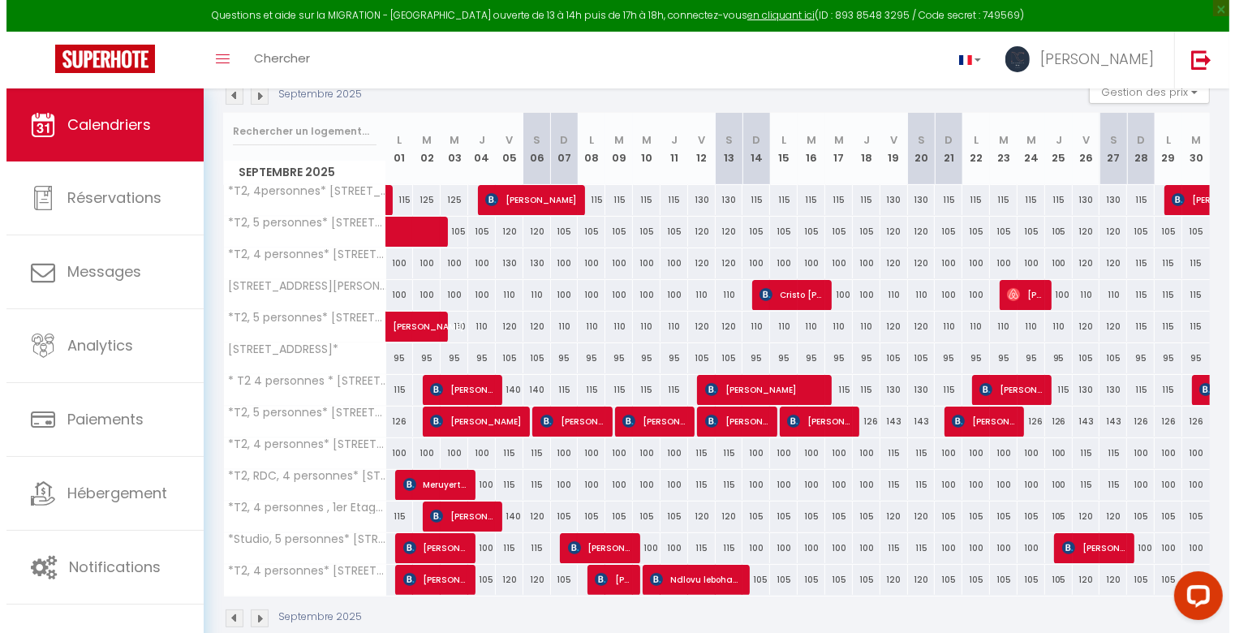
scroll to position [212, 0]
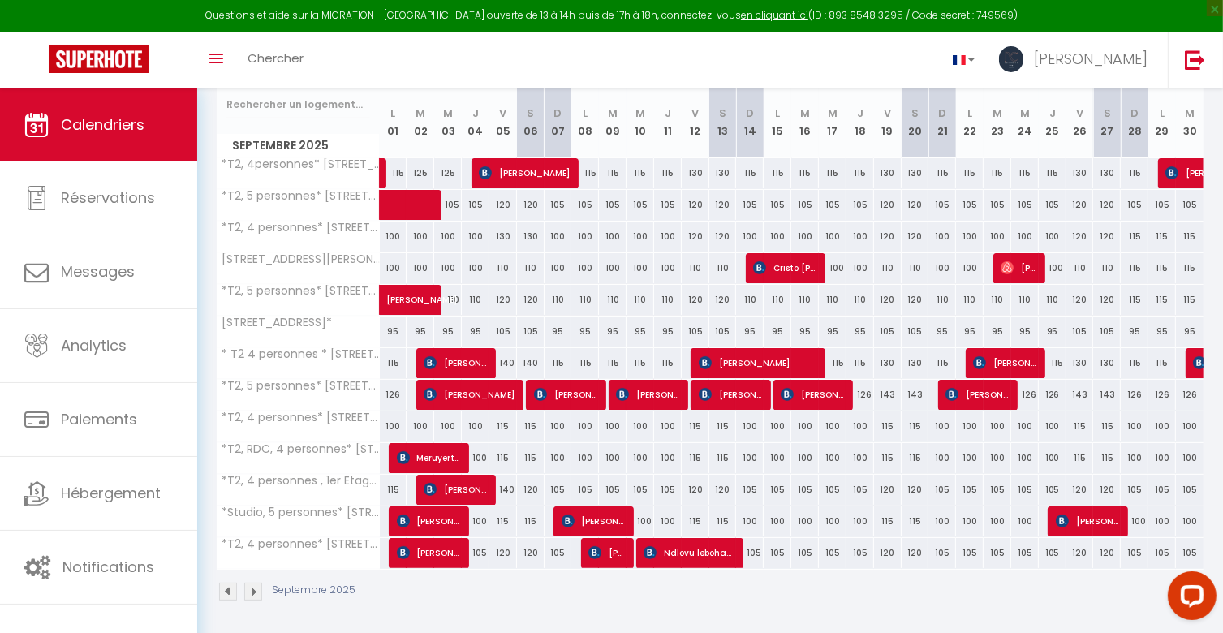
click at [393, 483] on div "115" at bounding box center [394, 490] width 28 height 30
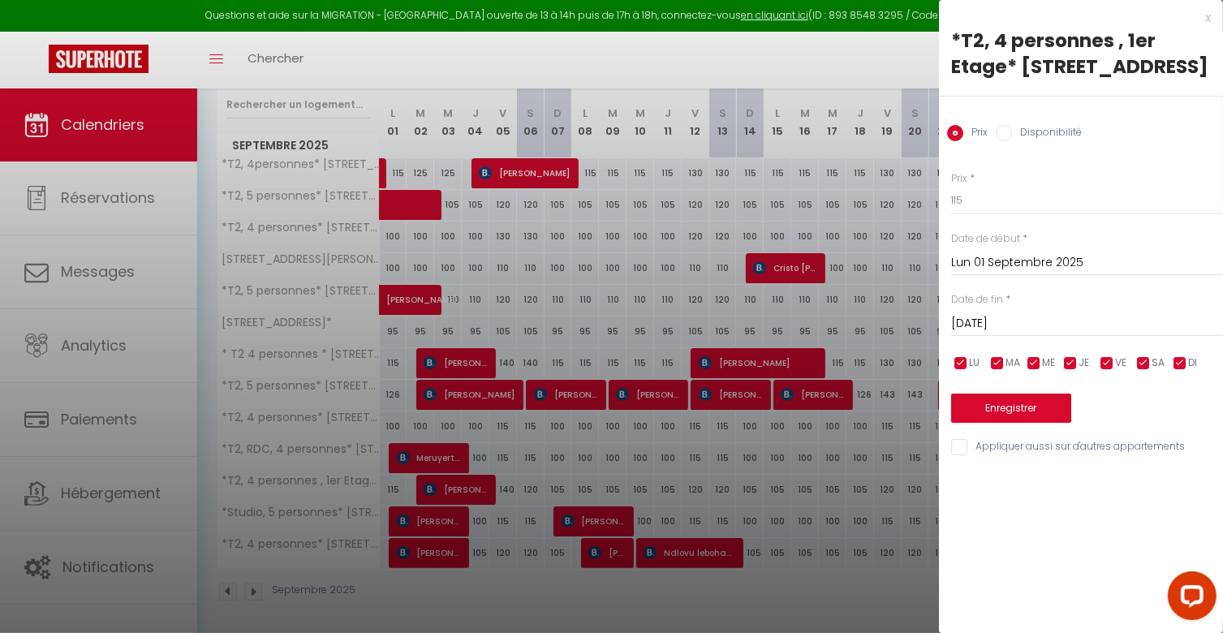
click at [1000, 334] on input "[DATE]" at bounding box center [1087, 323] width 272 height 21
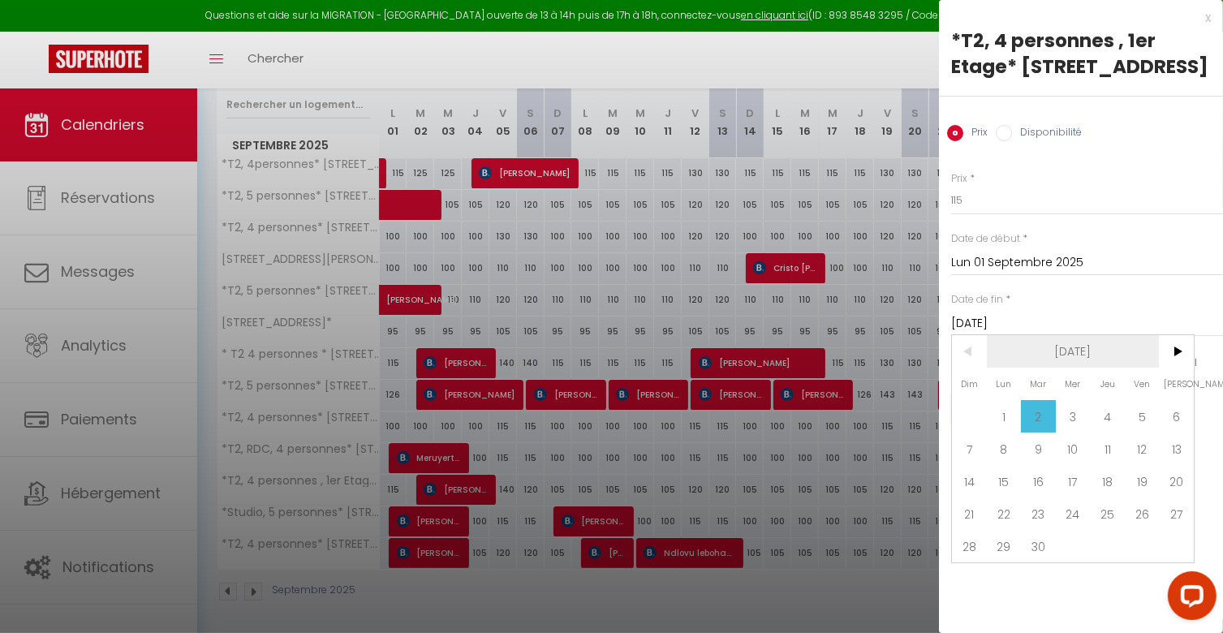
drag, startPoint x: 1177, startPoint y: 371, endPoint x: 1115, endPoint y: 380, distance: 63.2
click at [1175, 368] on span ">" at bounding box center [1175, 351] width 35 height 32
click at [1070, 432] on span "1" at bounding box center [1072, 416] width 35 height 32
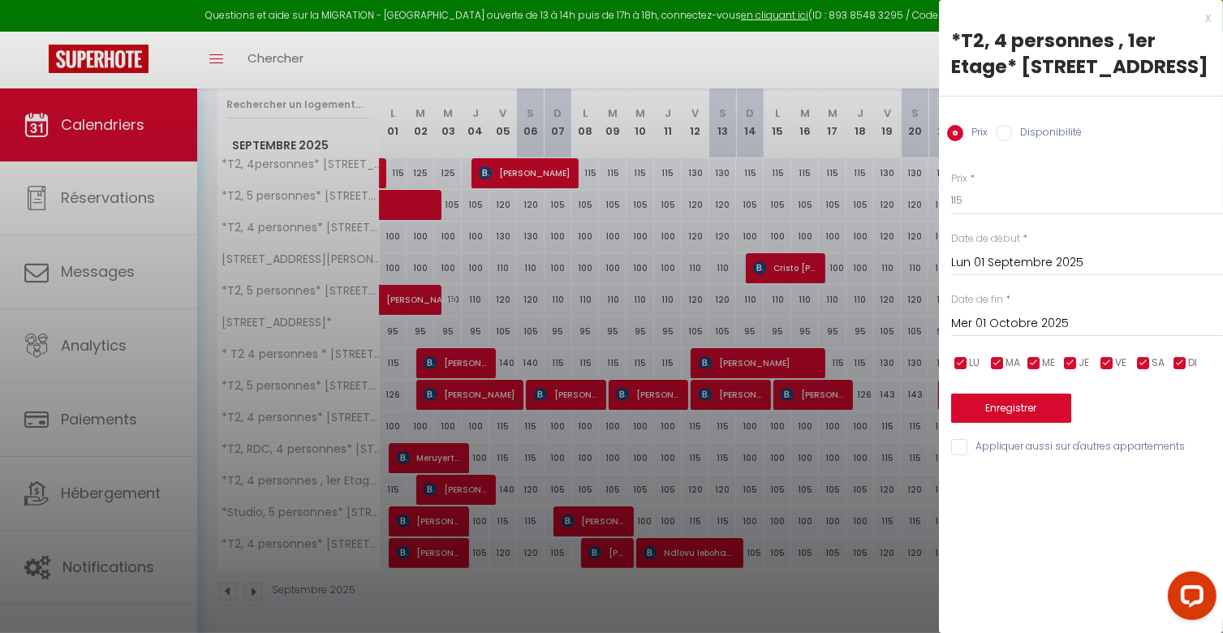
drag, startPoint x: 1141, startPoint y: 388, endPoint x: 1123, endPoint y: 385, distance: 18.8
click at [1139, 372] on input "checkbox" at bounding box center [1143, 363] width 16 height 16
click at [1098, 372] on input "checkbox" at bounding box center [1106, 363] width 16 height 16
drag, startPoint x: 982, startPoint y: 225, endPoint x: 898, endPoint y: 221, distance: 83.6
click at [904, 223] on body "Questions et aide sur la MIGRATION - [GEOGRAPHIC_DATA] ouverte de 13 à 14h puis…" at bounding box center [611, 257] width 1223 height 760
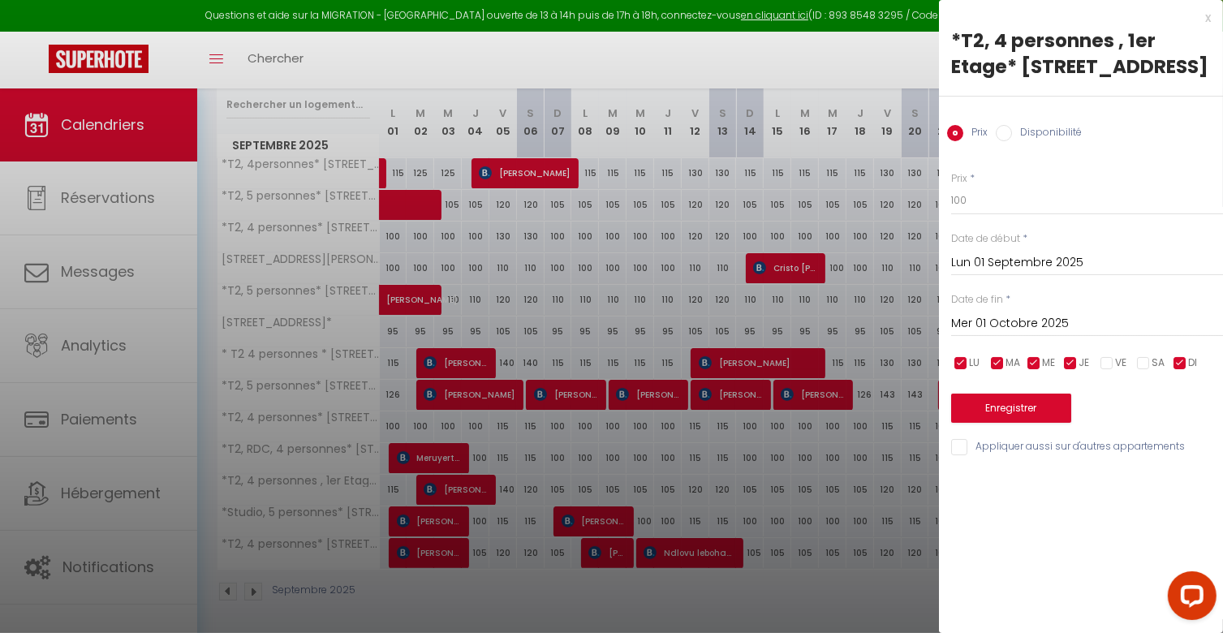
click at [963, 455] on input "Appliquer aussi sur d'autres appartements" at bounding box center [1087, 447] width 272 height 16
click at [1051, 423] on button "Enregistrer" at bounding box center [1011, 407] width 120 height 29
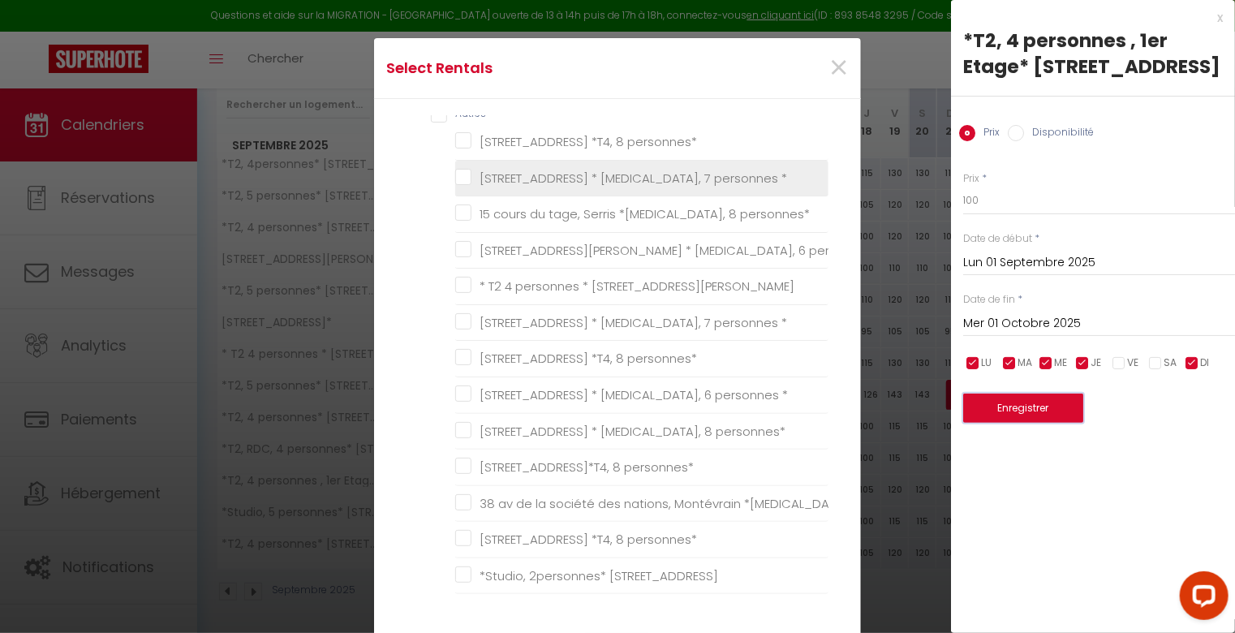
scroll to position [81, 0]
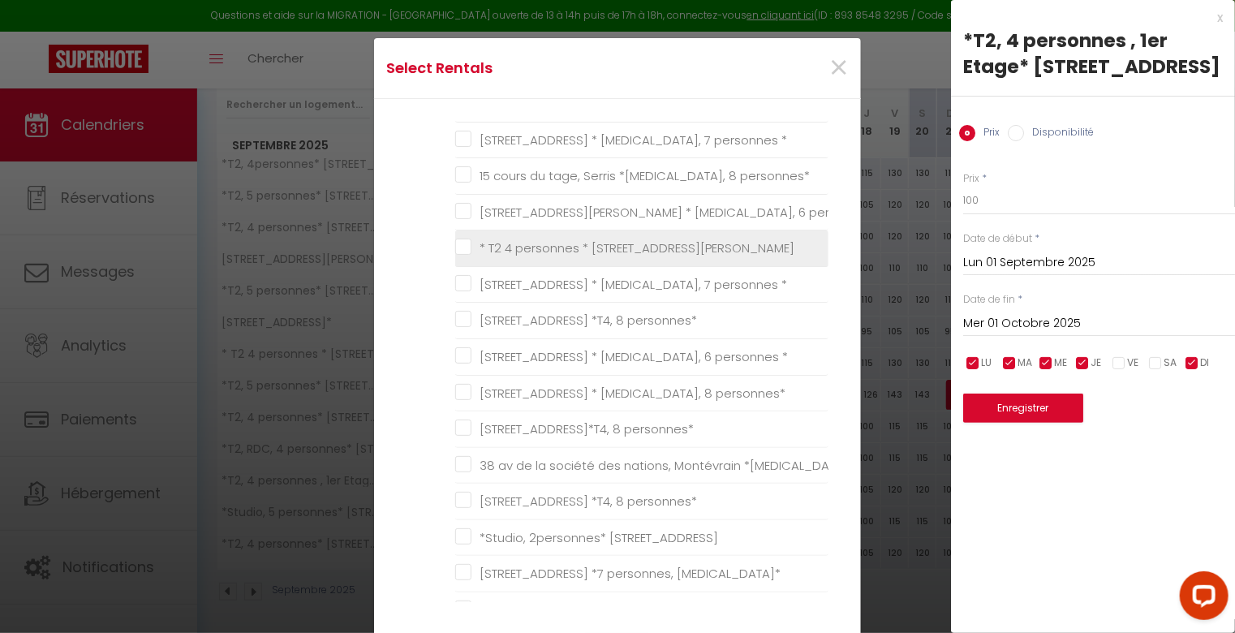
click at [462, 246] on Chessy "* T2 4 personnes * [STREET_ADDRESS][PERSON_NAME]" at bounding box center [641, 248] width 373 height 16
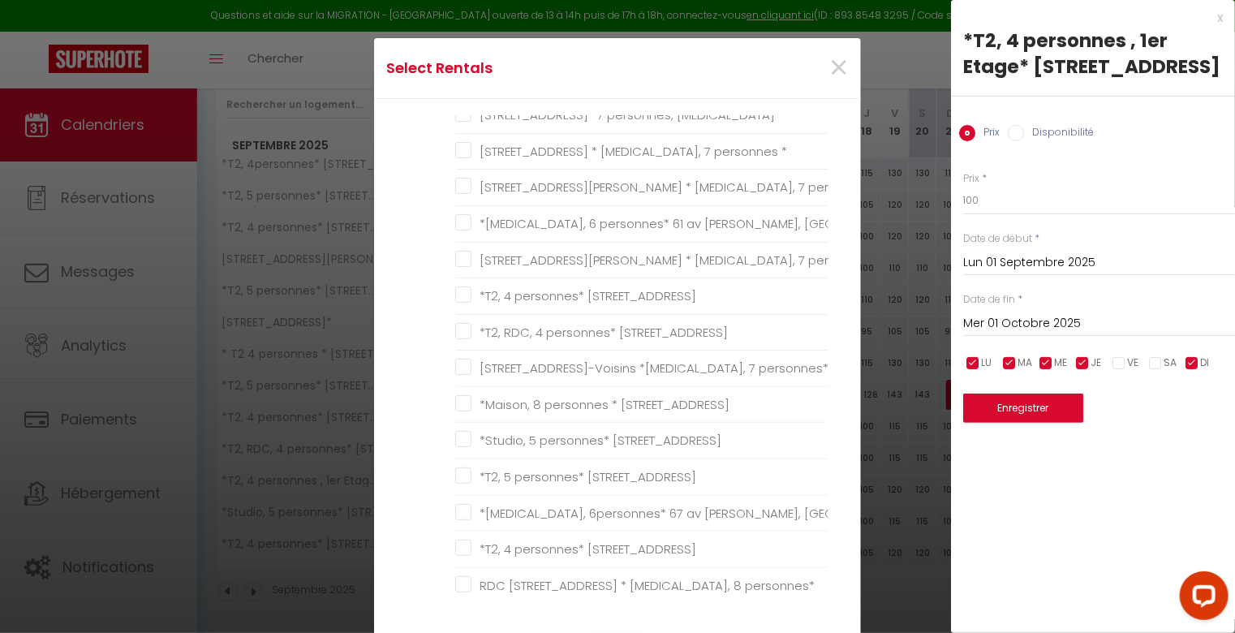
scroll to position [568, 0]
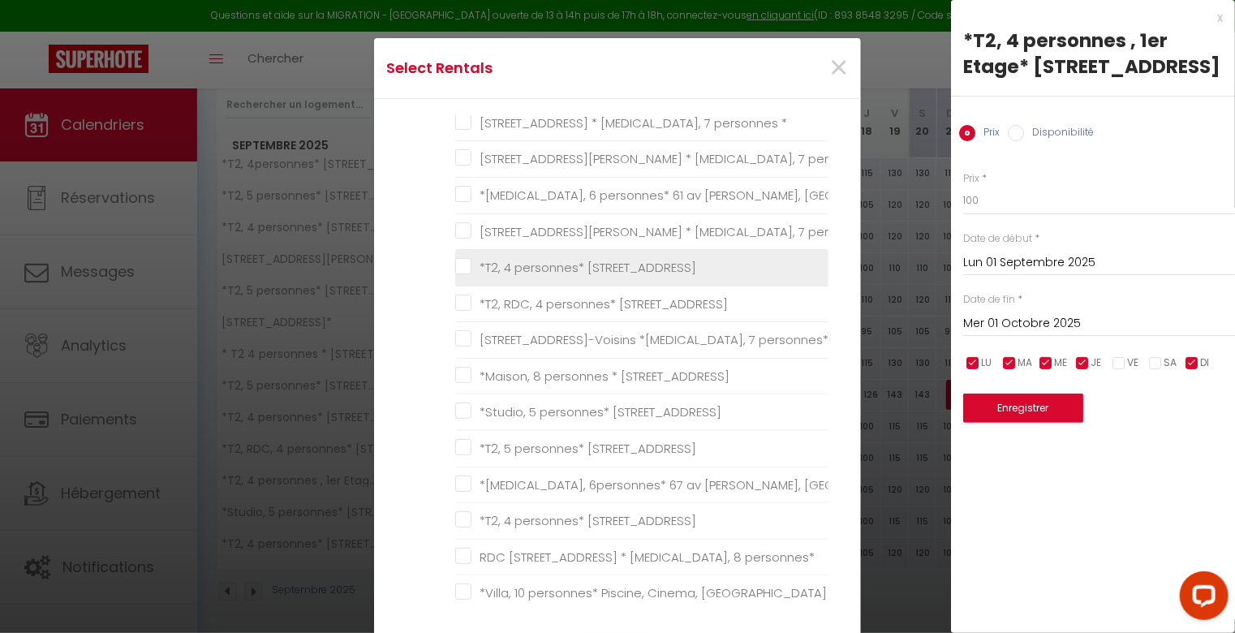
click at [468, 265] on Serris "*T2, 4 personnes* [STREET_ADDRESS]" at bounding box center [641, 268] width 373 height 16
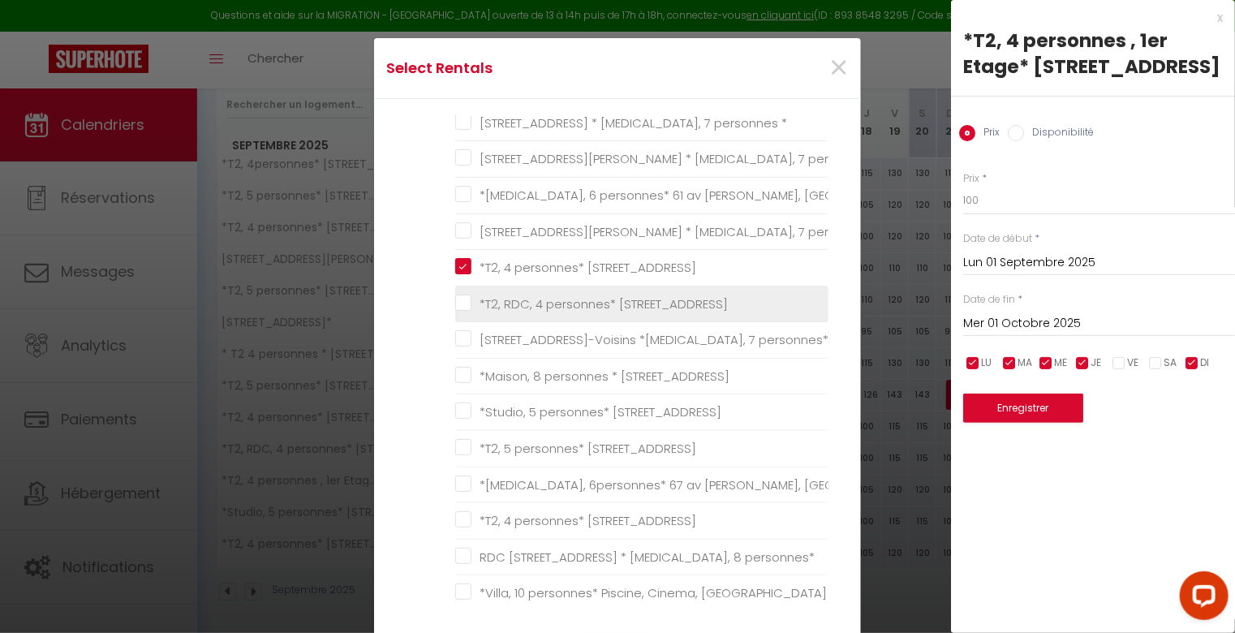
click at [460, 287] on li "*T2, RDC, 4 personnes* [STREET_ADDRESS]" at bounding box center [641, 304] width 373 height 37
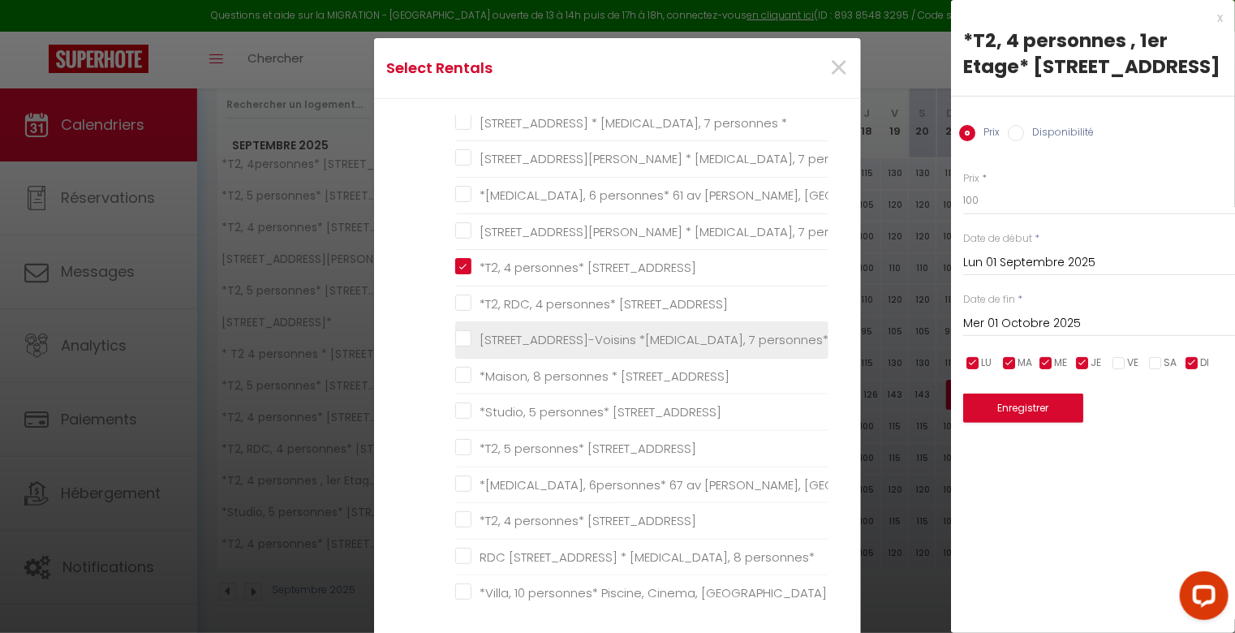
scroll to position [649, 0]
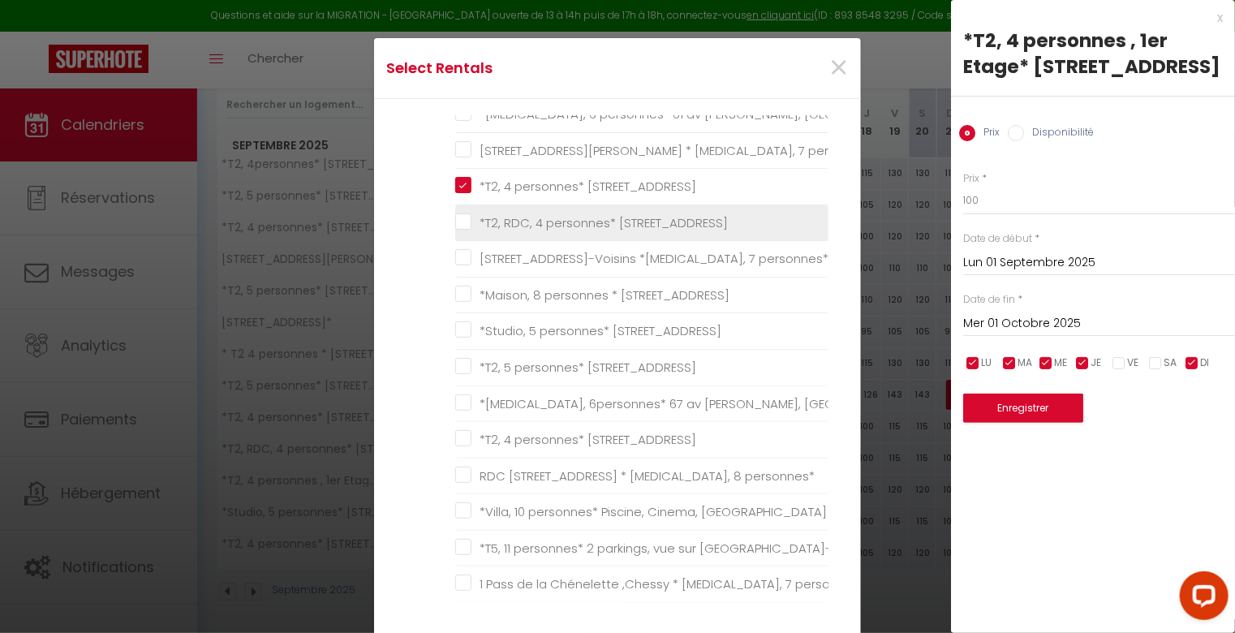
click at [466, 220] on Serris "*T2, RDC, 4 personnes* [STREET_ADDRESS]" at bounding box center [641, 222] width 373 height 16
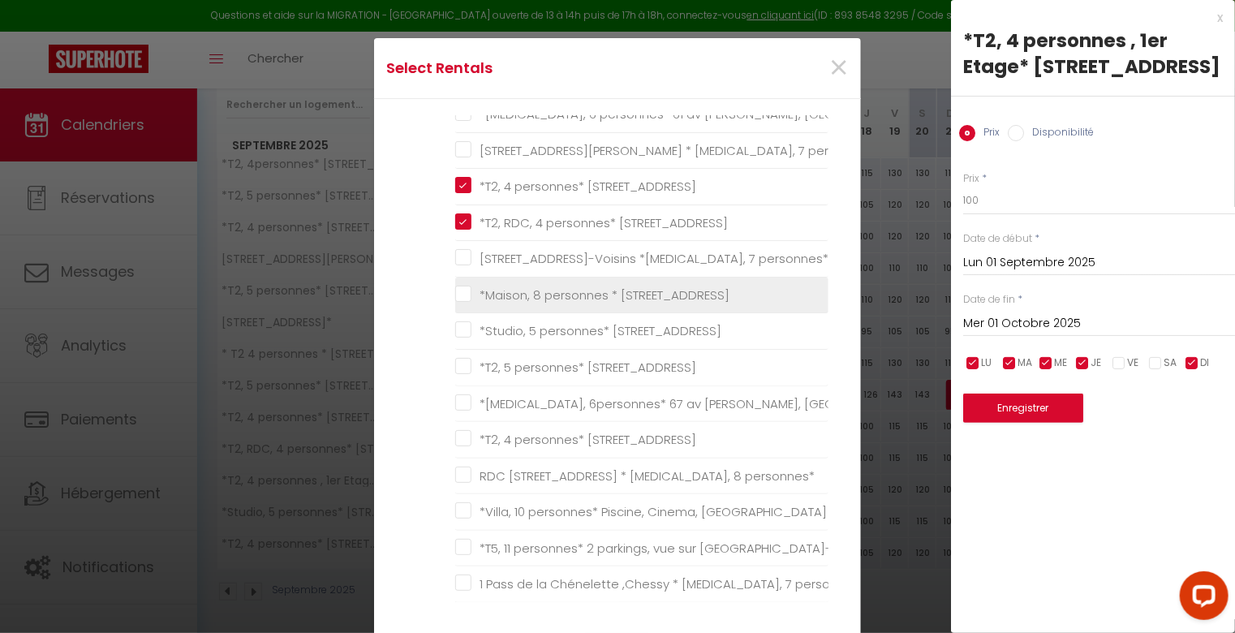
scroll to position [730, 0]
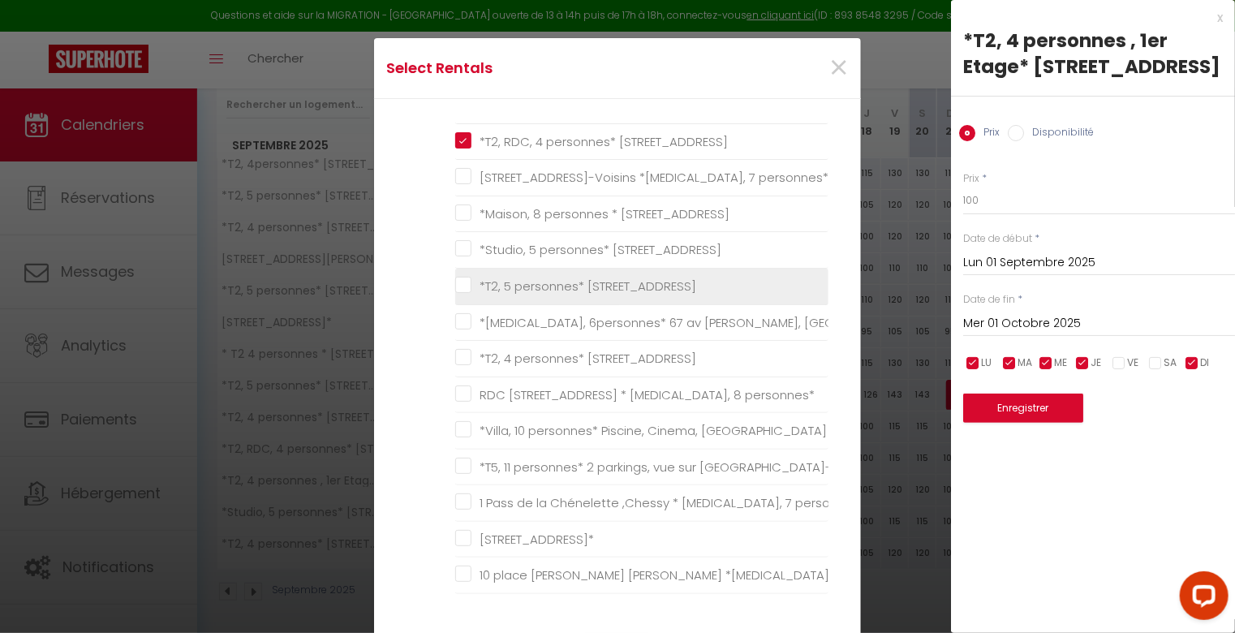
click at [455, 281] on Serris "*T2, 5 personnes* [STREET_ADDRESS]" at bounding box center [641, 286] width 373 height 16
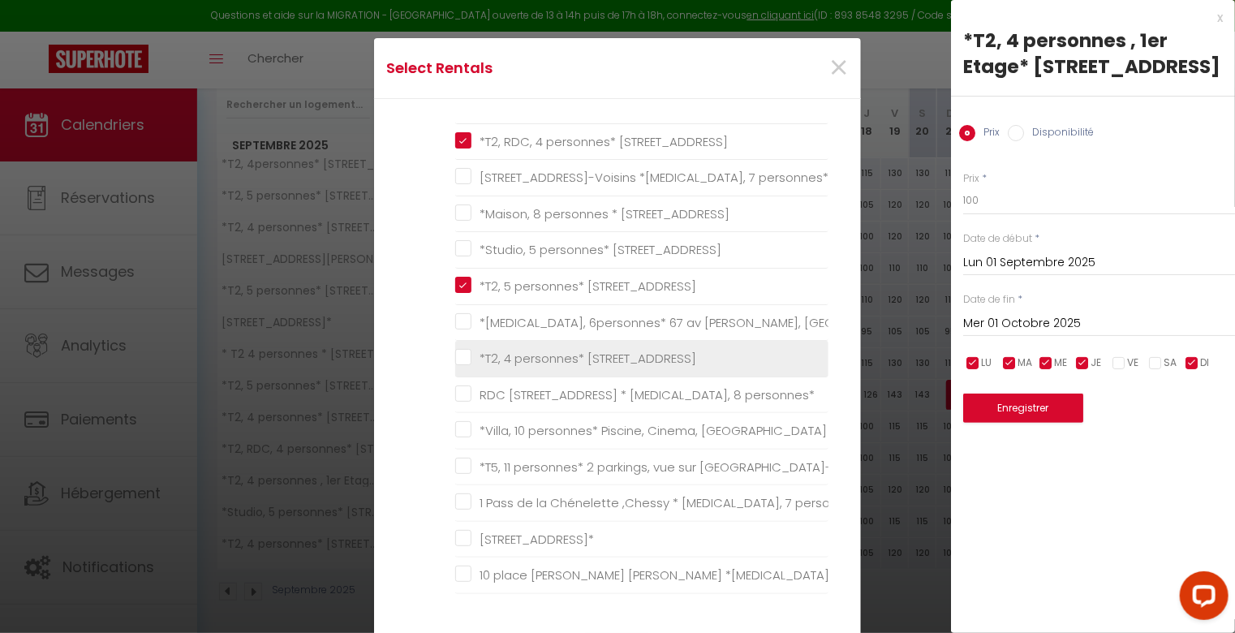
click at [458, 355] on Chessy "*T2, 4 personnes* [STREET_ADDRESS]" at bounding box center [641, 358] width 373 height 16
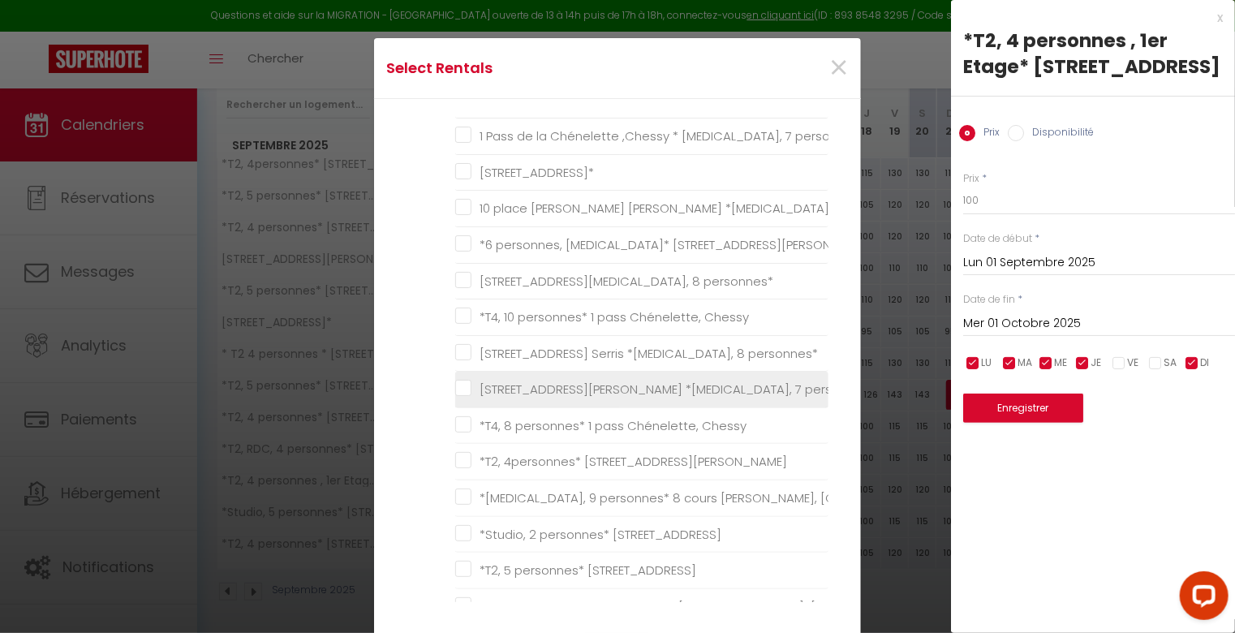
scroll to position [1136, 0]
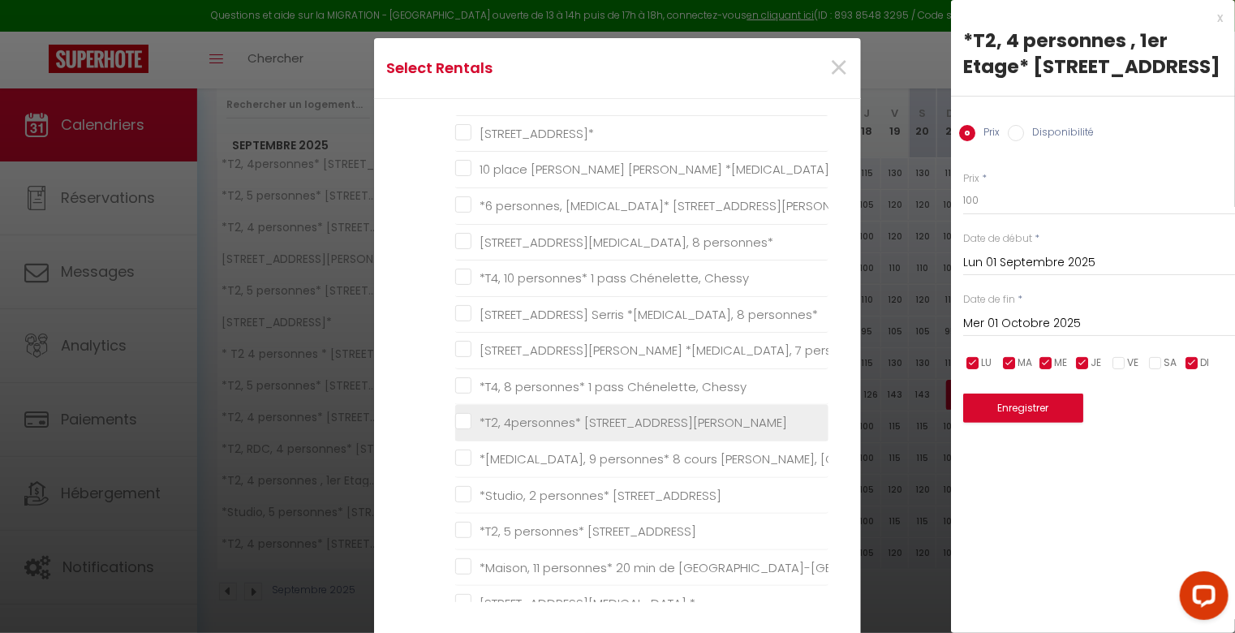
click at [459, 417] on Serris "*T2, 4personnes* [STREET_ADDRESS][PERSON_NAME]" at bounding box center [641, 423] width 373 height 16
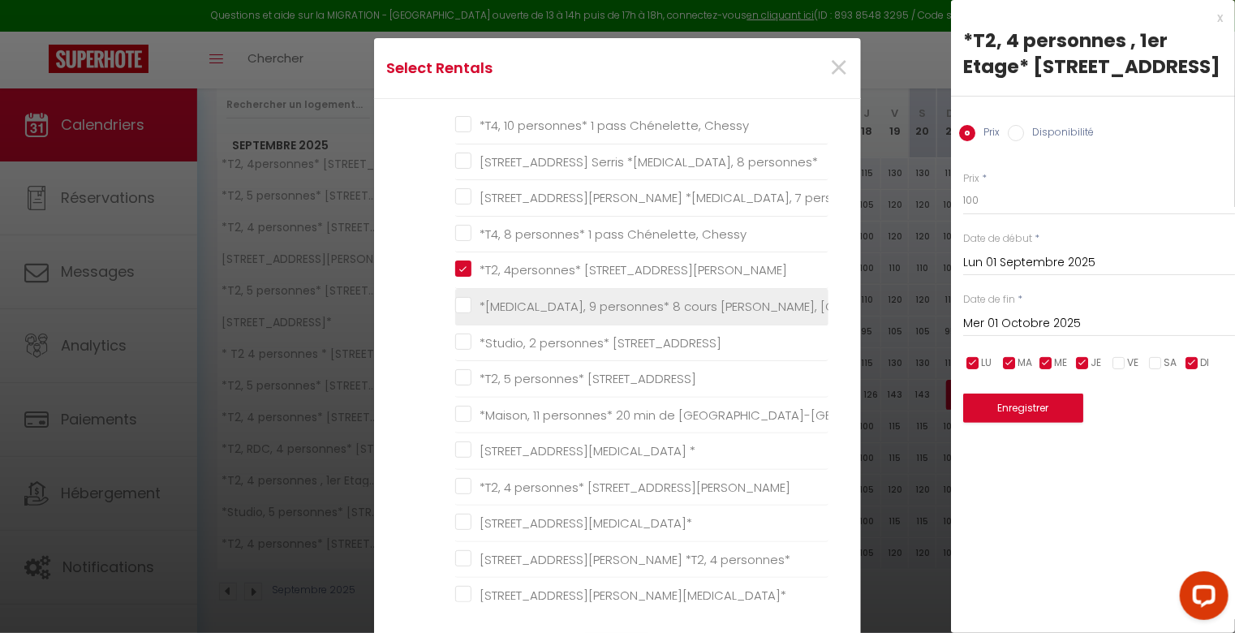
scroll to position [1298, 0]
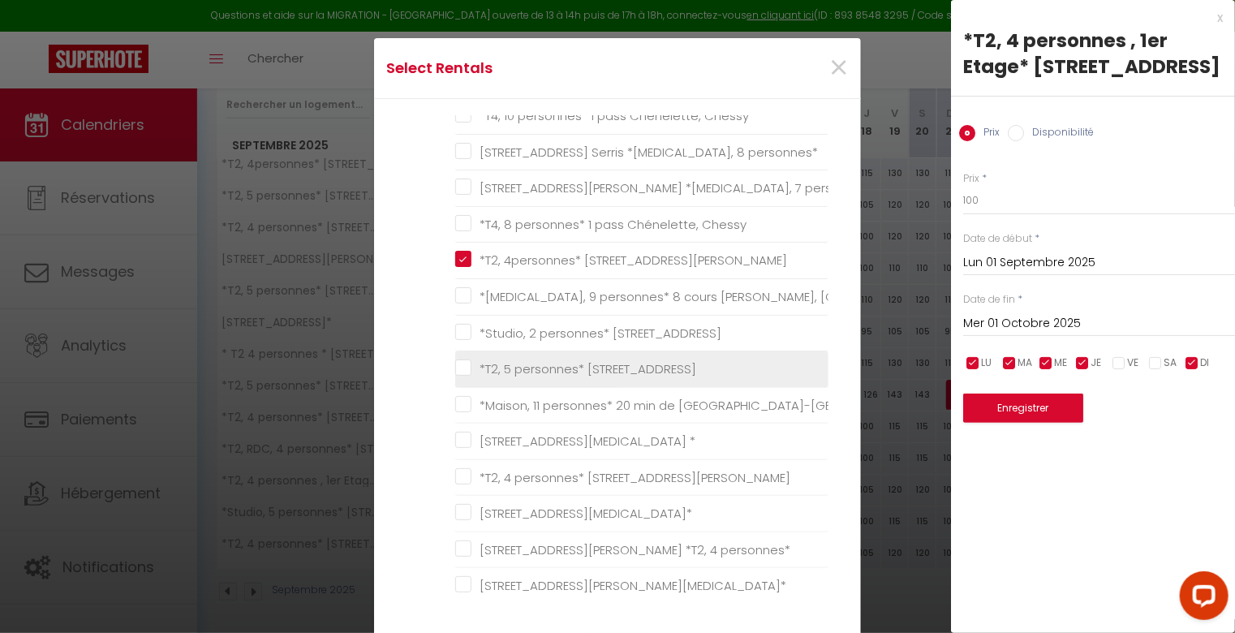
click at [455, 368] on Montévrain "*T2, 5 personnes* [STREET_ADDRESS]" at bounding box center [641, 369] width 373 height 16
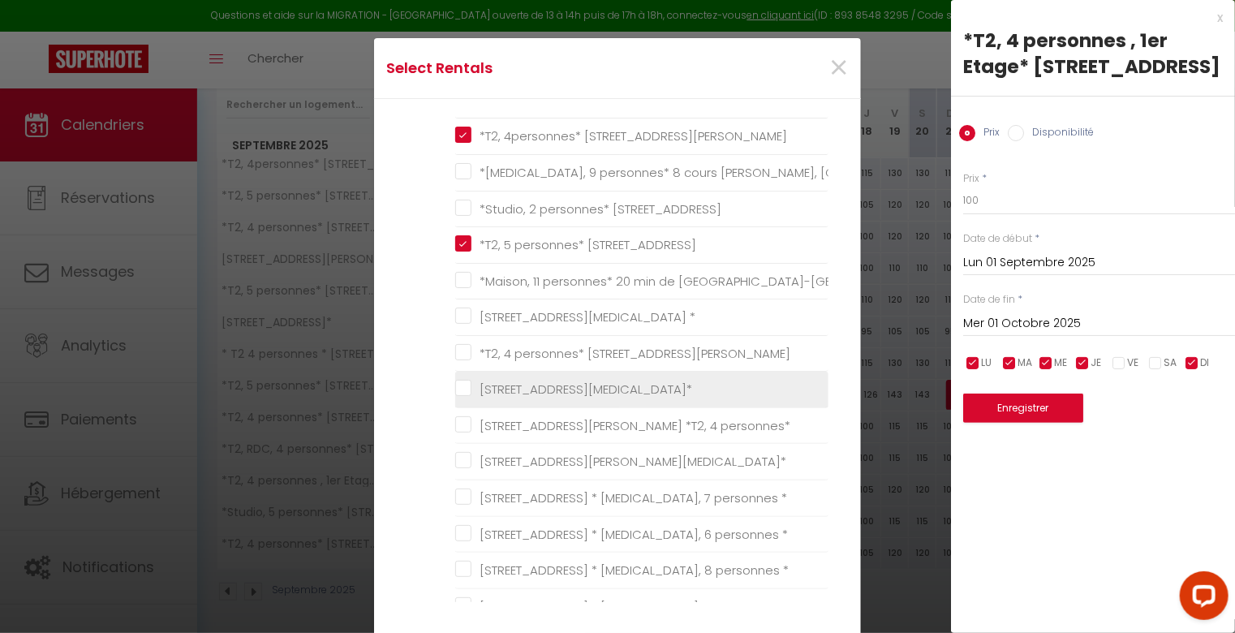
scroll to position [1460, 0]
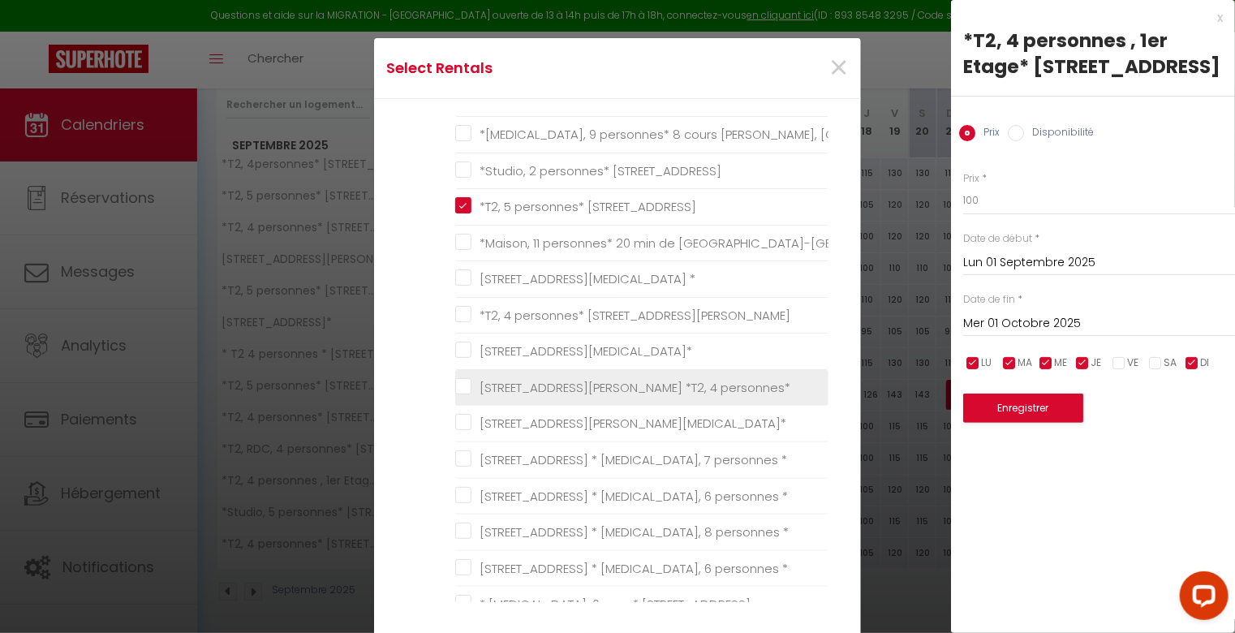
click at [455, 380] on personnes\* "[STREET_ADDRESS][PERSON_NAME] *T2, 4 personnes*" at bounding box center [641, 388] width 373 height 16
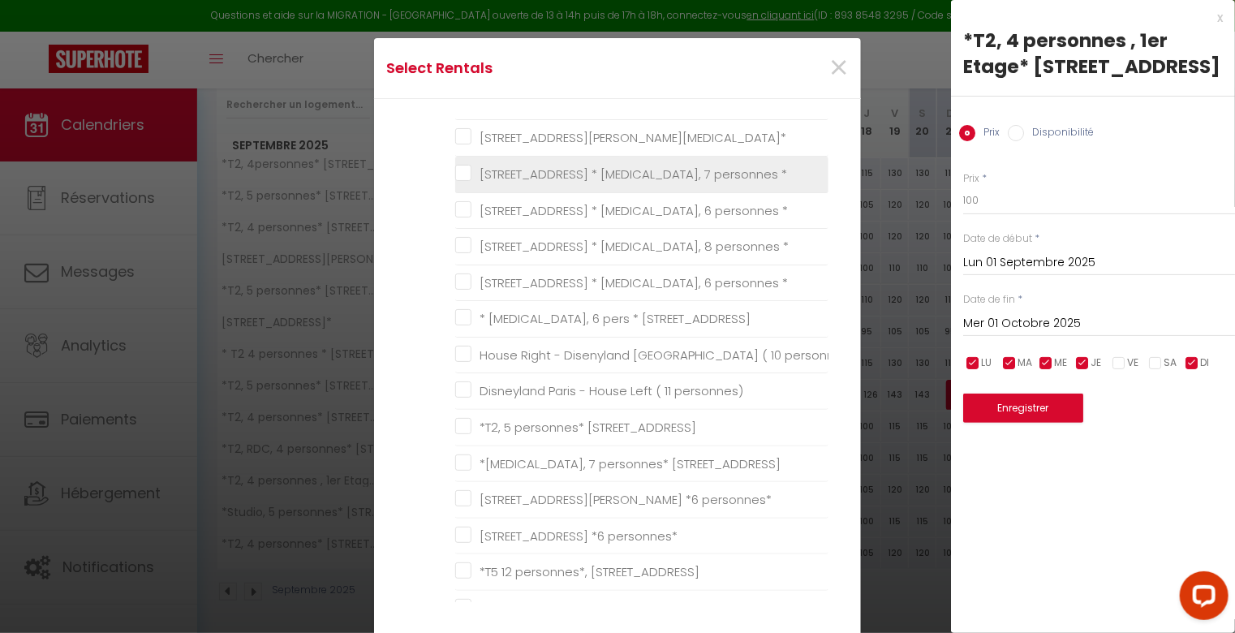
scroll to position [1781, 0]
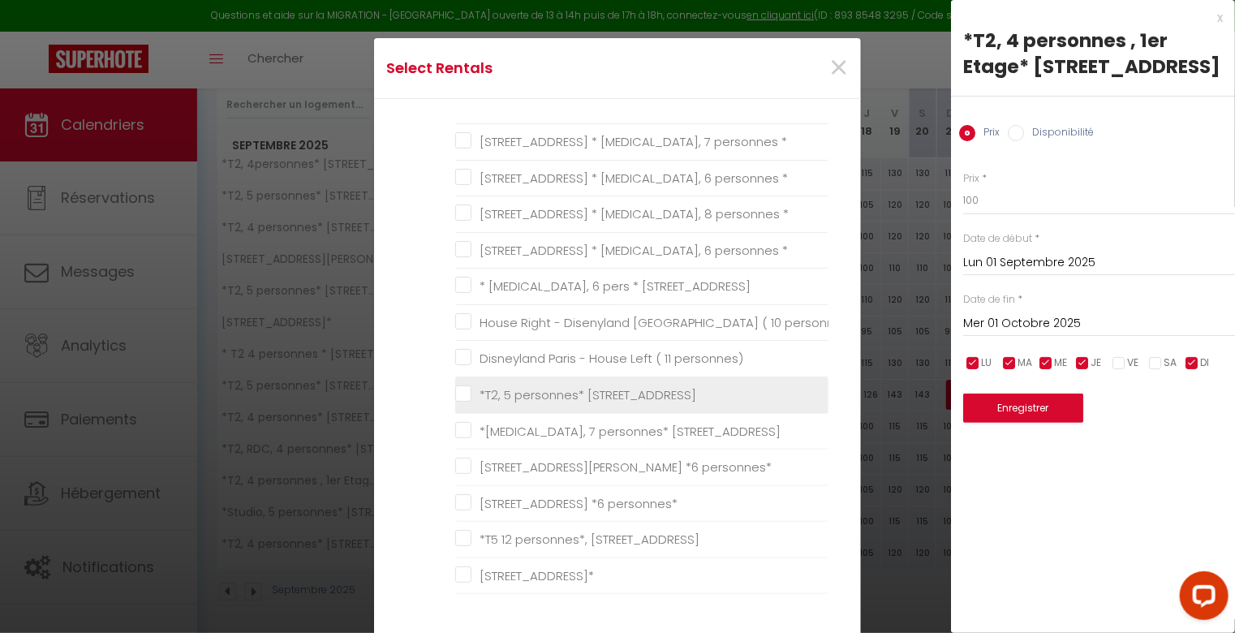
drag, startPoint x: 459, startPoint y: 383, endPoint x: 462, endPoint y: 395, distance: 12.4
click at [461, 387] on SERRIS "*T2, 5 personnes* [STREET_ADDRESS]" at bounding box center [641, 395] width 373 height 16
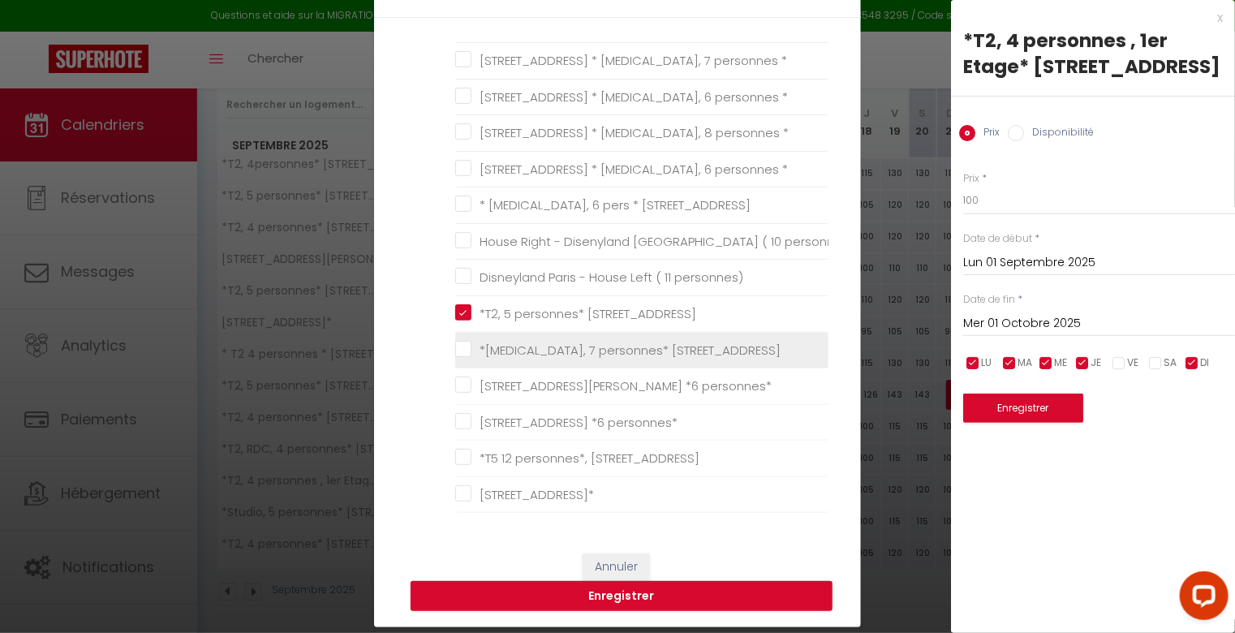
scroll to position [162, 0]
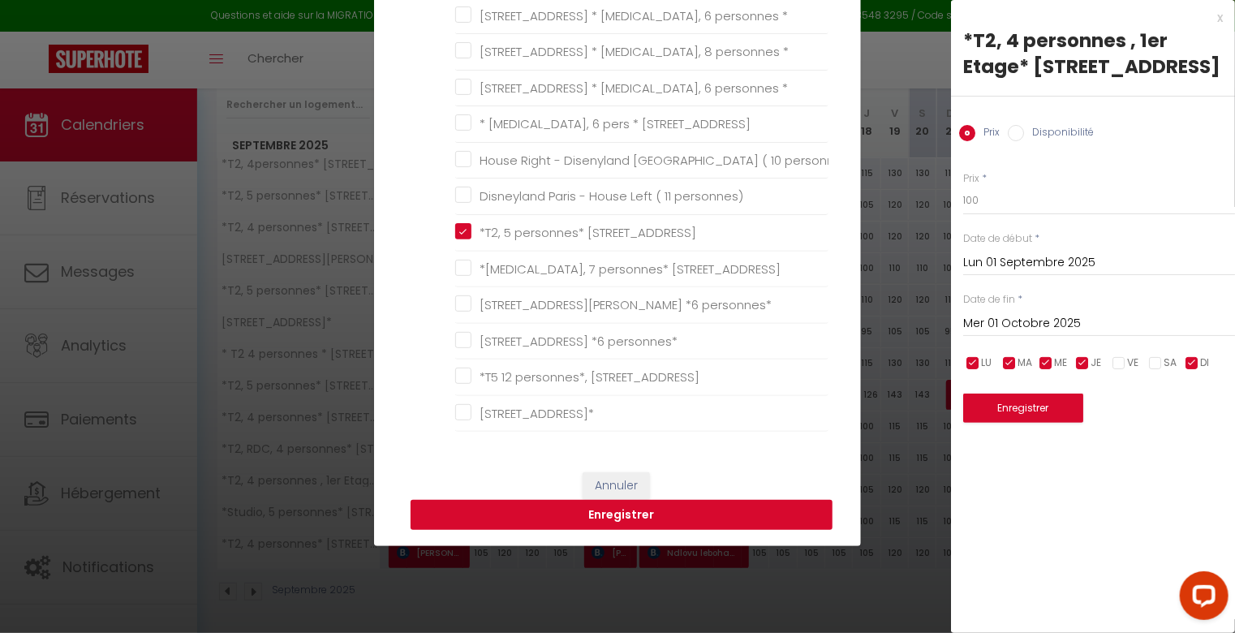
click at [636, 515] on button "Enregistrer" at bounding box center [622, 515] width 422 height 31
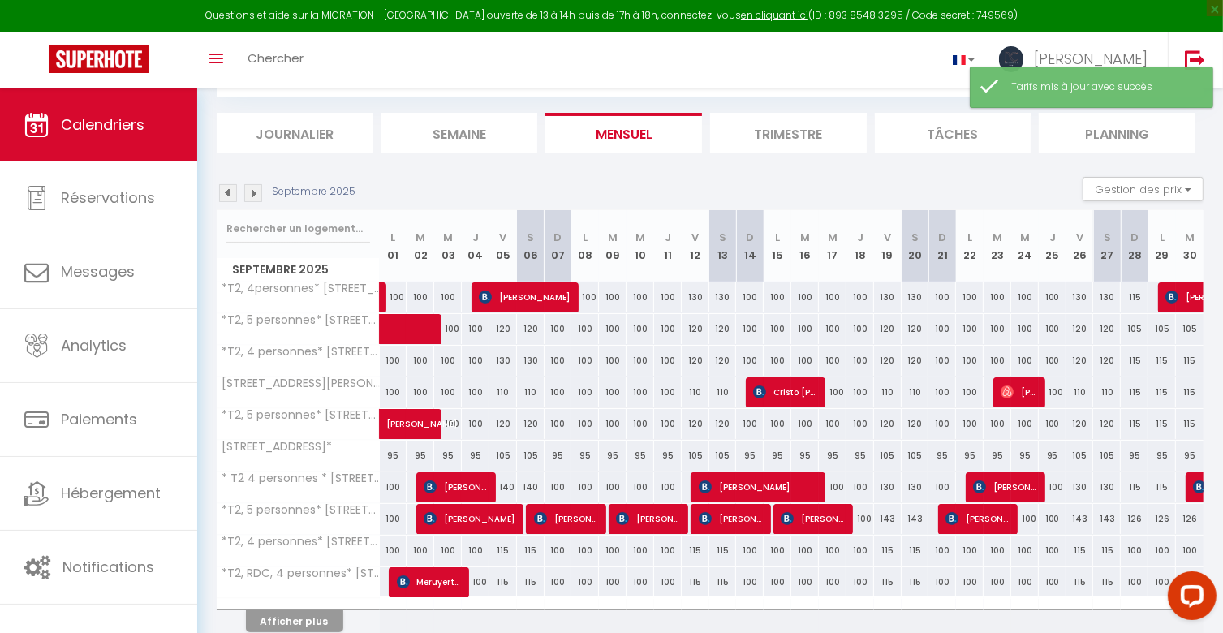
scroll to position [157, 0]
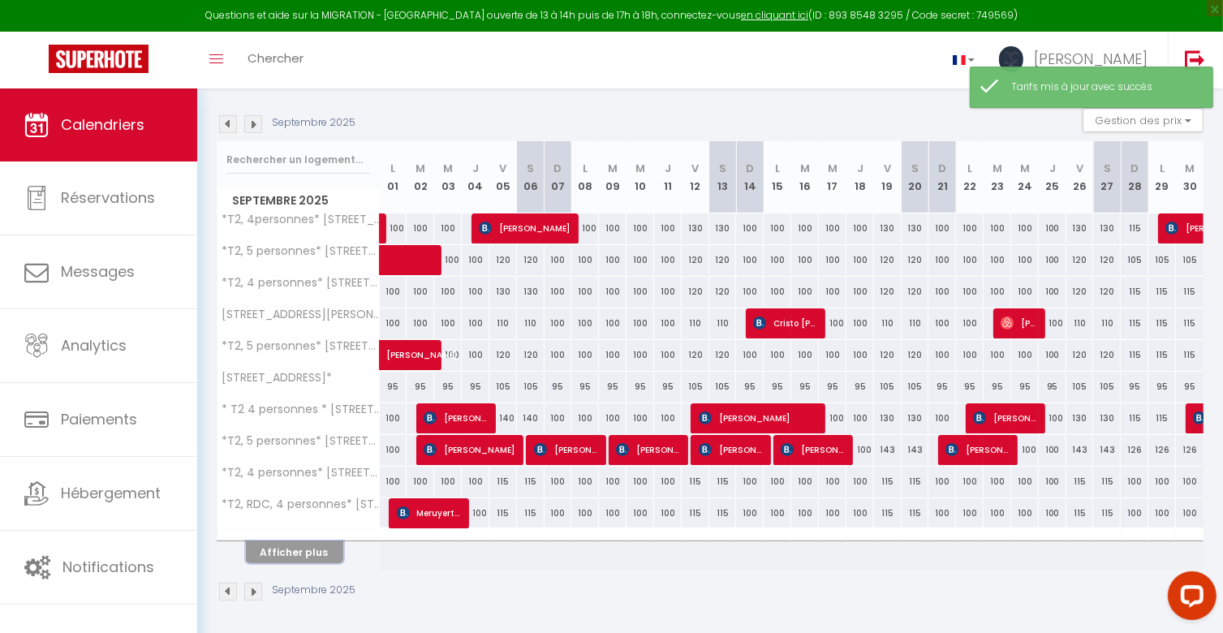
click at [315, 549] on button "Afficher plus" at bounding box center [294, 552] width 97 height 22
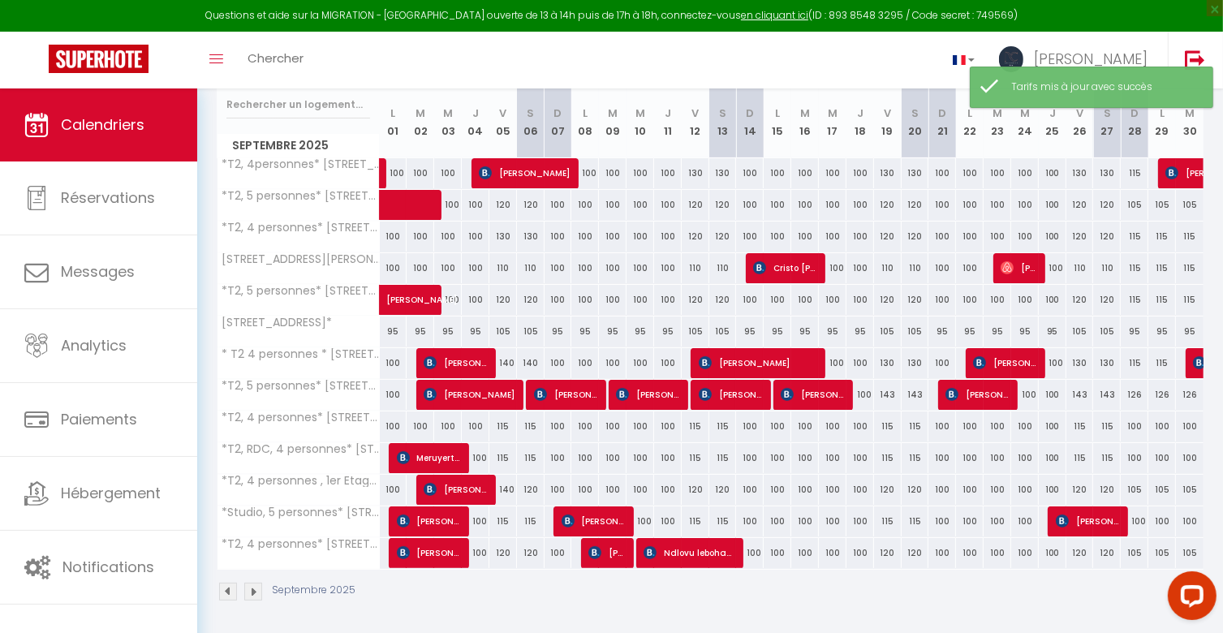
scroll to position [0, 0]
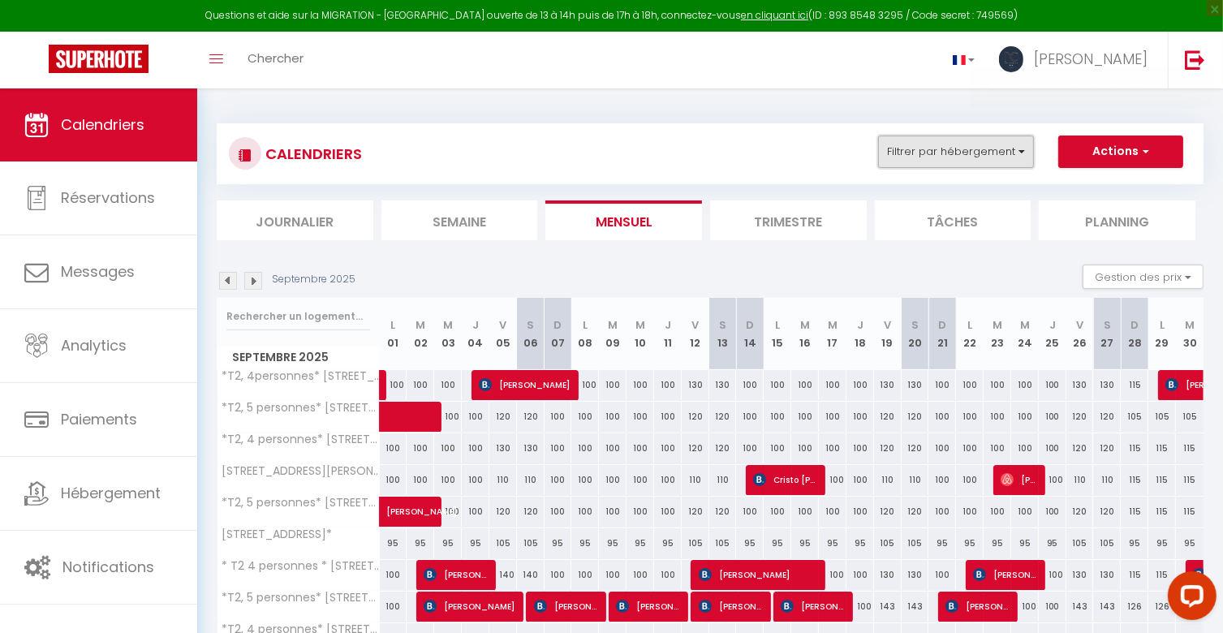
click at [1006, 144] on button "Filtrer par hébergement" at bounding box center [956, 151] width 156 height 32
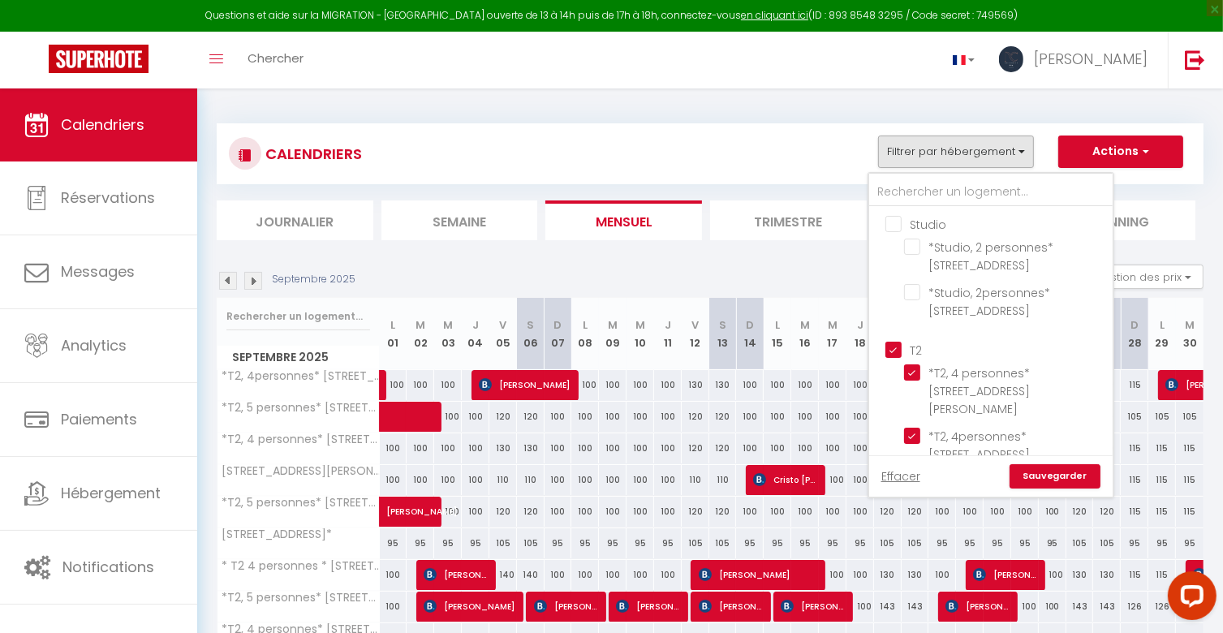
click at [899, 346] on input "T2" at bounding box center [1006, 349] width 243 height 16
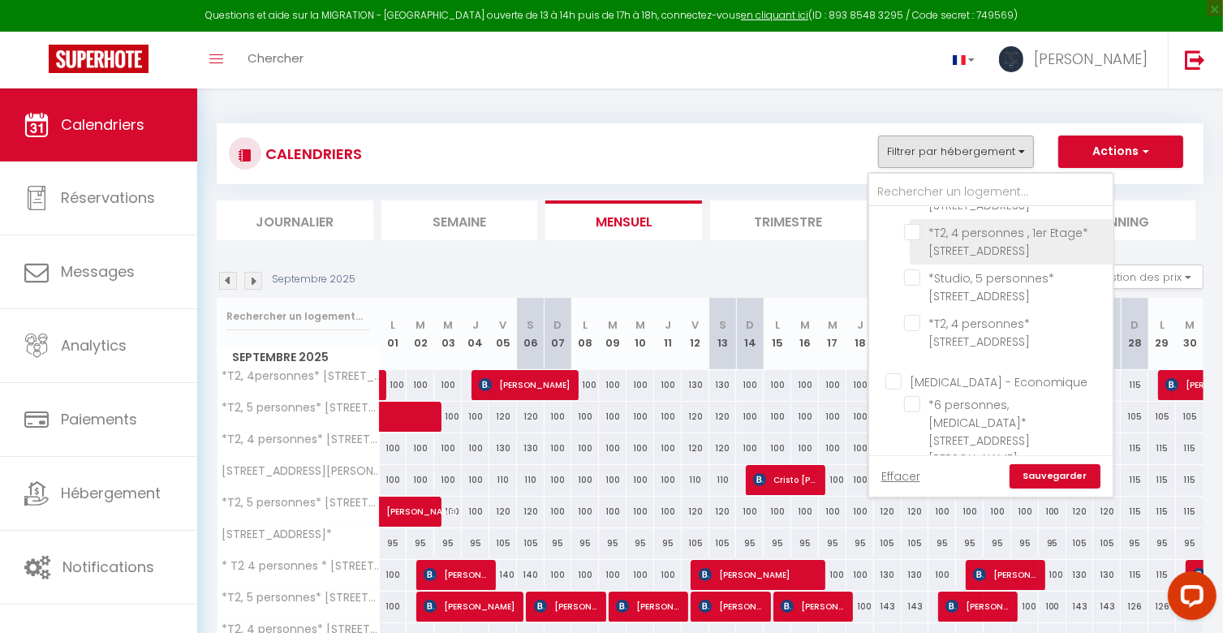
scroll to position [730, 0]
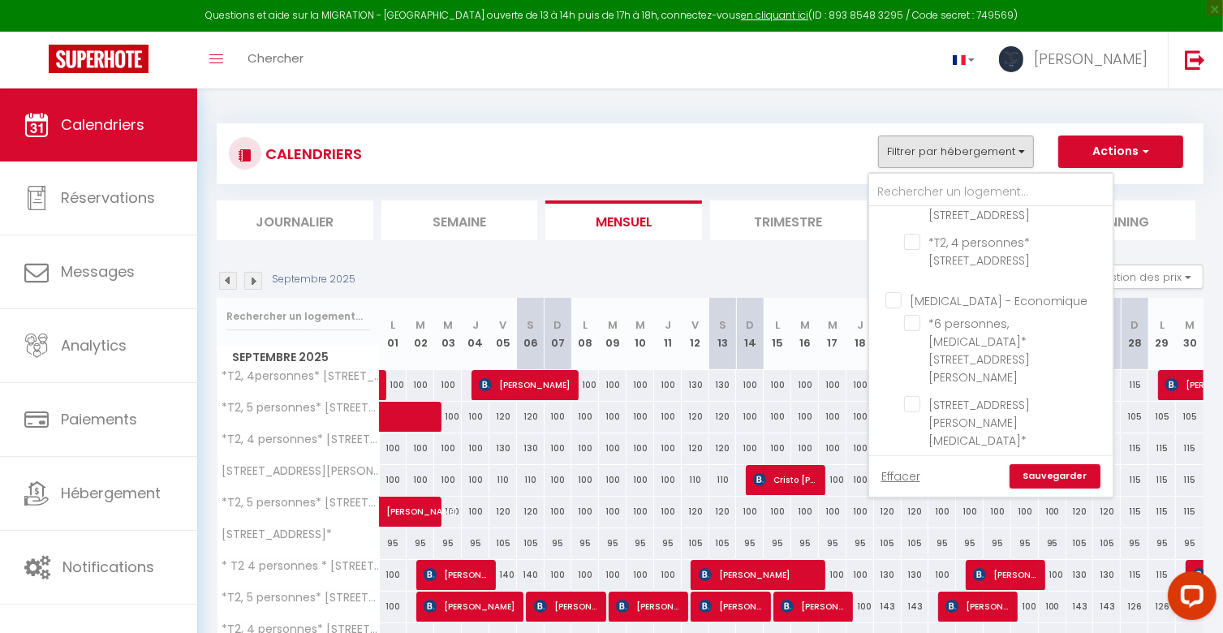
click at [895, 290] on input "[MEDICAL_DATA] - Economique" at bounding box center [1006, 298] width 243 height 16
click at [1074, 478] on link "Sauvegarder" at bounding box center [1054, 476] width 91 height 24
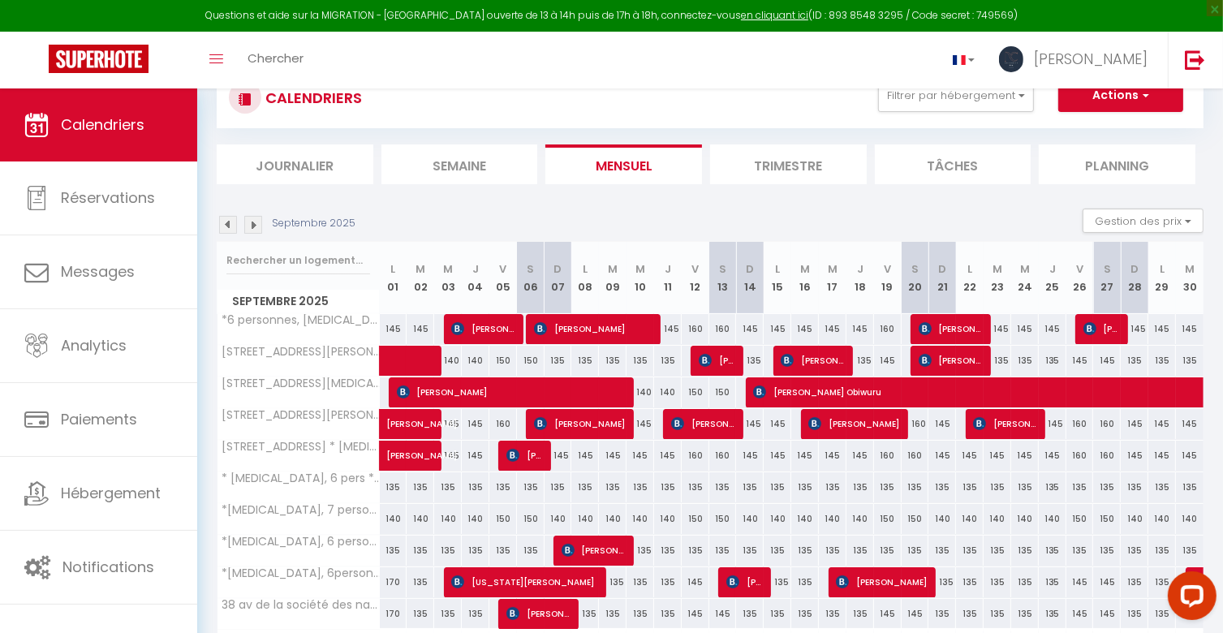
scroll to position [157, 0]
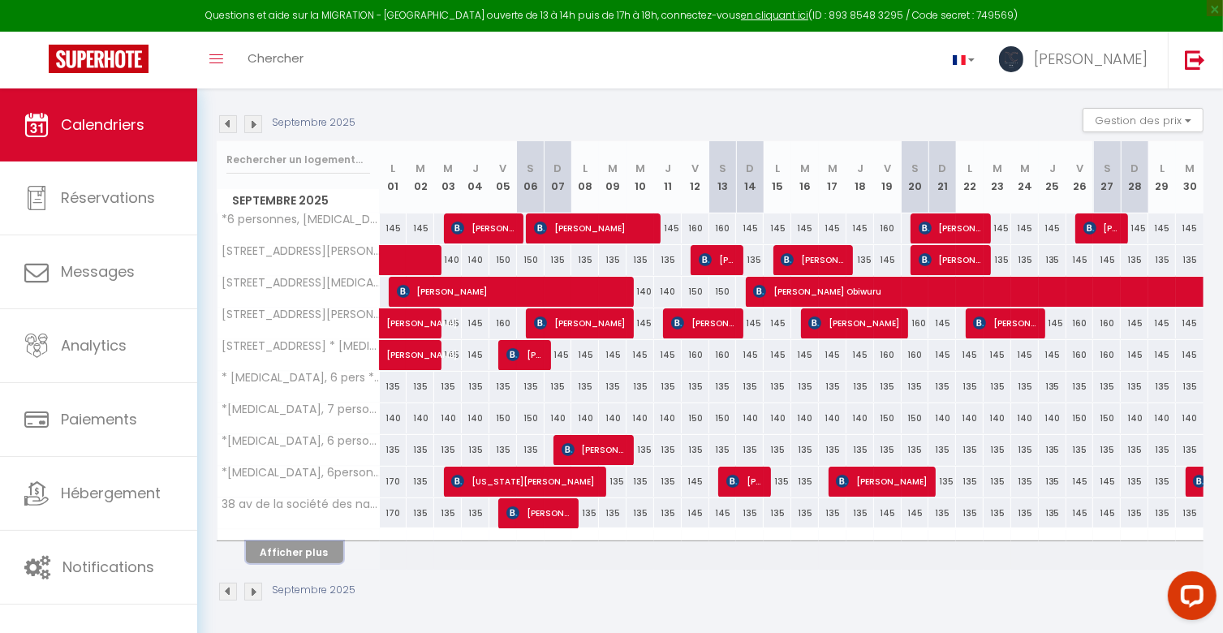
click at [312, 544] on button "Afficher plus" at bounding box center [294, 552] width 97 height 22
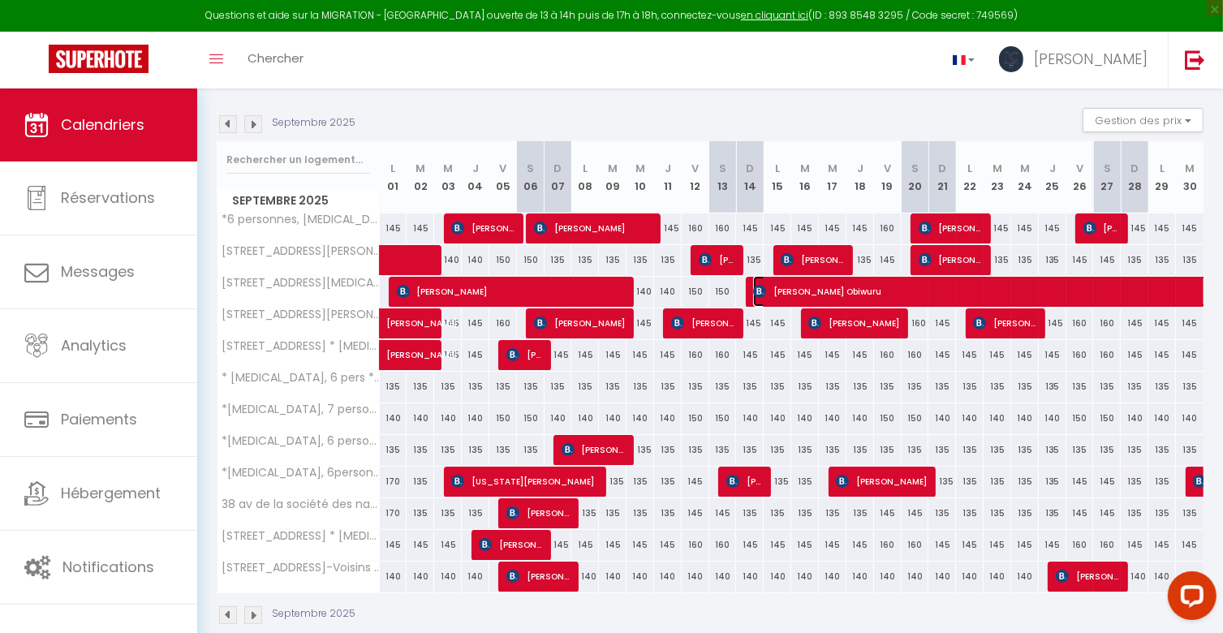
click at [808, 291] on span "[PERSON_NAME] Obiwuru" at bounding box center [1182, 291] width 858 height 31
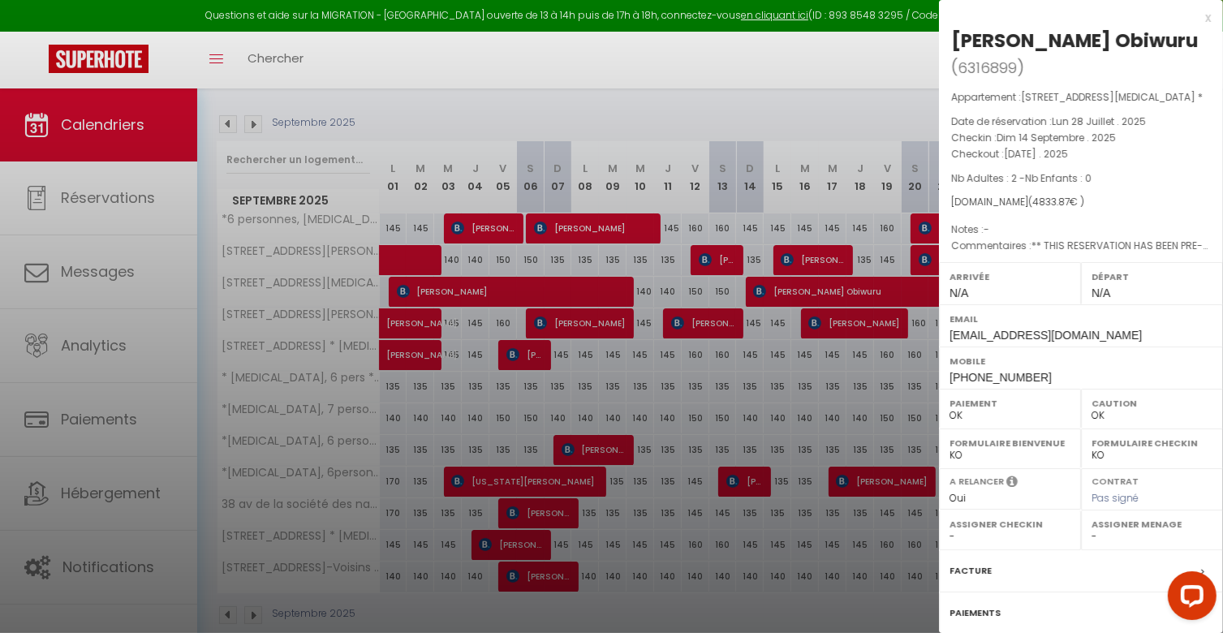
click at [806, 291] on div at bounding box center [611, 316] width 1223 height 633
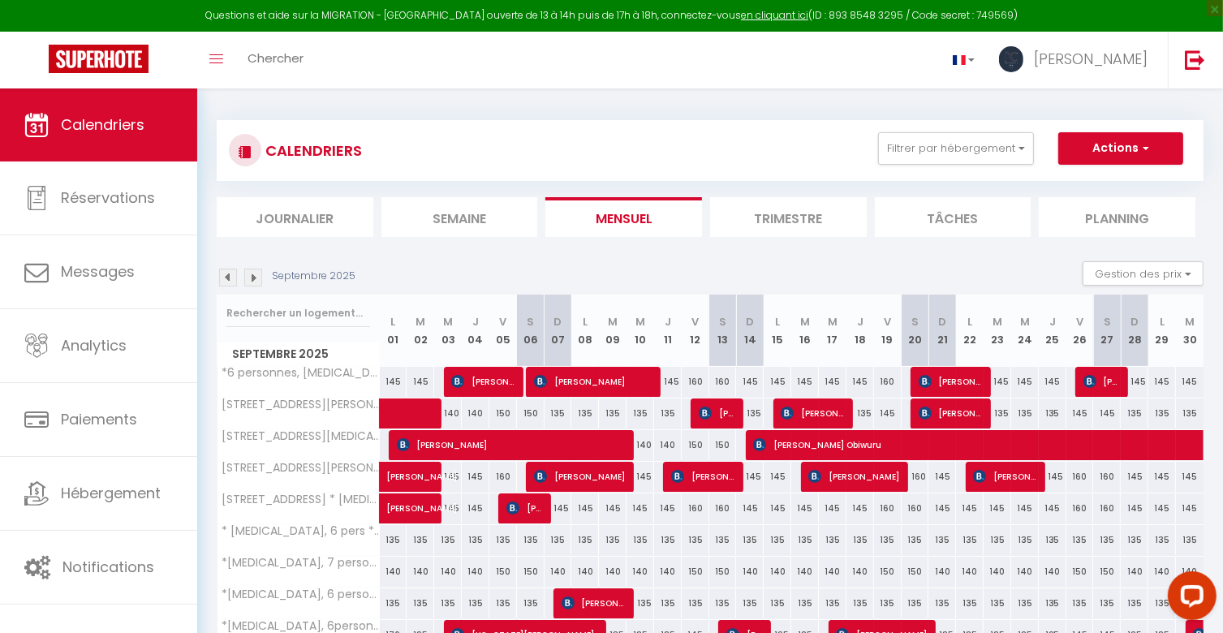
scroll to position [0, 0]
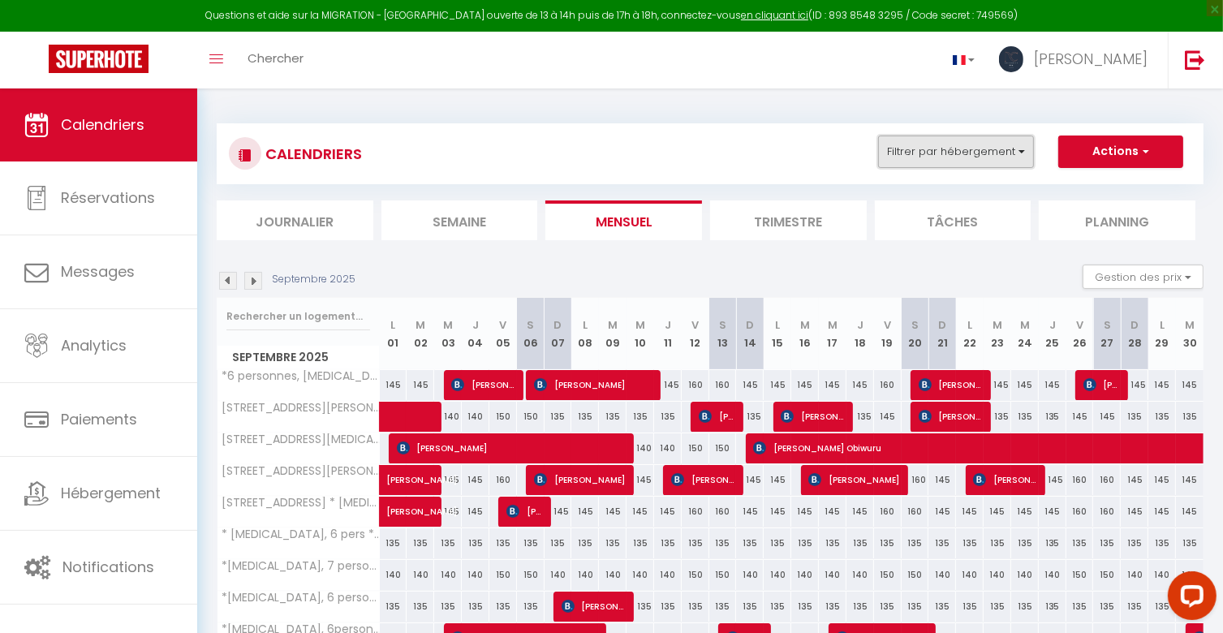
drag, startPoint x: 998, startPoint y: 143, endPoint x: 999, endPoint y: 151, distance: 8.3
click at [999, 143] on button "Filtrer par hébergement" at bounding box center [956, 151] width 156 height 32
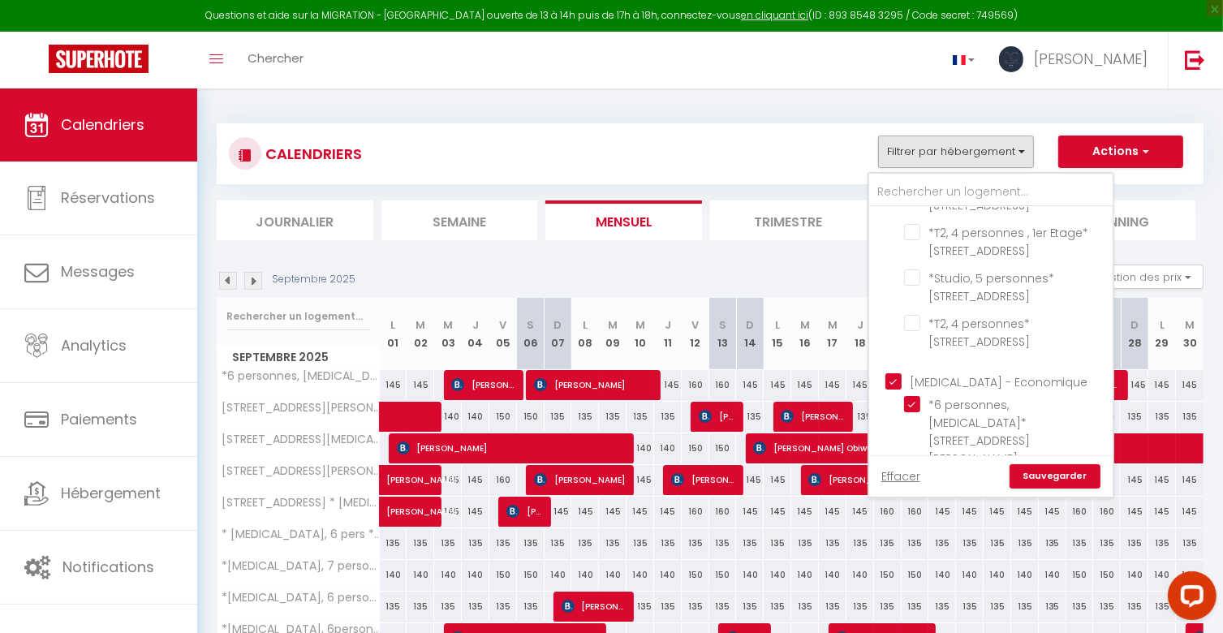
click at [888, 372] on input "[MEDICAL_DATA] - Economique" at bounding box center [1006, 380] width 243 height 16
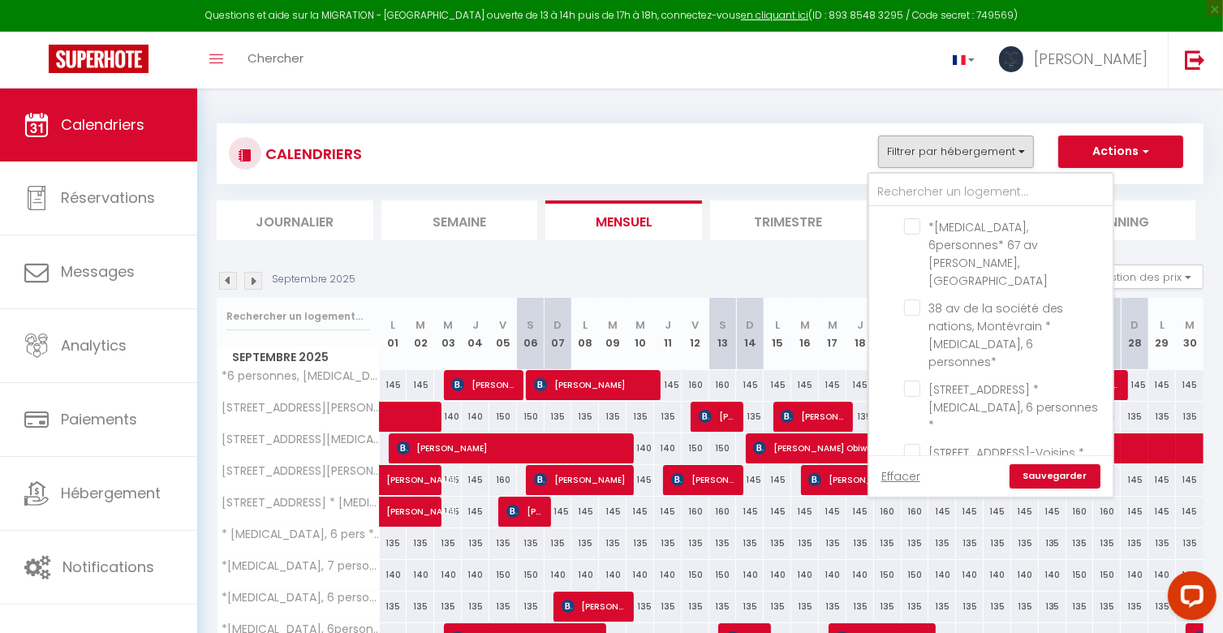
scroll to position [1379, 0]
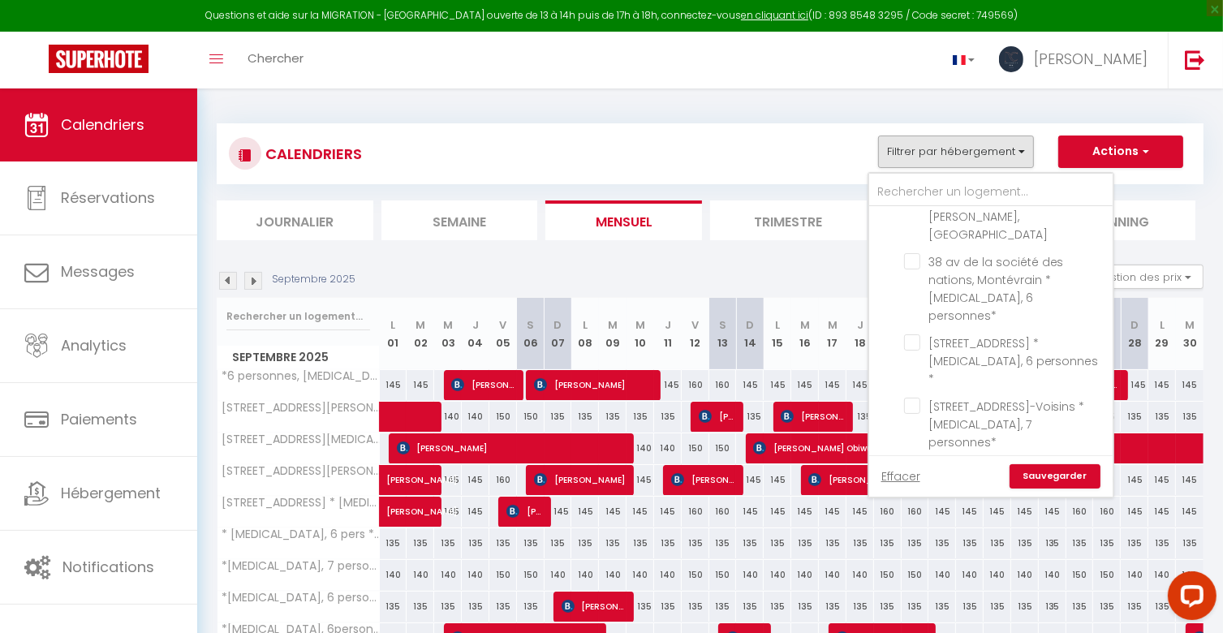
click at [892, 472] on input "[MEDICAL_DATA]- Basique" at bounding box center [1006, 480] width 243 height 16
click at [1055, 474] on link "Sauvegarder" at bounding box center [1054, 476] width 91 height 24
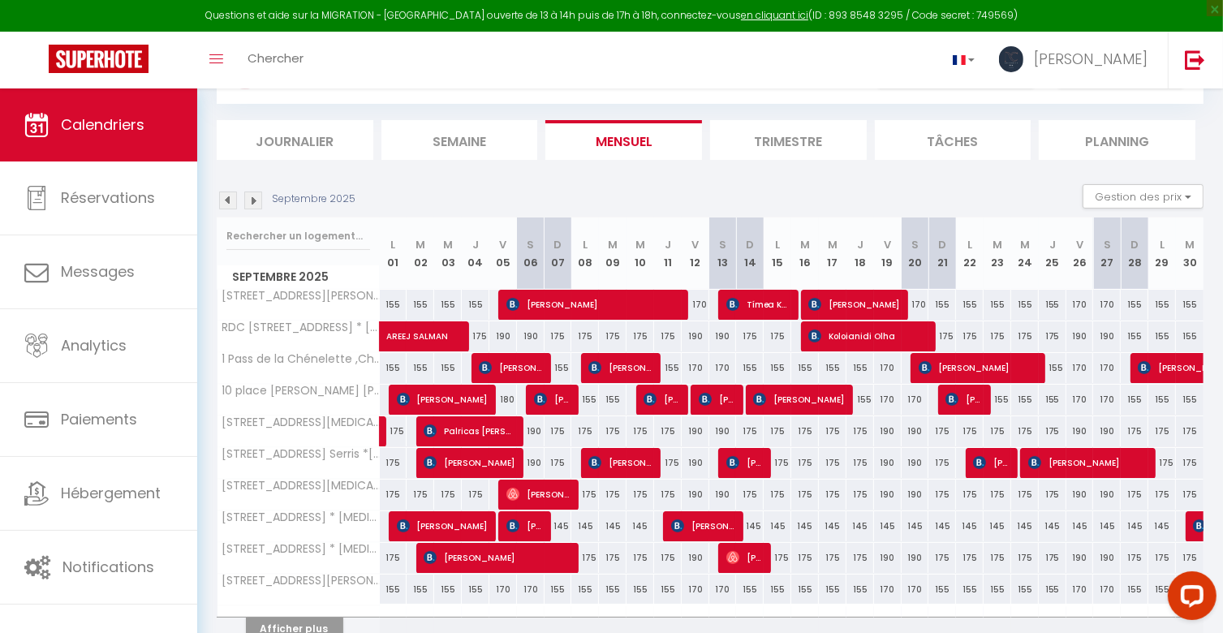
scroll to position [157, 0]
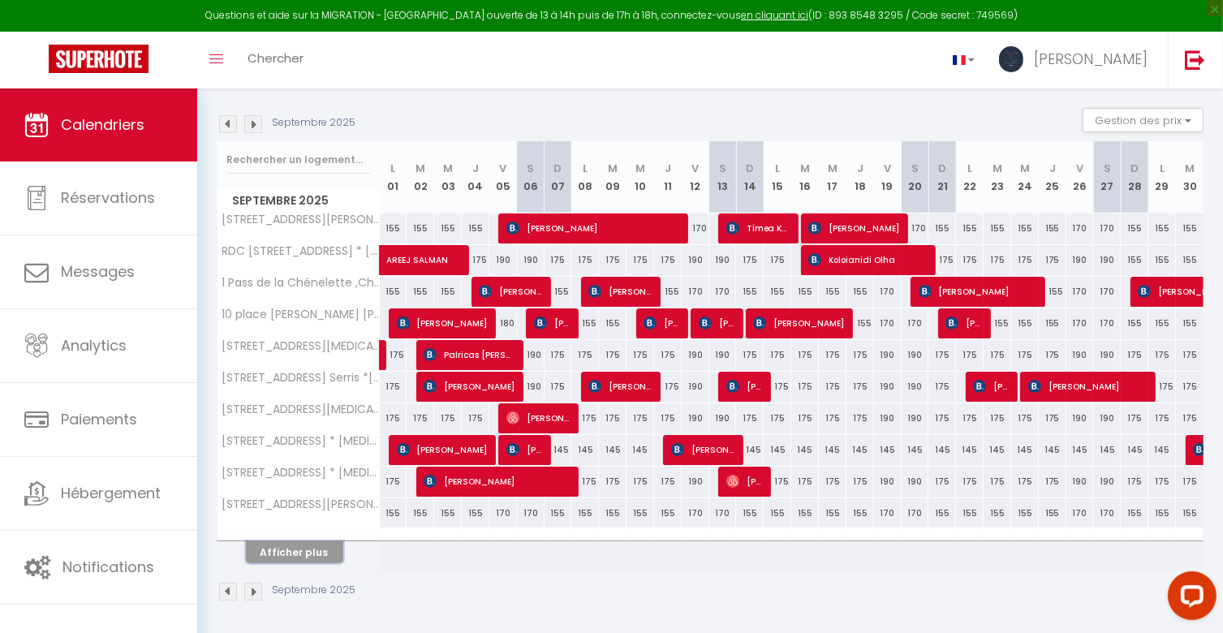
click at [306, 541] on button "Afficher plus" at bounding box center [294, 552] width 97 height 22
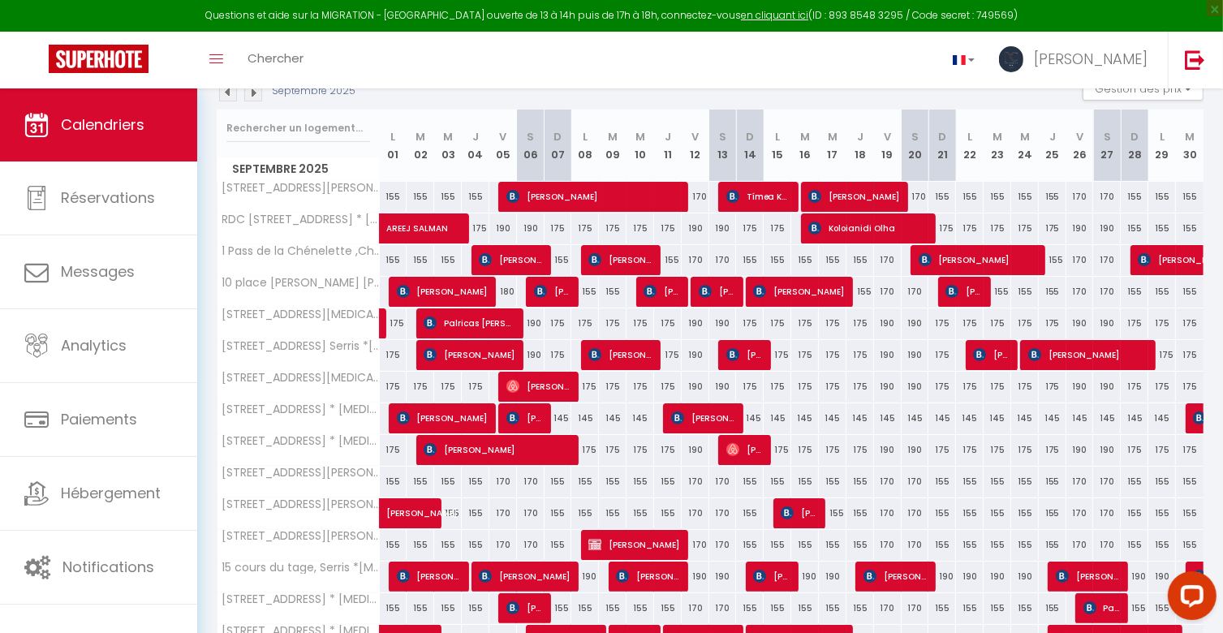
scroll to position [0, 0]
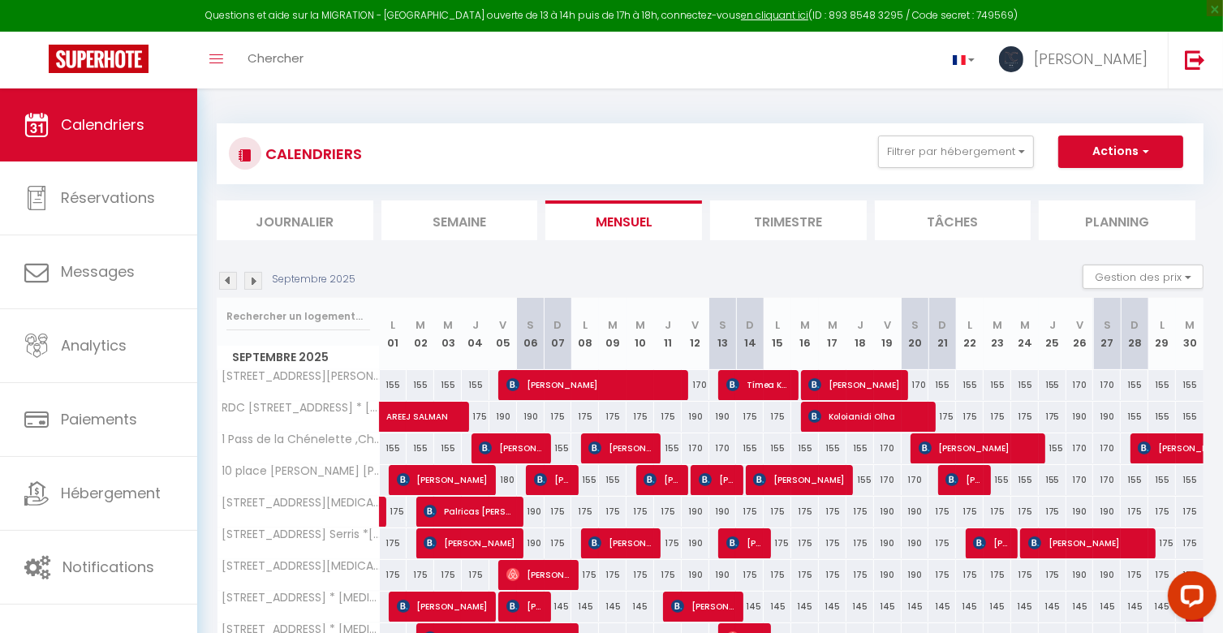
click at [251, 282] on img at bounding box center [253, 281] width 18 height 18
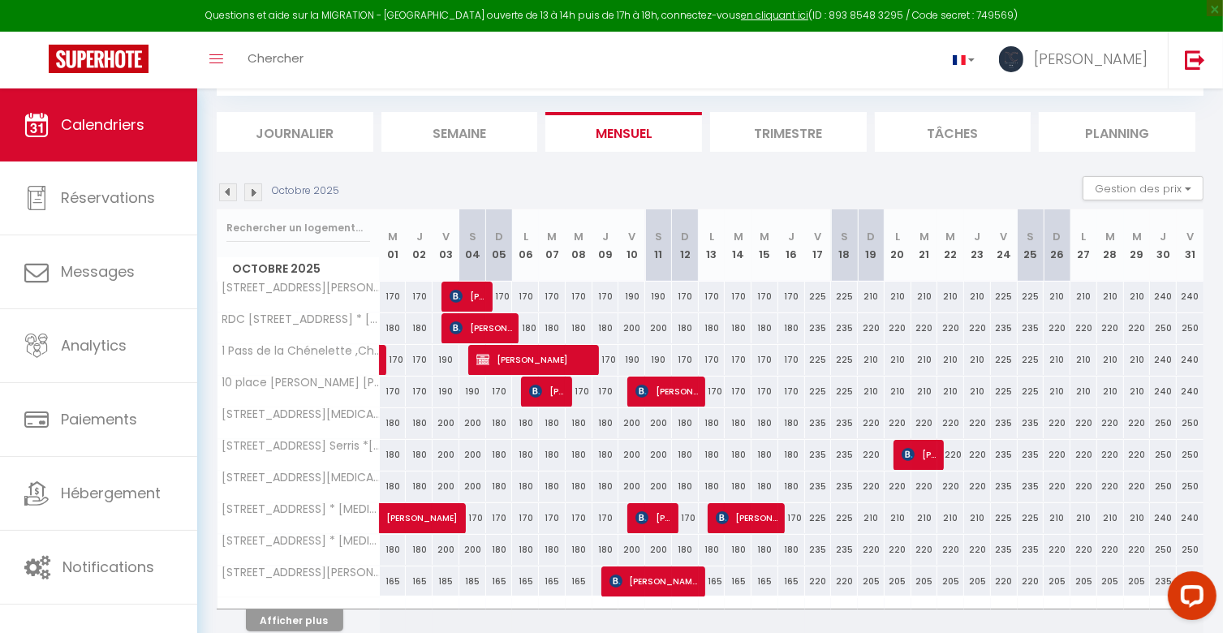
scroll to position [157, 0]
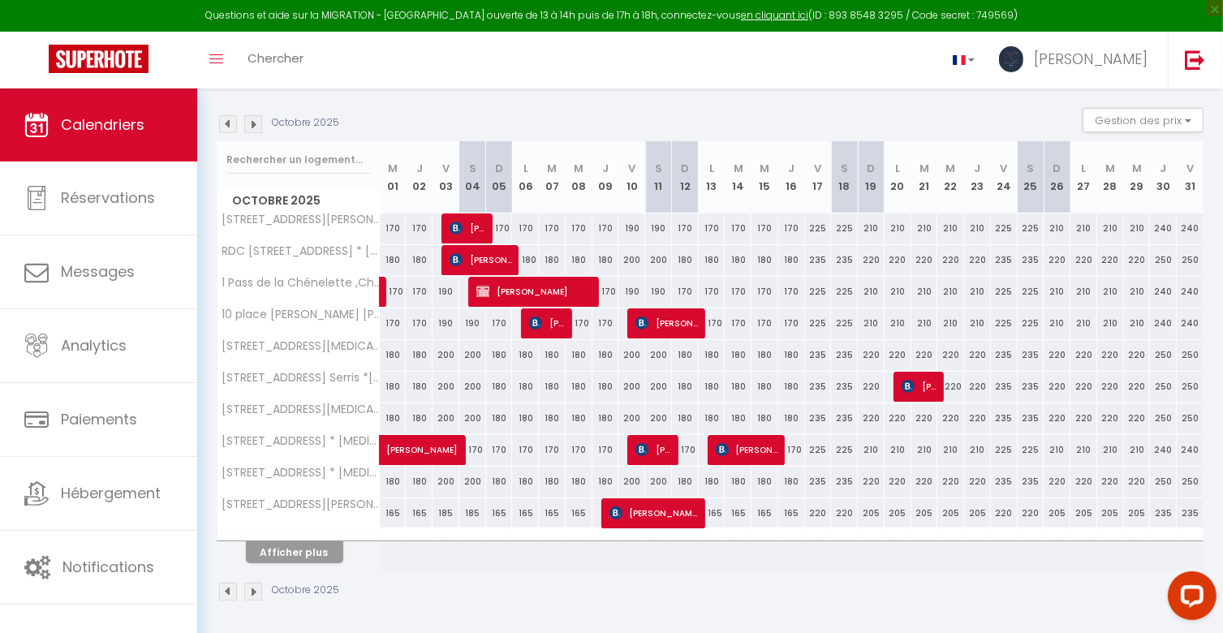
click at [233, 128] on img at bounding box center [228, 124] width 18 height 18
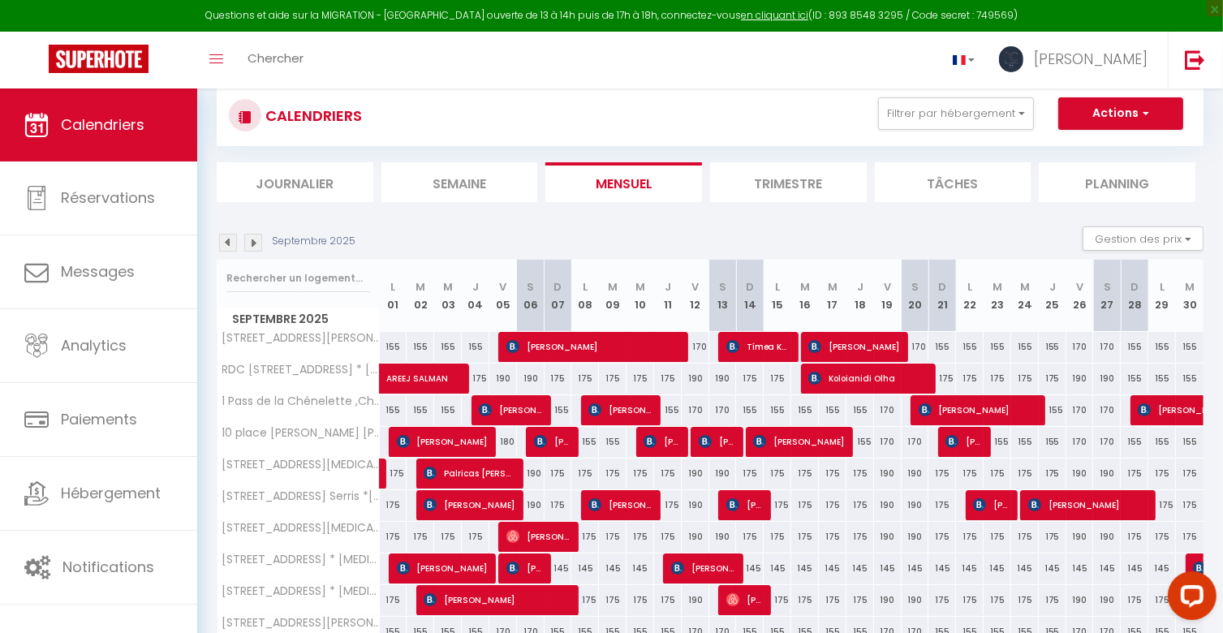
scroll to position [0, 0]
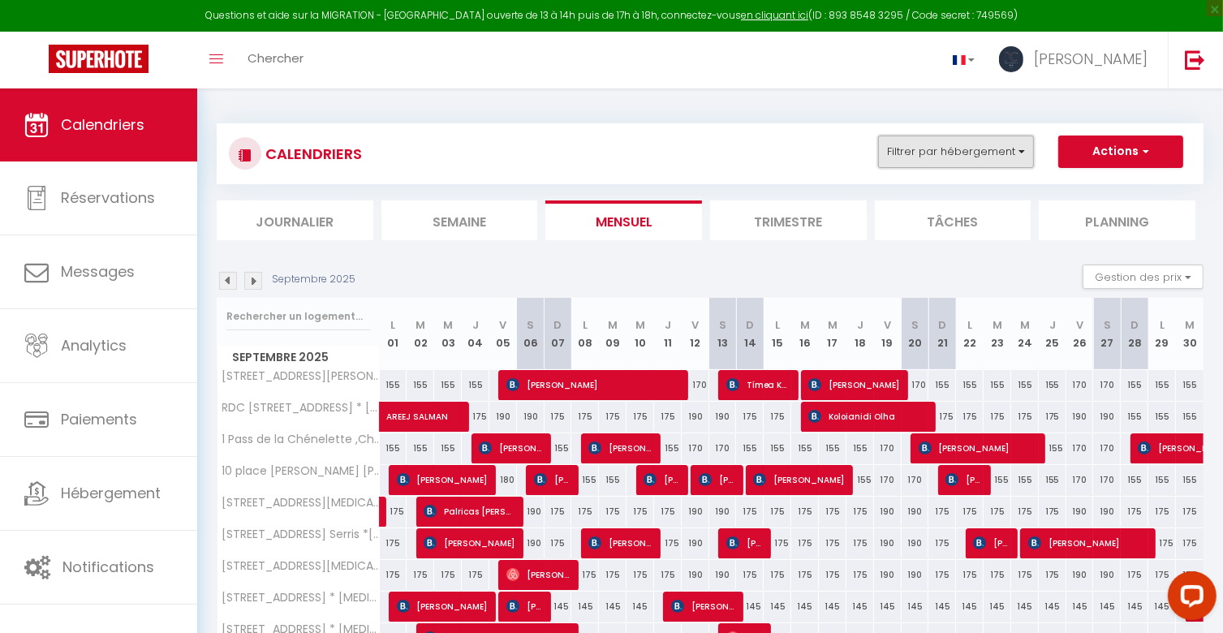
click at [1003, 152] on button "Filtrer par hébergement" at bounding box center [956, 151] width 156 height 32
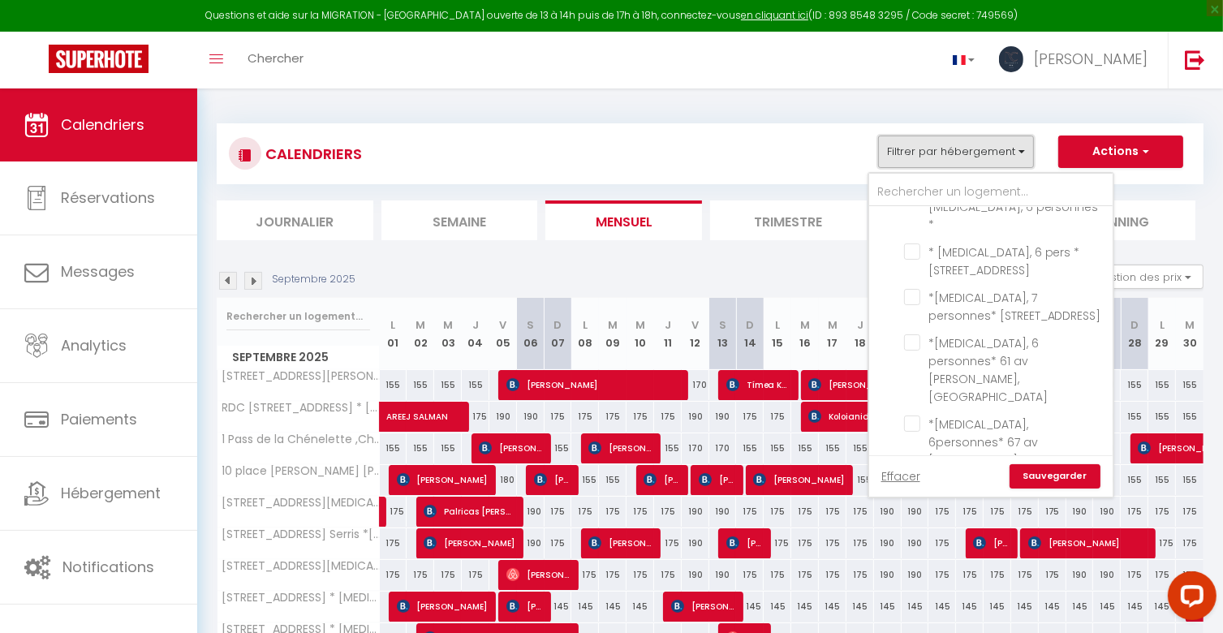
scroll to position [1379, 0]
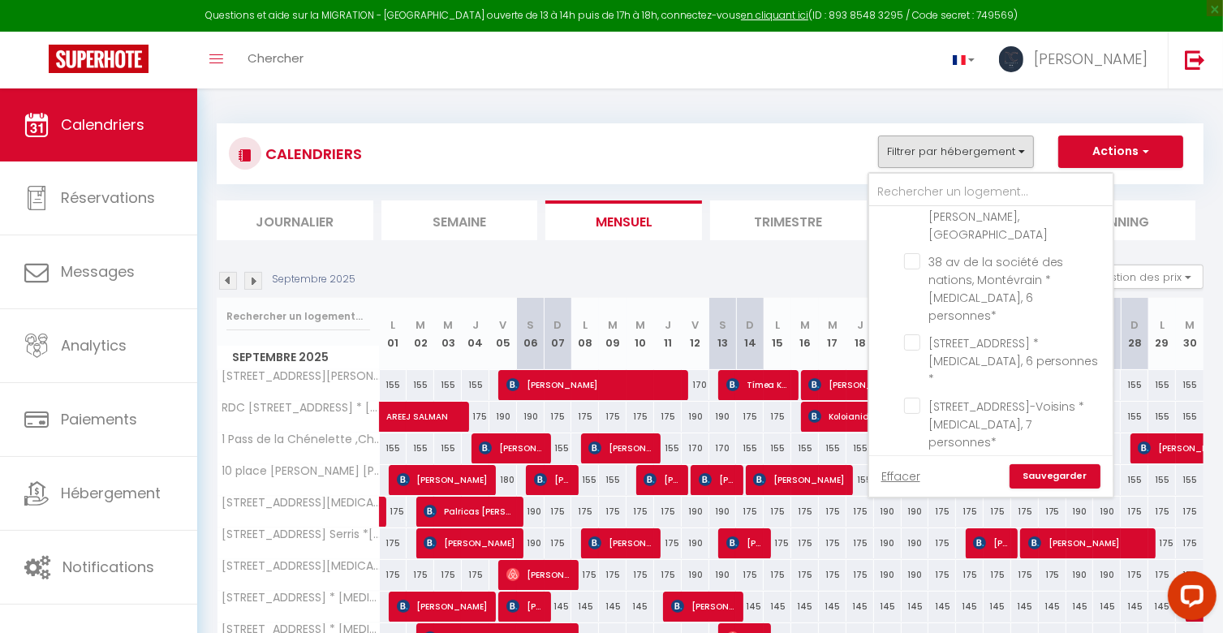
click at [894, 472] on input "[MEDICAL_DATA]- Basique" at bounding box center [1006, 480] width 243 height 16
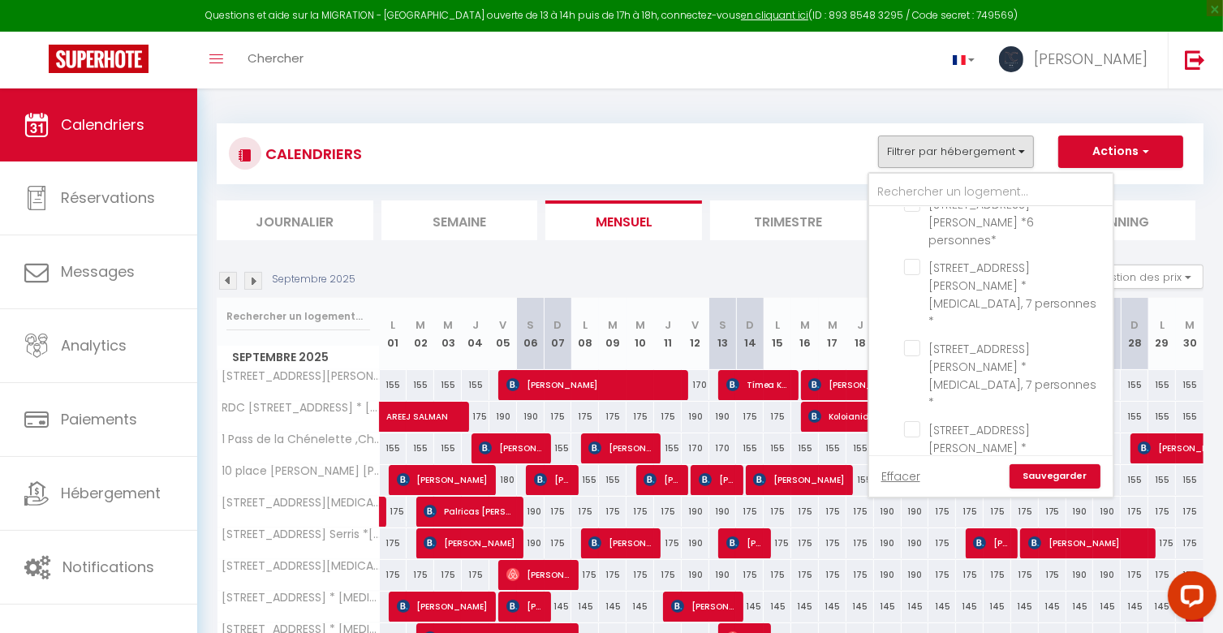
scroll to position [2190, 0]
click at [1069, 474] on link "Sauvegarder" at bounding box center [1054, 476] width 91 height 24
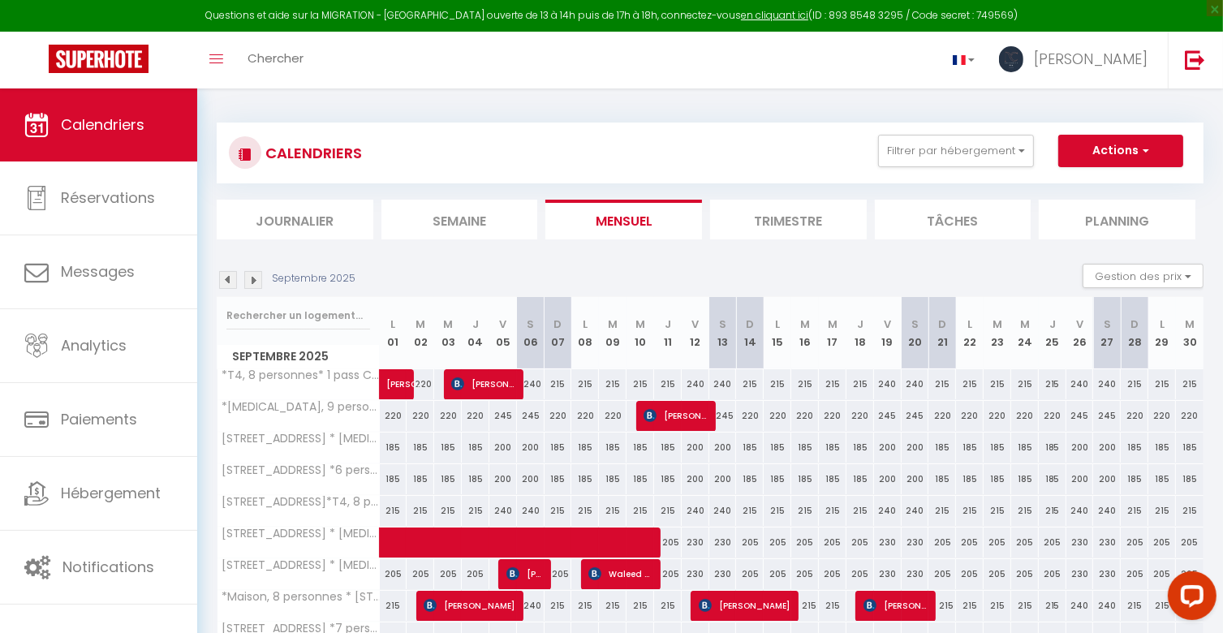
scroll to position [0, 0]
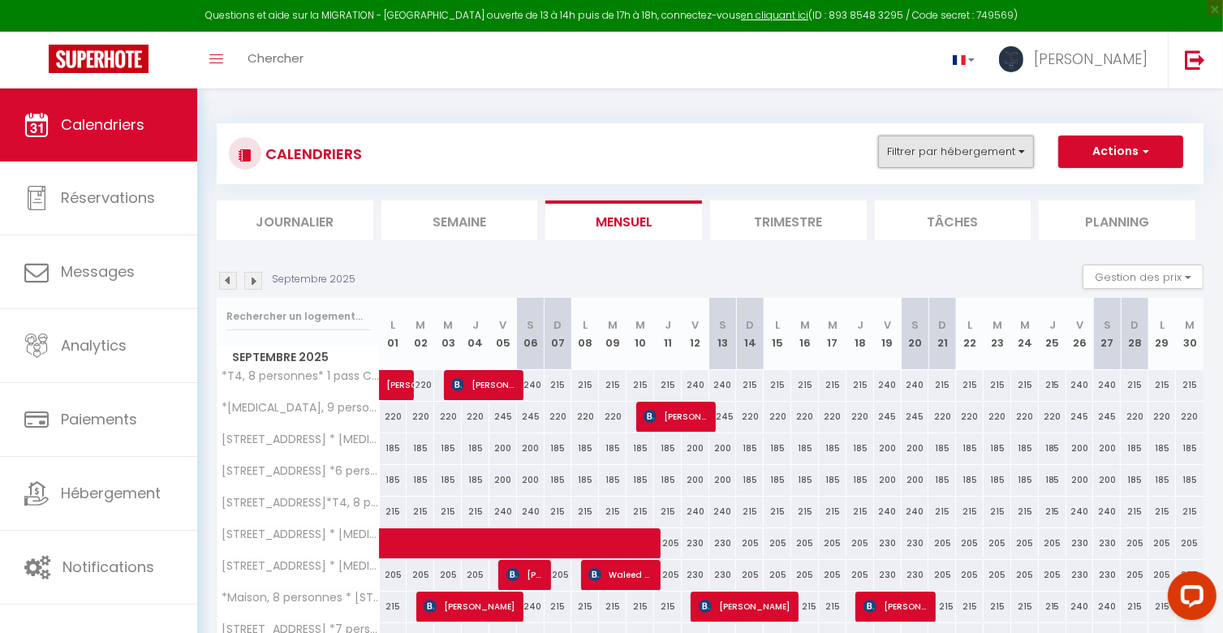
click at [987, 161] on button "Filtrer par hébergement" at bounding box center [956, 151] width 156 height 32
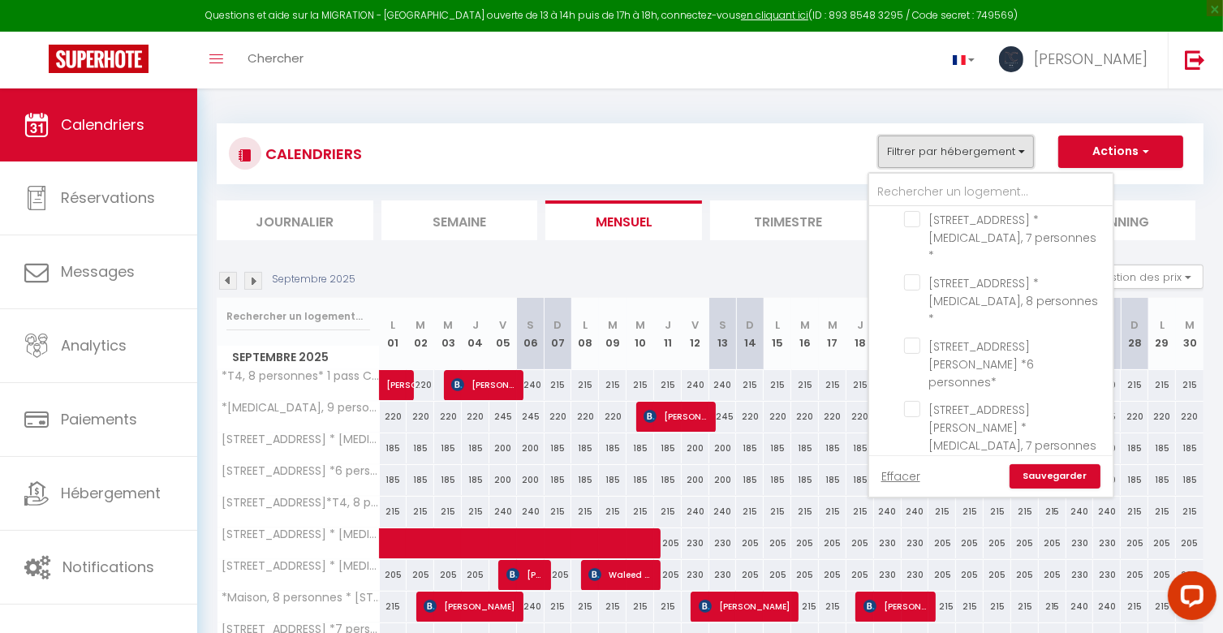
scroll to position [2190, 0]
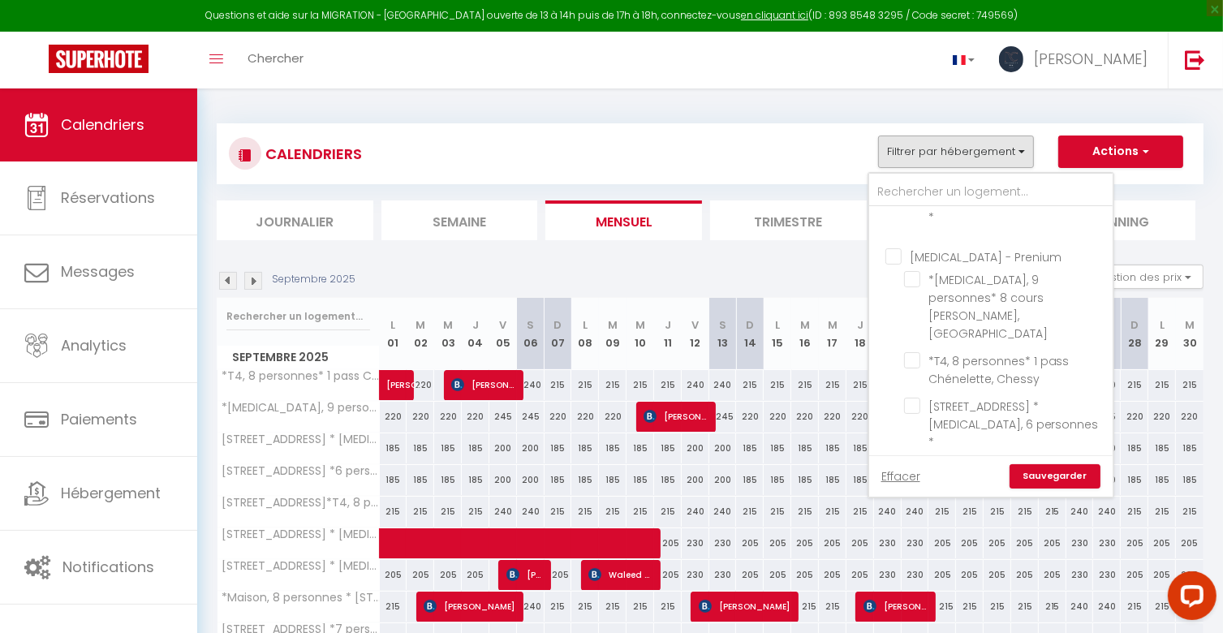
scroll to position [2677, 0]
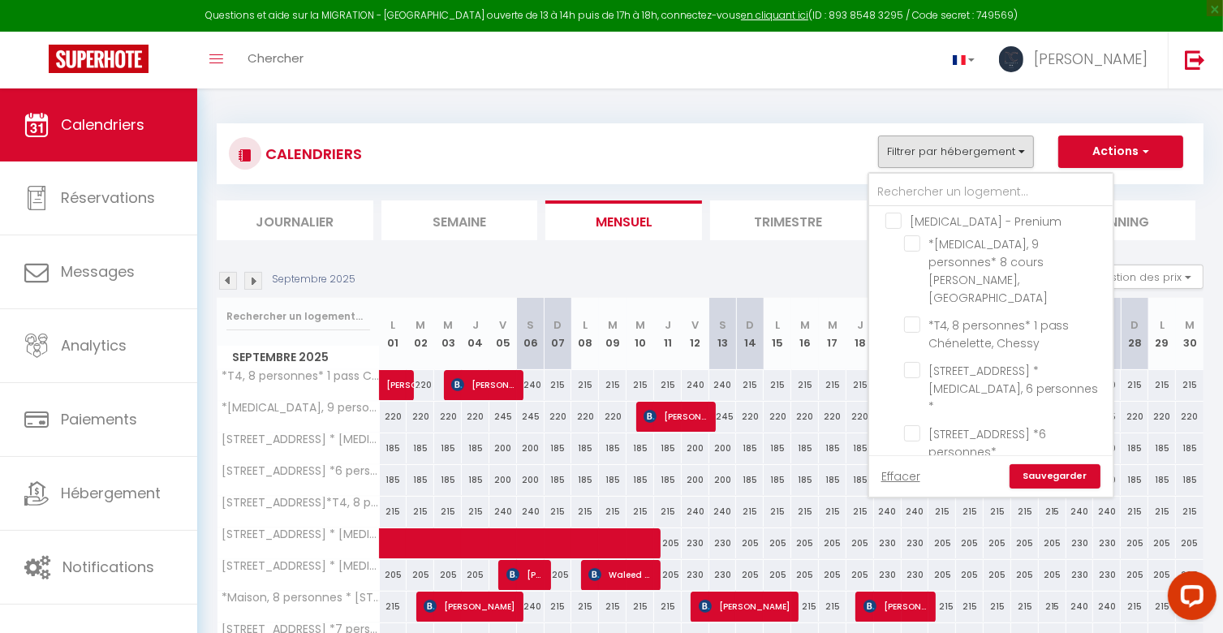
click at [1069, 472] on link "Sauvegarder" at bounding box center [1054, 476] width 91 height 24
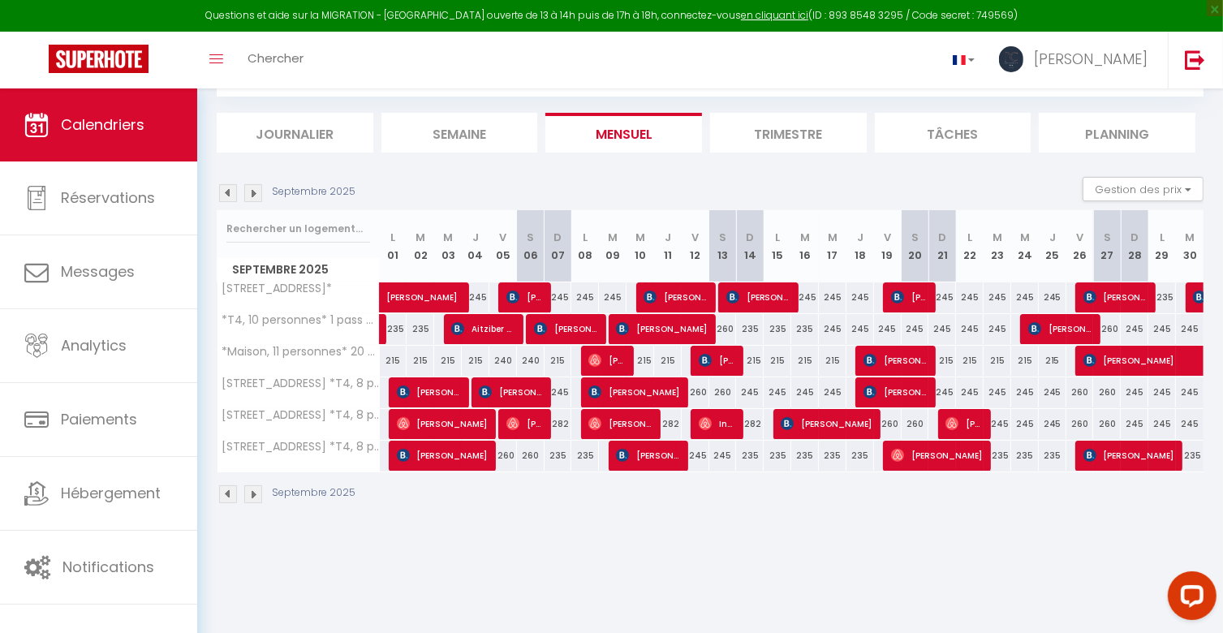
scroll to position [6, 0]
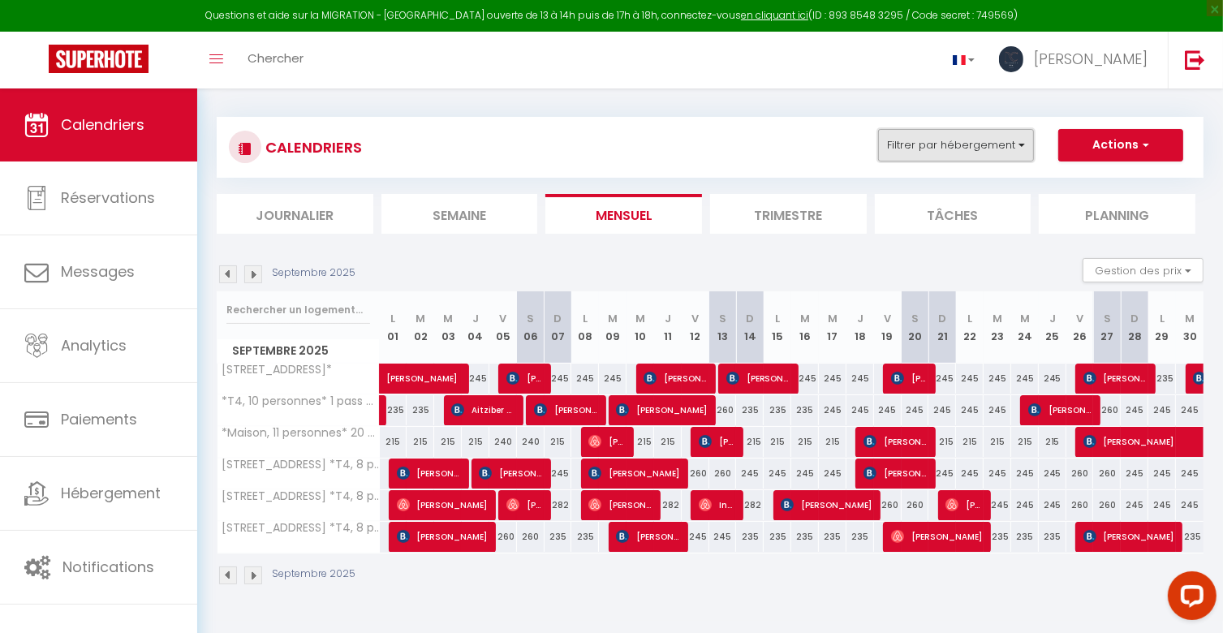
click at [1029, 151] on button "Filtrer par hébergement" at bounding box center [956, 145] width 156 height 32
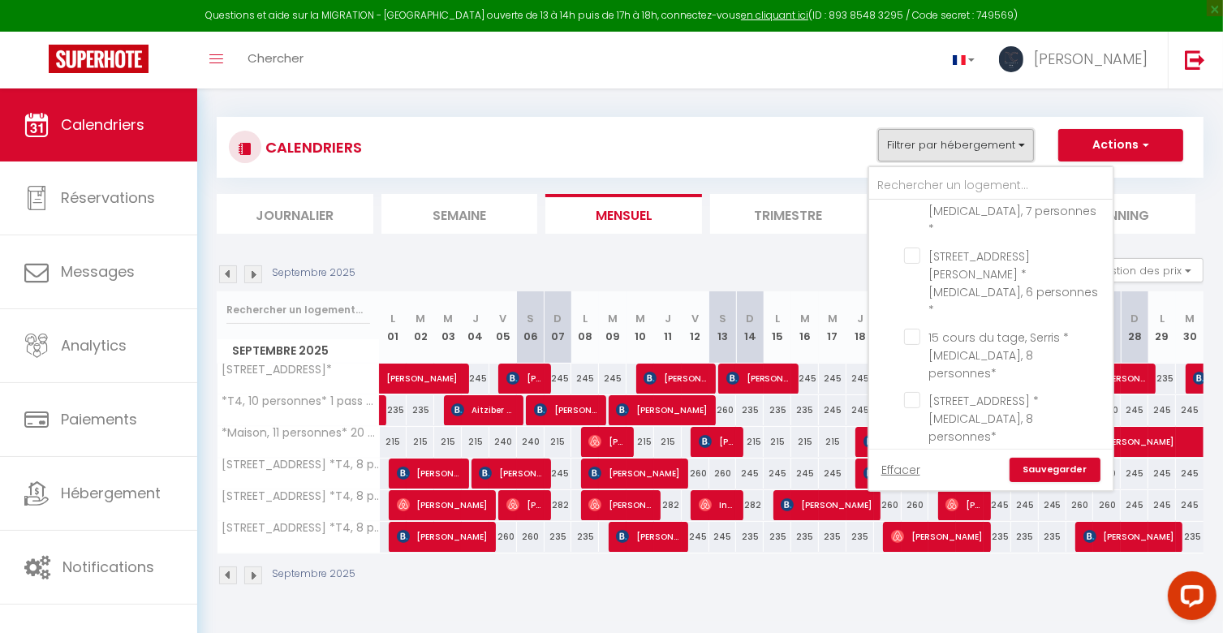
scroll to position [2596, 0]
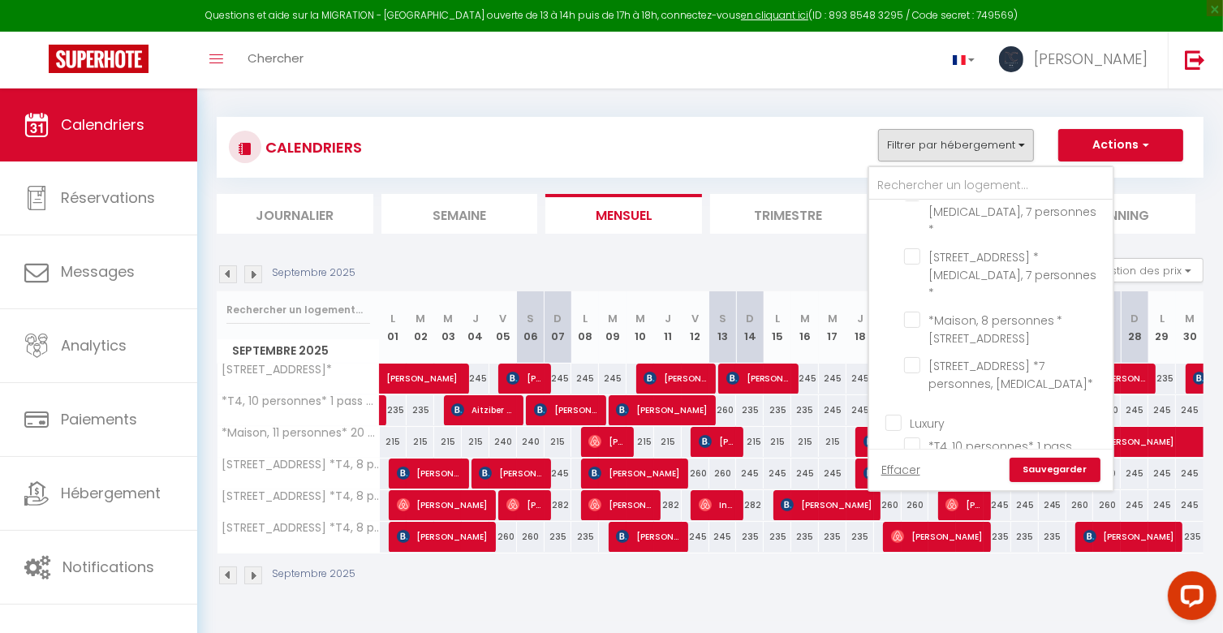
scroll to position [2921, 0]
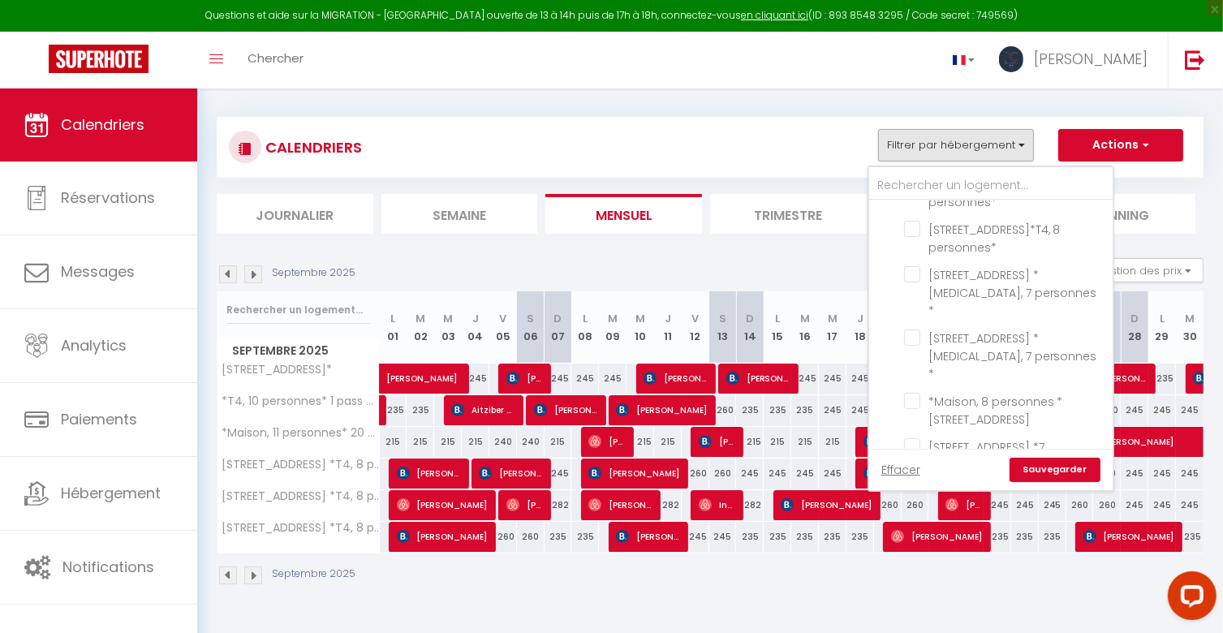
drag, startPoint x: 890, startPoint y: 287, endPoint x: 895, endPoint y: 294, distance: 8.8
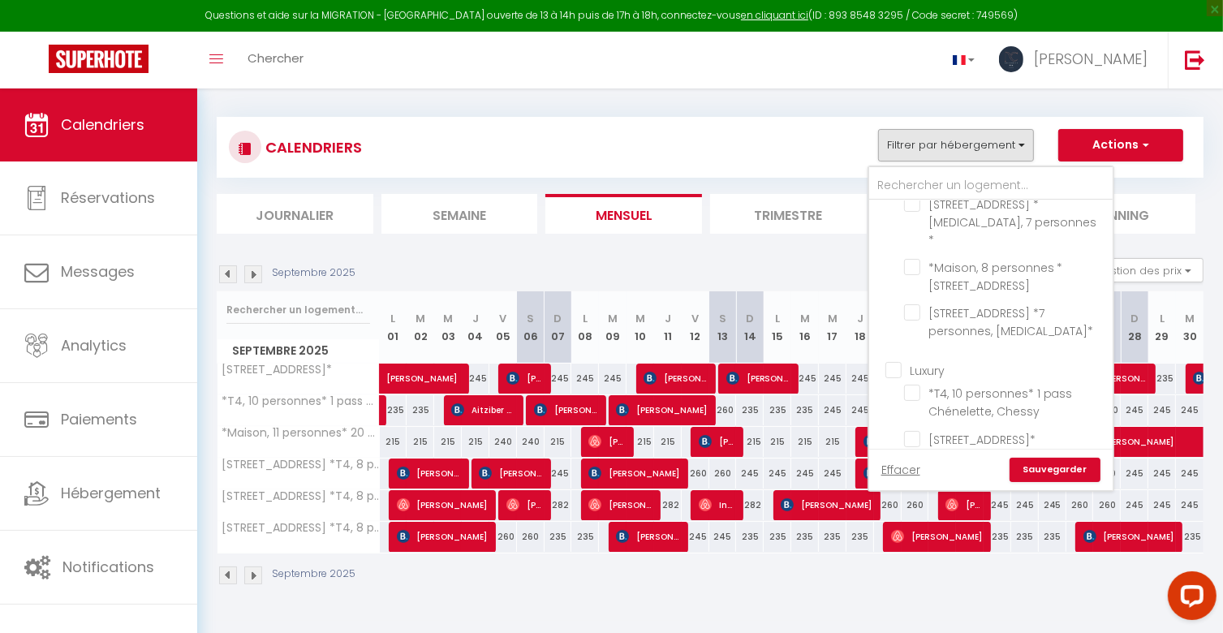
scroll to position [3057, 0]
click at [1064, 471] on link "Sauvegarder" at bounding box center [1054, 470] width 91 height 24
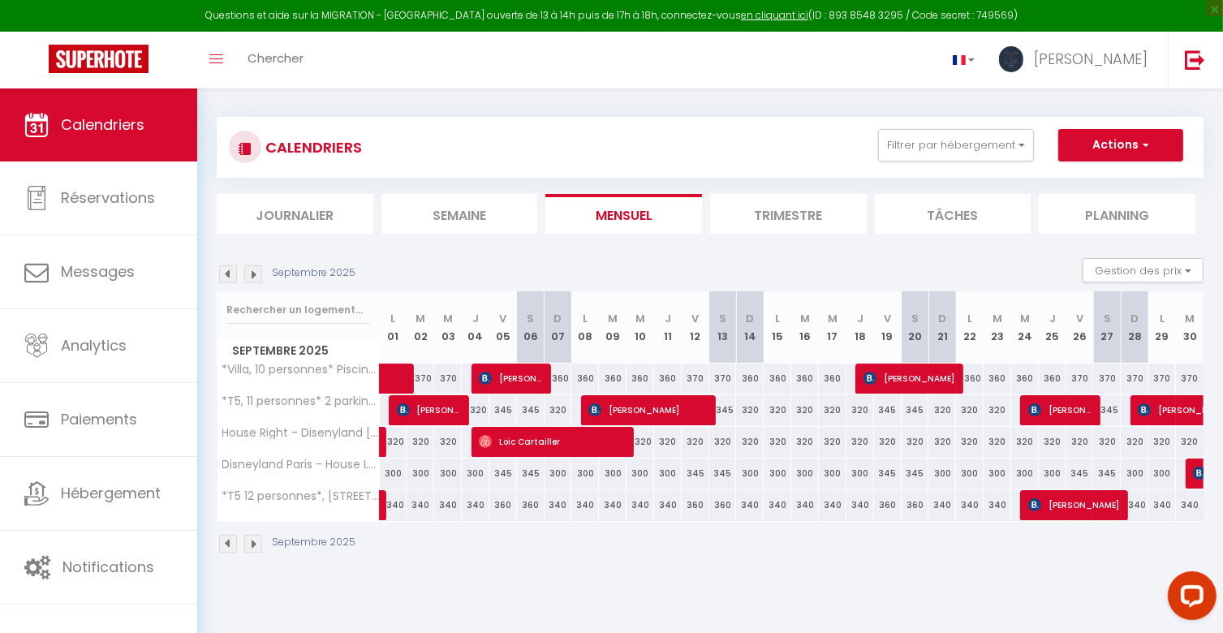
click at [587, 455] on td at bounding box center [585, 442] width 28 height 32
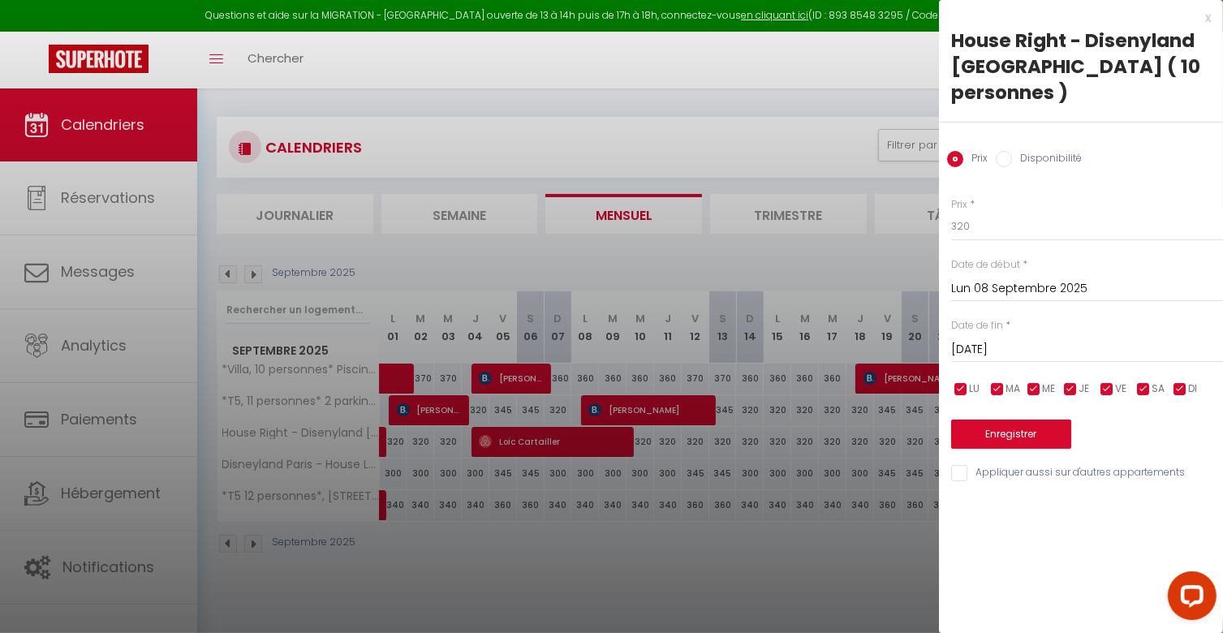
click at [550, 619] on div at bounding box center [611, 316] width 1223 height 633
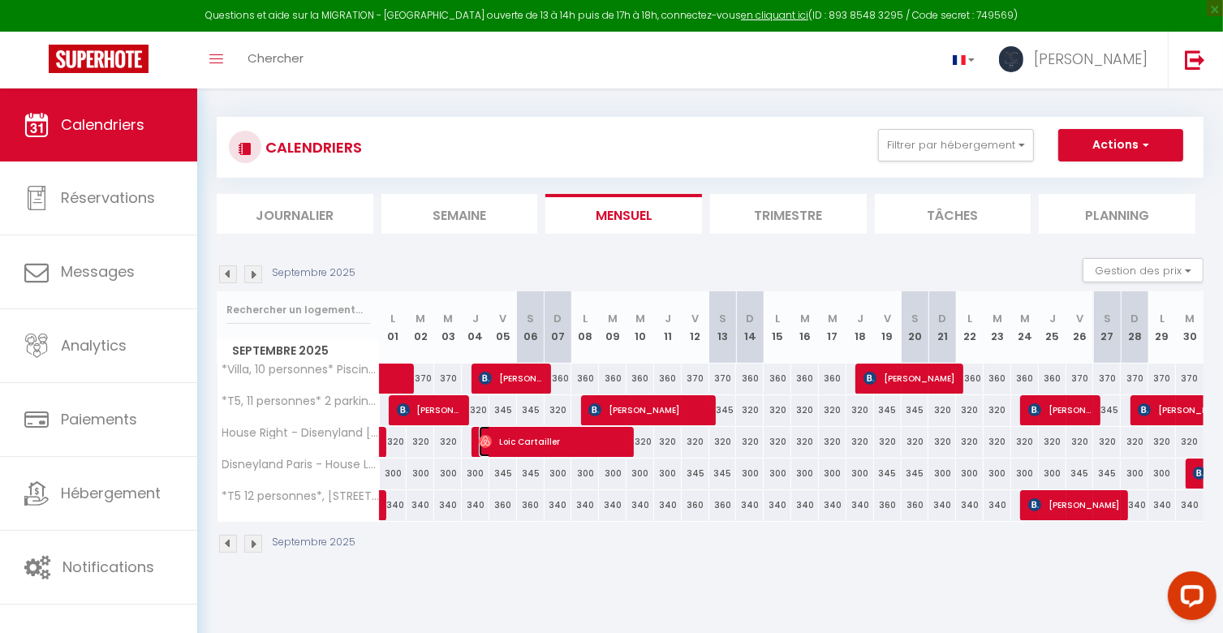
click at [535, 429] on span "Loic Cartailler" at bounding box center [552, 441] width 147 height 31
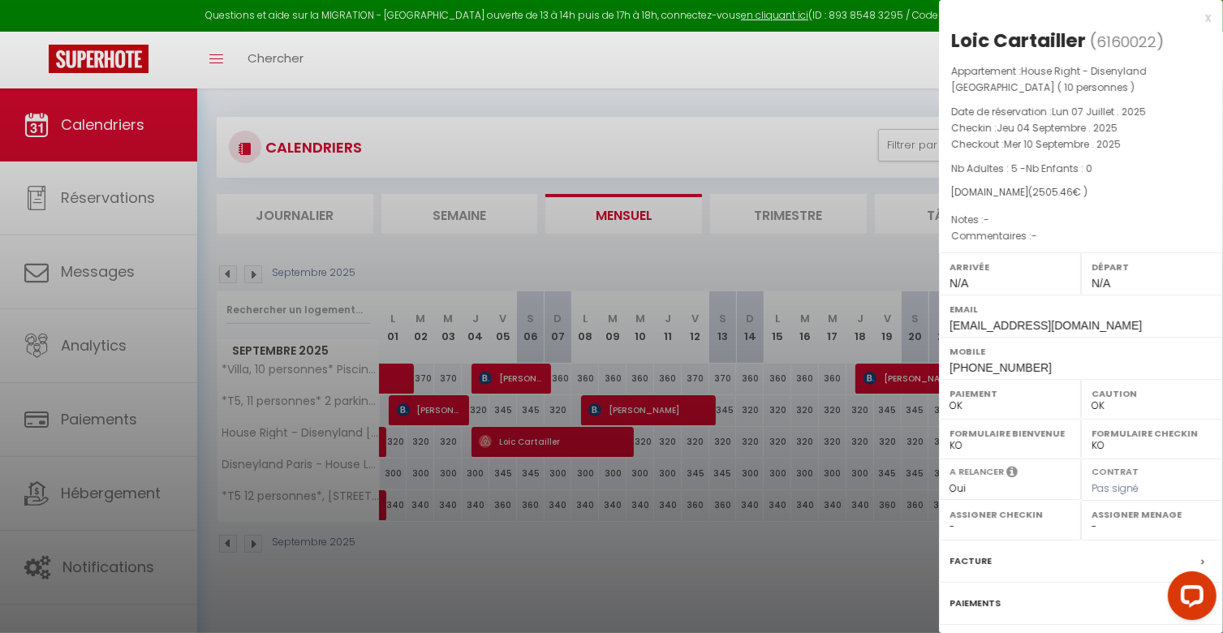
click at [545, 578] on div at bounding box center [611, 316] width 1223 height 633
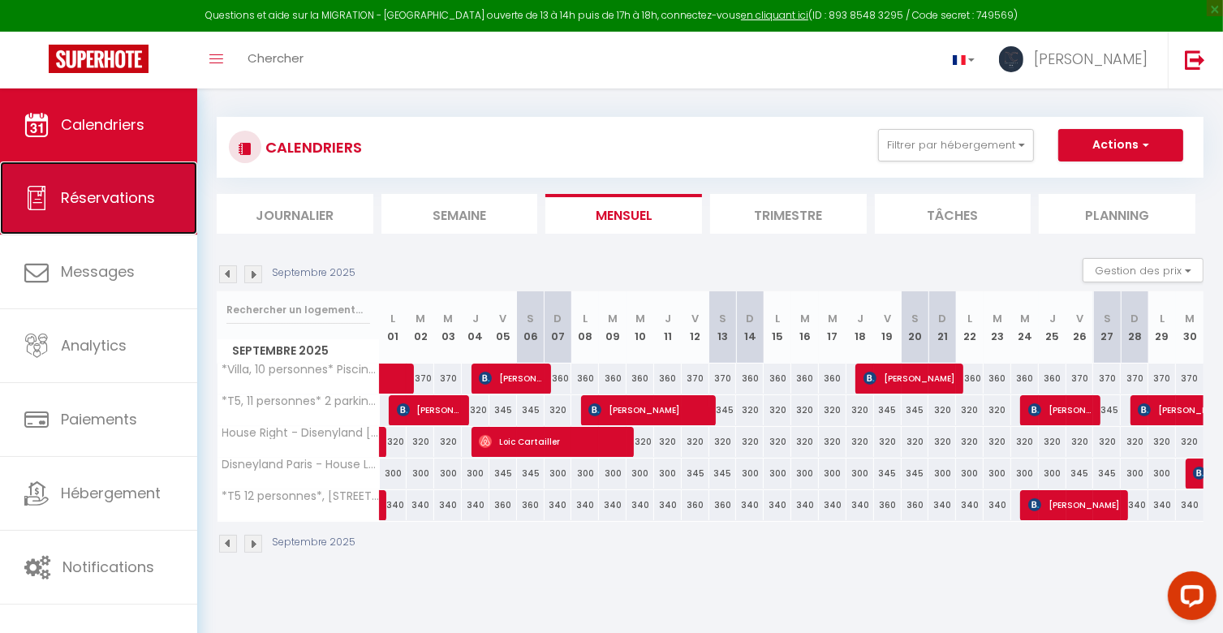
click at [75, 207] on span "Réservations" at bounding box center [108, 197] width 94 height 20
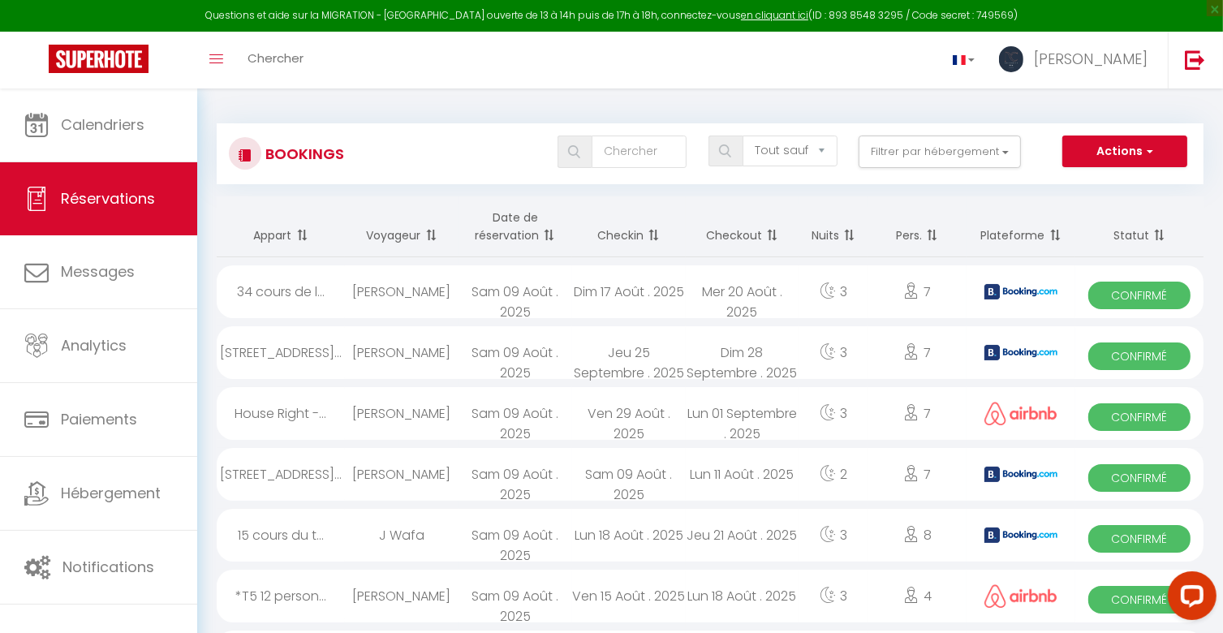
click at [524, 238] on th "Date de réservation" at bounding box center [515, 226] width 114 height 61
